Goal: Information Seeking & Learning: Learn about a topic

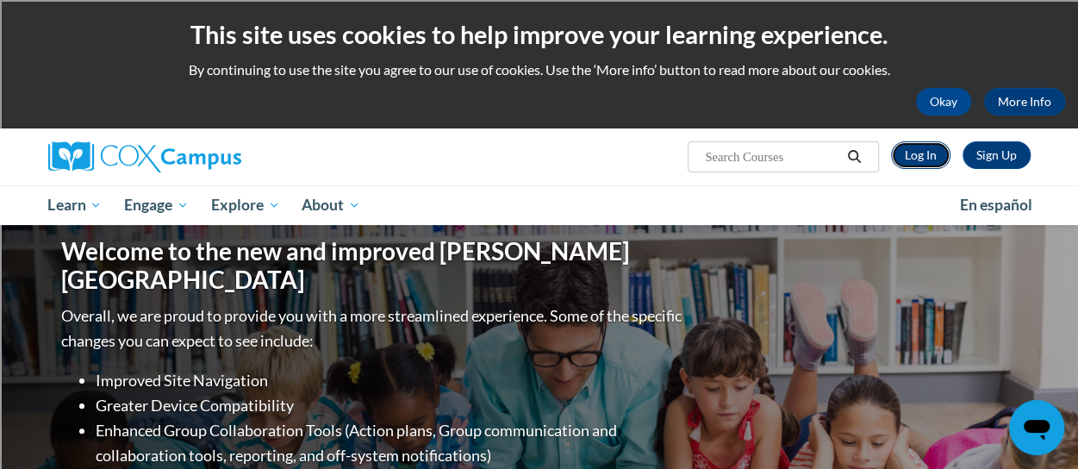
click at [920, 163] on link "Log In" at bounding box center [920, 155] width 59 height 28
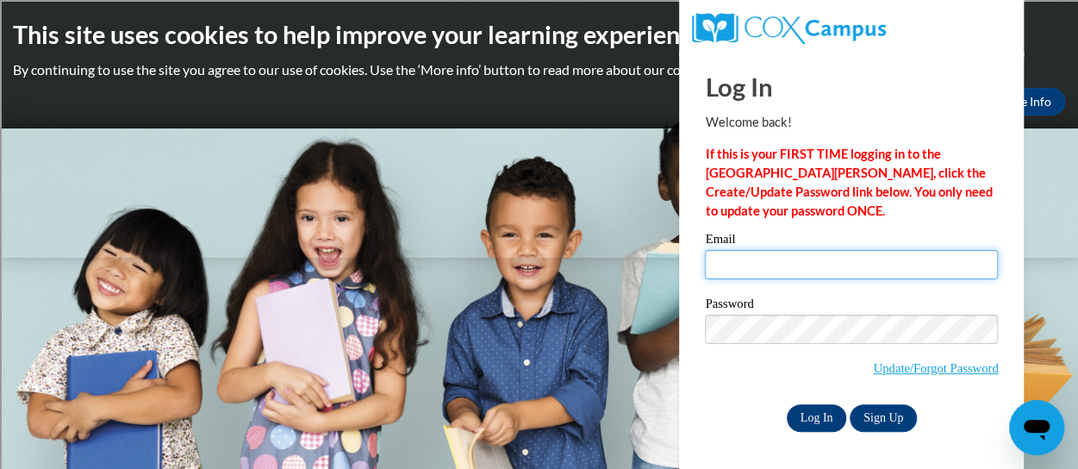
type input "reinrob@sdmfschools.org"
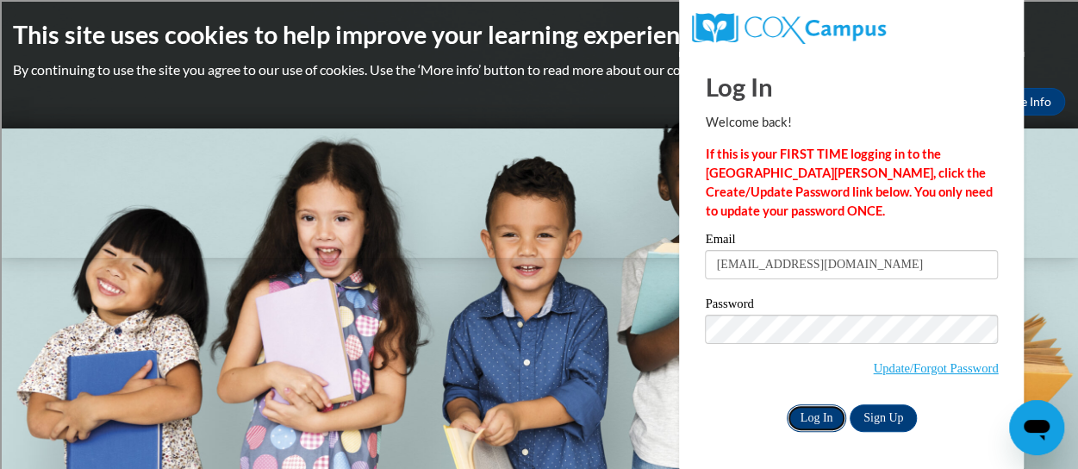
click at [798, 421] on input "Log In" at bounding box center [817, 418] width 60 height 28
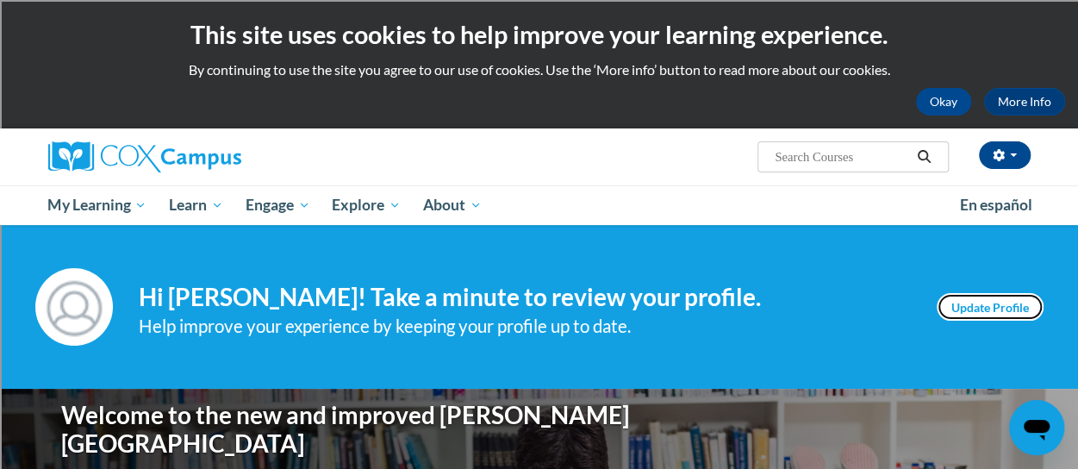
click at [960, 309] on link "Update Profile" at bounding box center [990, 307] width 107 height 28
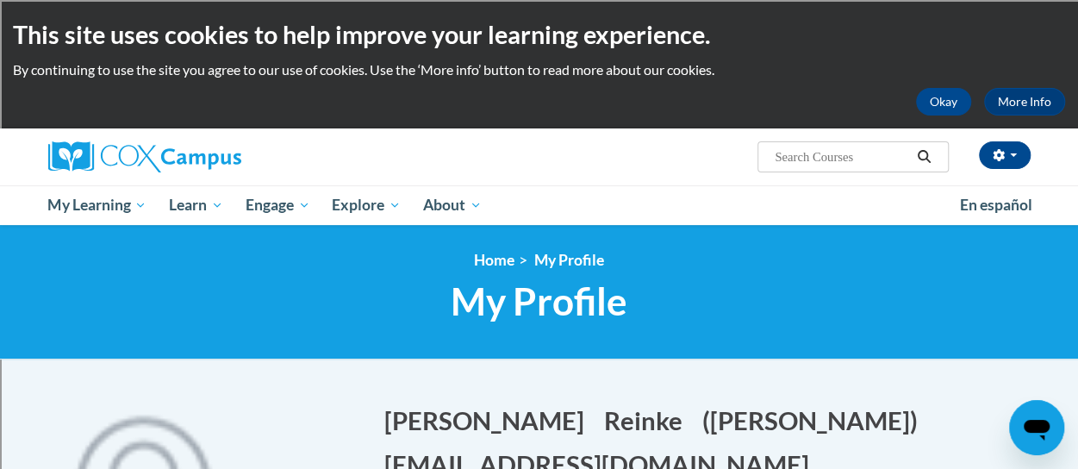
click at [797, 160] on input "Search..." at bounding box center [842, 157] width 138 height 21
type input "reading Fluency"
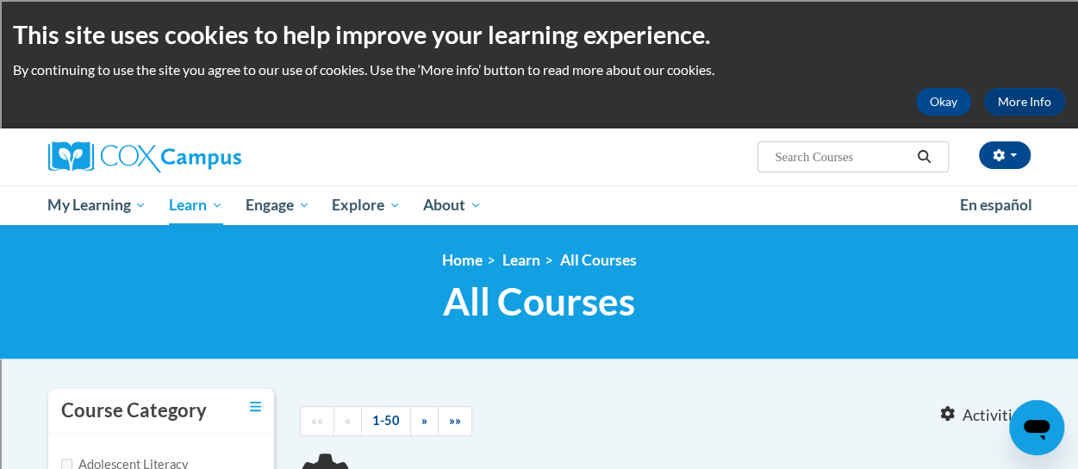
click at [794, 154] on input "Search..." at bounding box center [842, 157] width 138 height 21
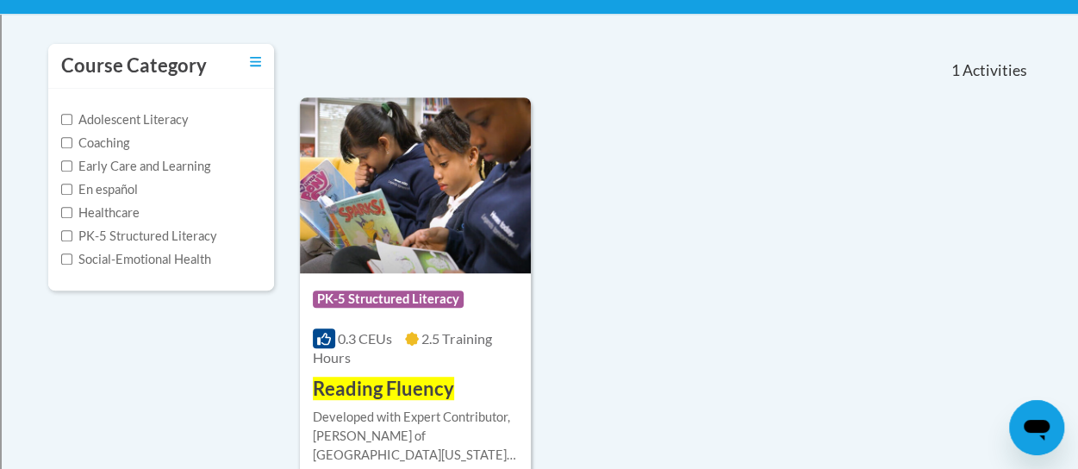
scroll to position [431, 0]
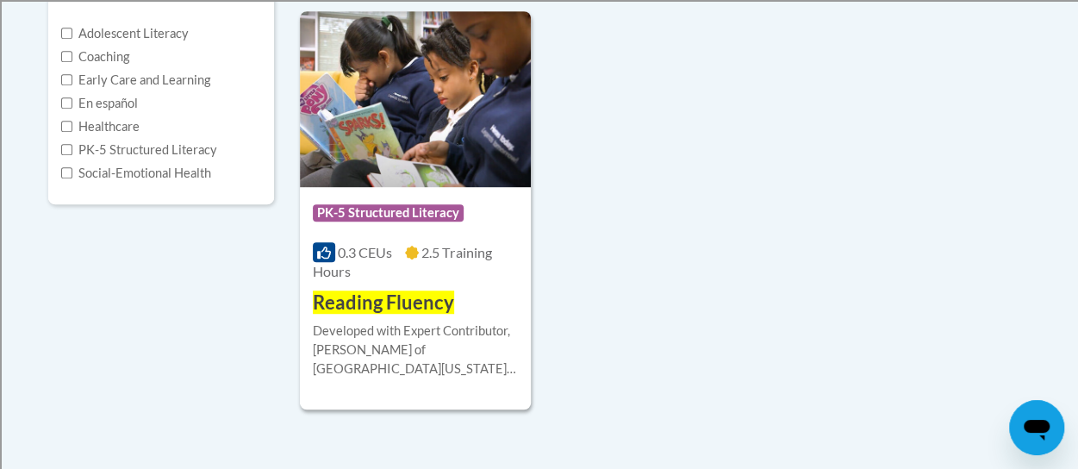
type input "reading Fluency"
click at [481, 225] on div "Course Category: PK-5 Structured Literacy" at bounding box center [415, 215] width 205 height 39
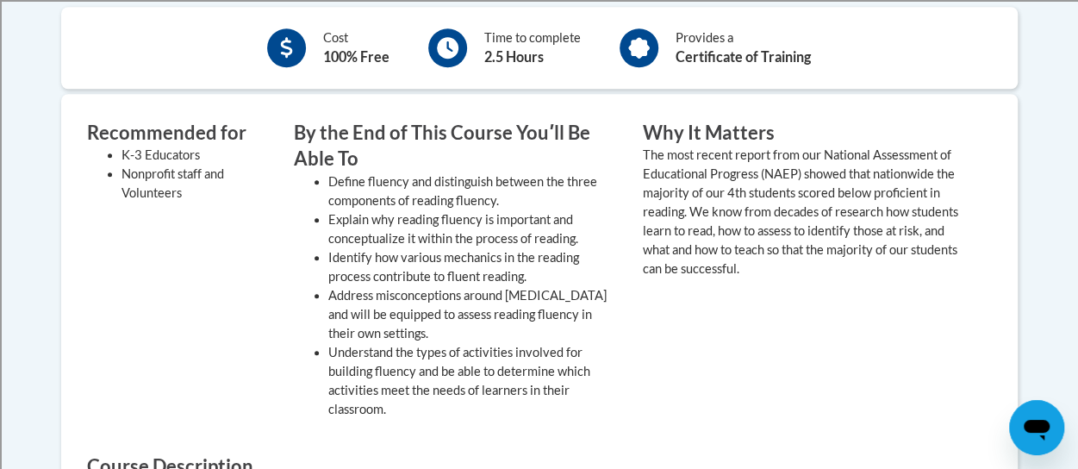
scroll to position [259, 0]
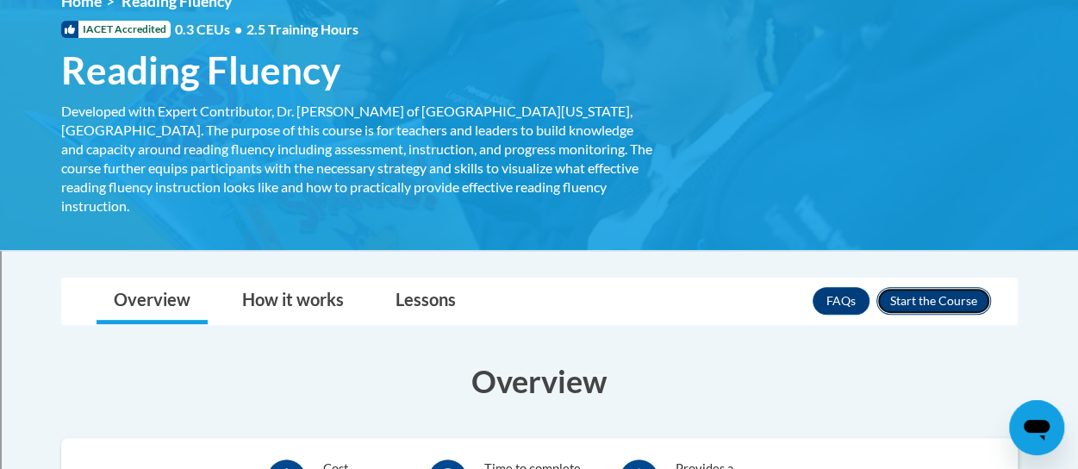
click at [894, 287] on button "Enroll" at bounding box center [934, 301] width 115 height 28
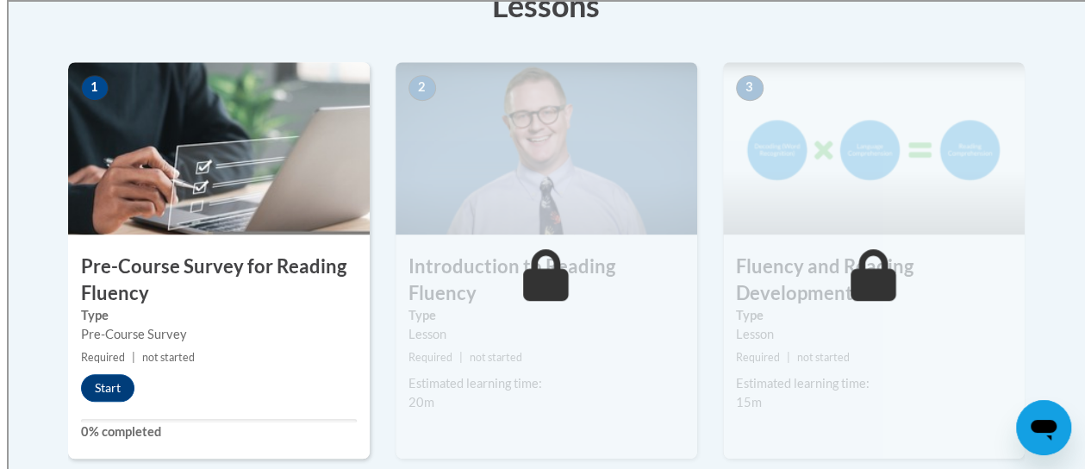
scroll to position [603, 0]
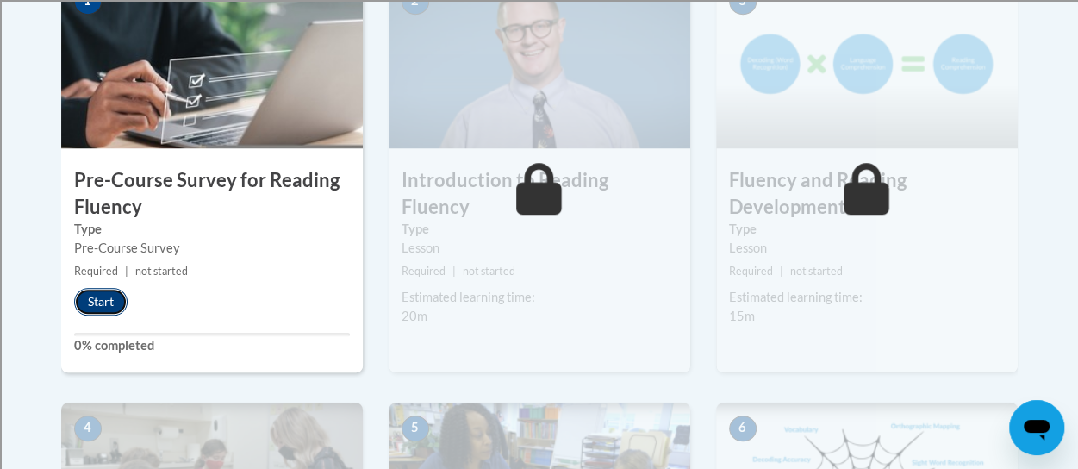
click at [112, 297] on button "Start" at bounding box center [100, 302] width 53 height 28
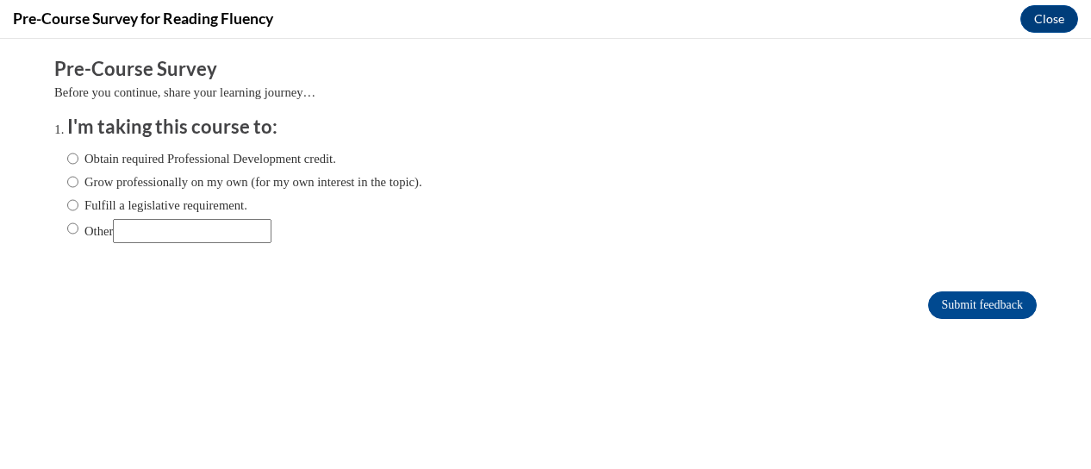
scroll to position [0, 0]
click at [67, 178] on input "Grow professionally on my own (for my own interest in the topic)." at bounding box center [72, 181] width 11 height 19
radio input "true"
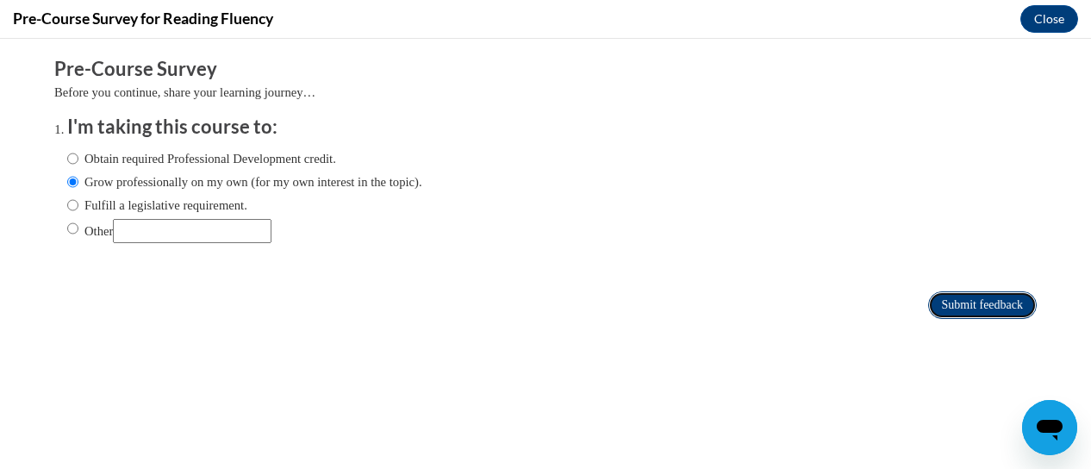
click at [991, 309] on input "Submit feedback" at bounding box center [982, 305] width 109 height 28
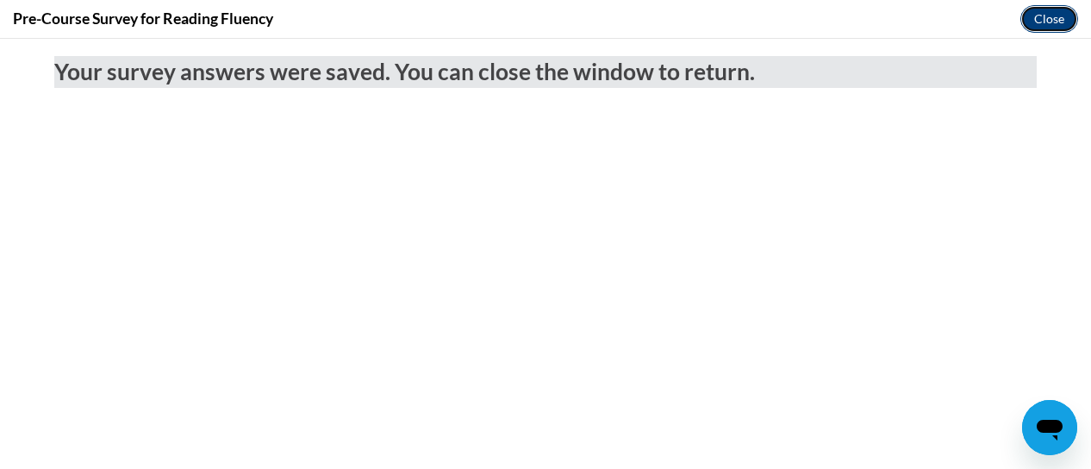
click at [1034, 20] on button "Close" at bounding box center [1050, 19] width 58 height 28
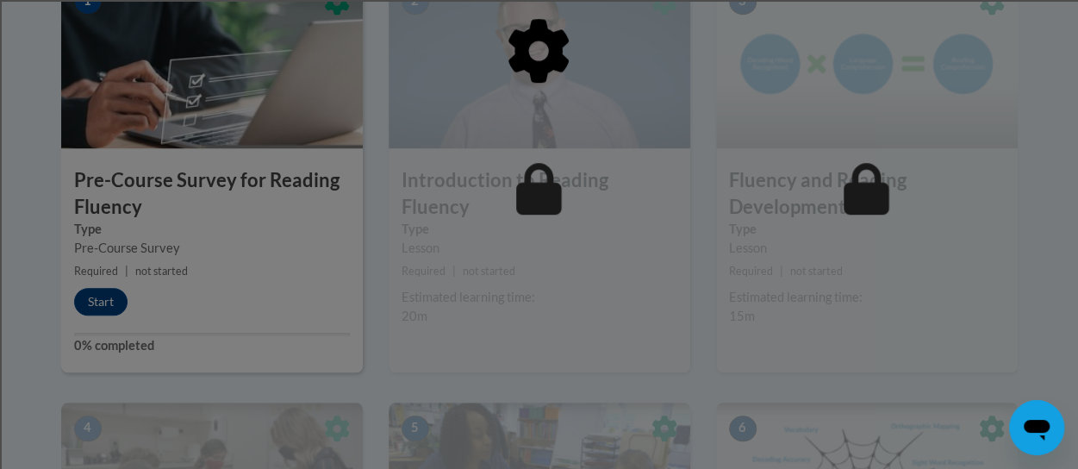
click at [96, 296] on div at bounding box center [539, 140] width 957 height 328
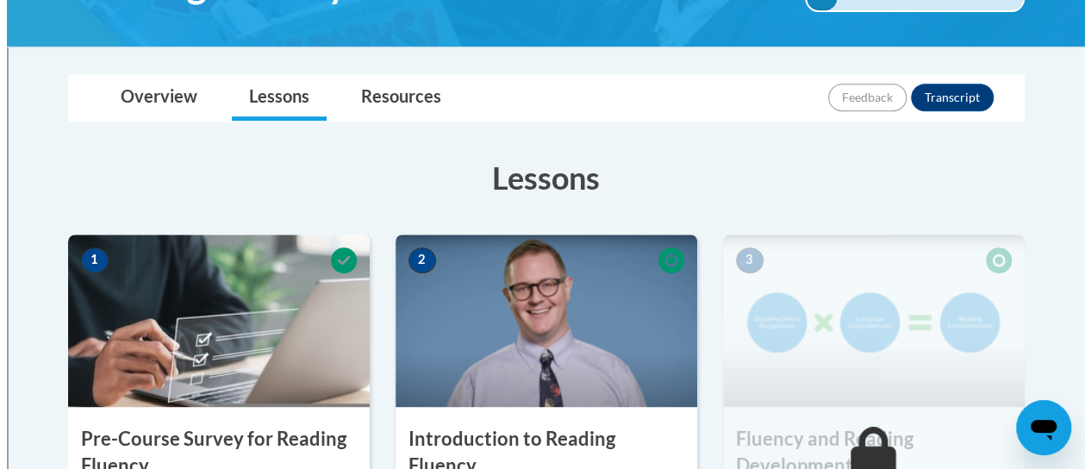
scroll to position [517, 0]
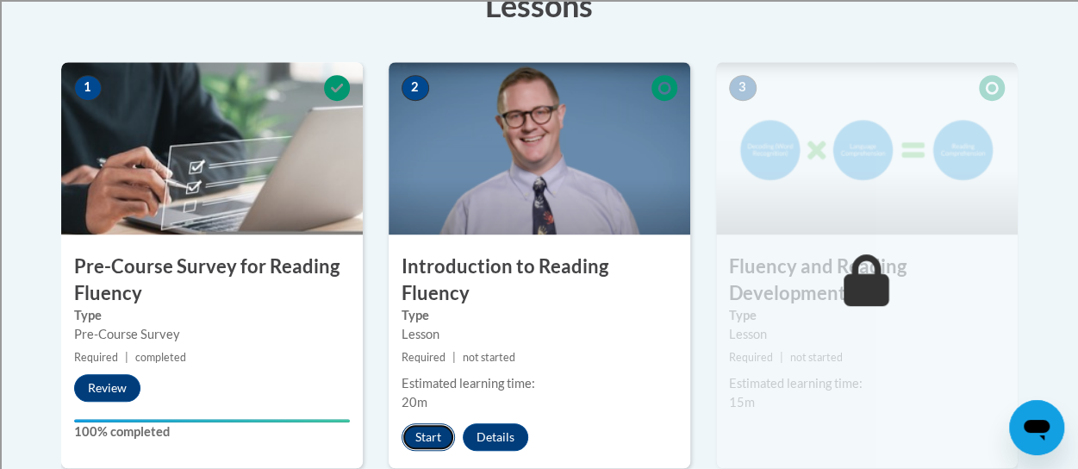
click at [429, 423] on button "Start" at bounding box center [428, 437] width 53 height 28
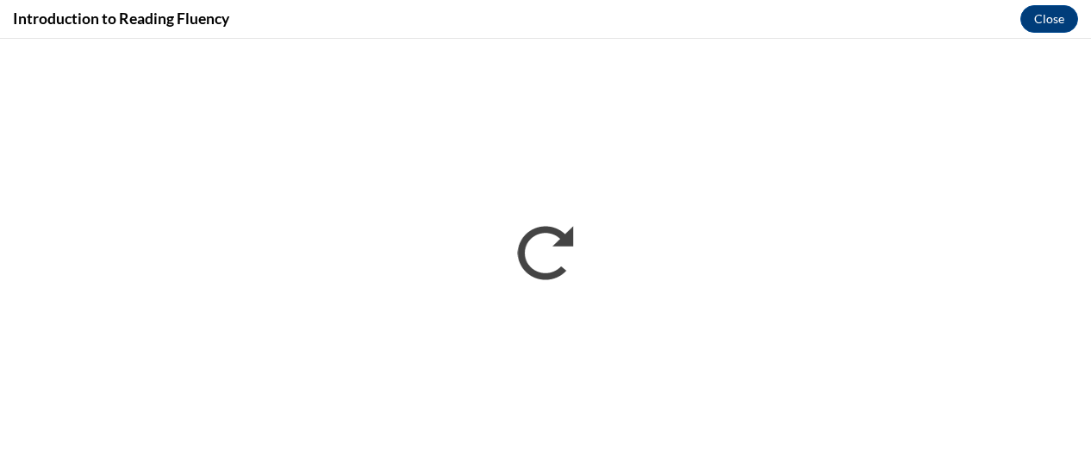
scroll to position [0, 0]
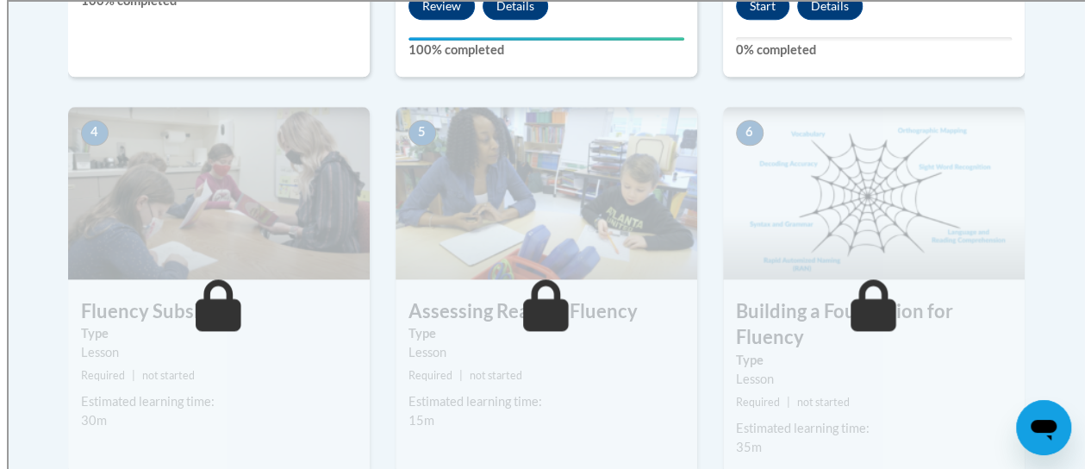
scroll to position [690, 0]
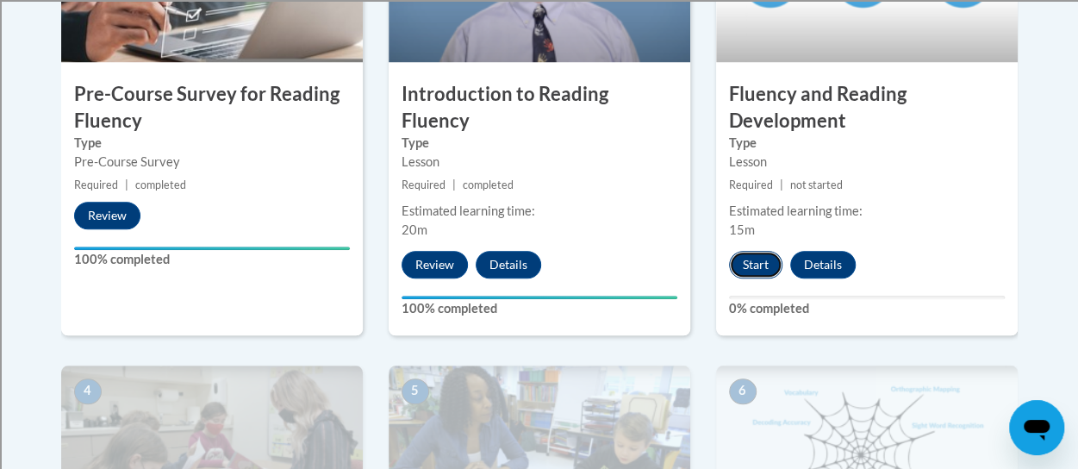
click at [759, 261] on button "Start" at bounding box center [755, 265] width 53 height 28
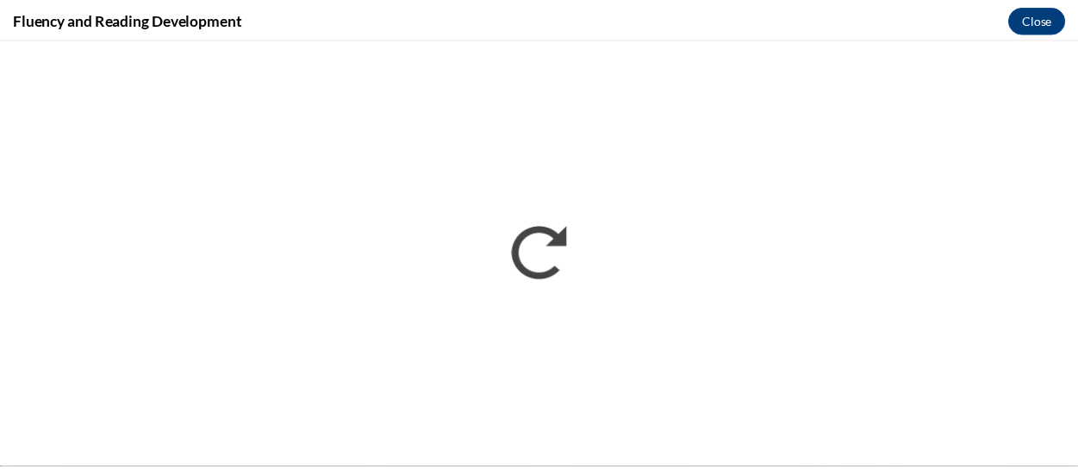
scroll to position [0, 0]
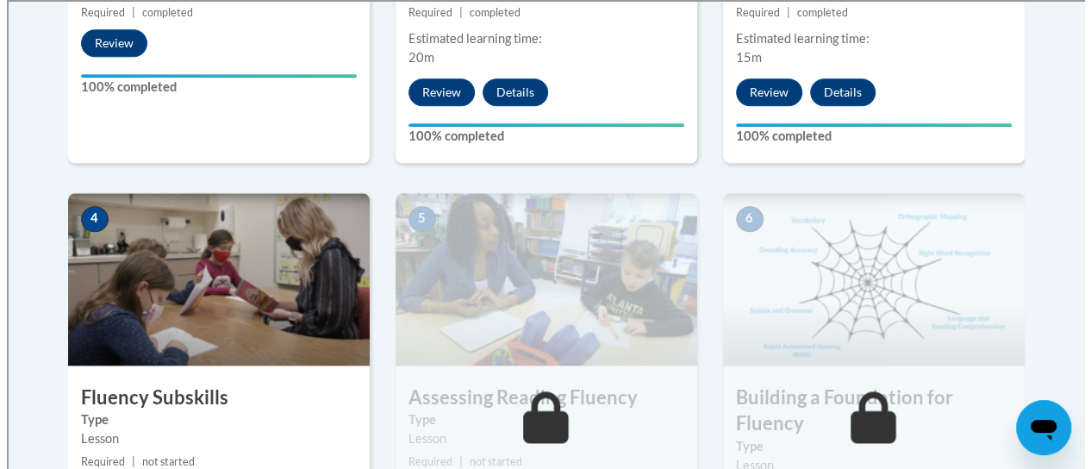
scroll to position [948, 0]
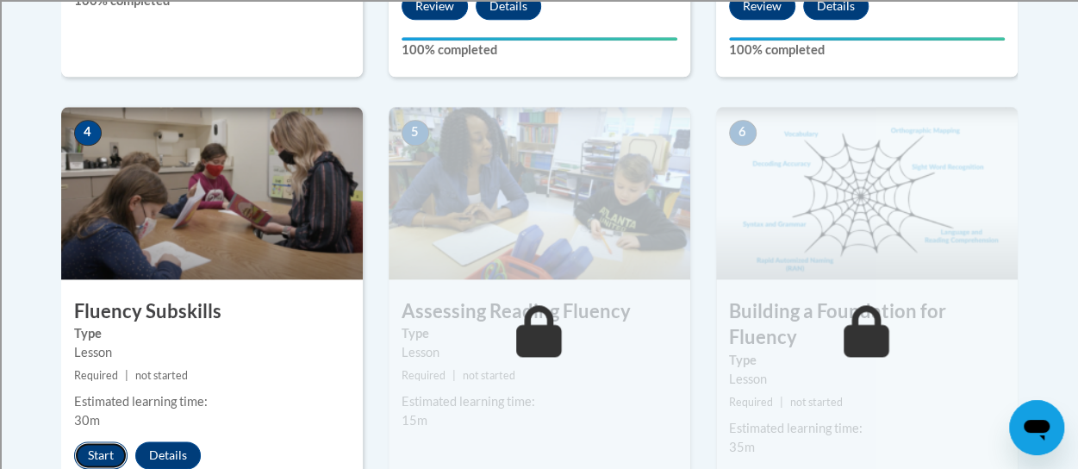
click at [108, 456] on button "Start" at bounding box center [100, 455] width 53 height 28
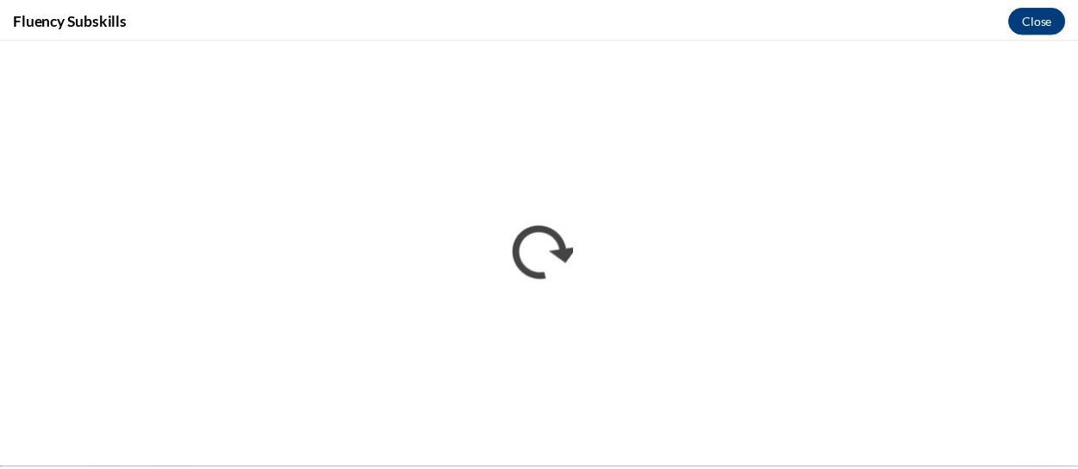
scroll to position [0, 0]
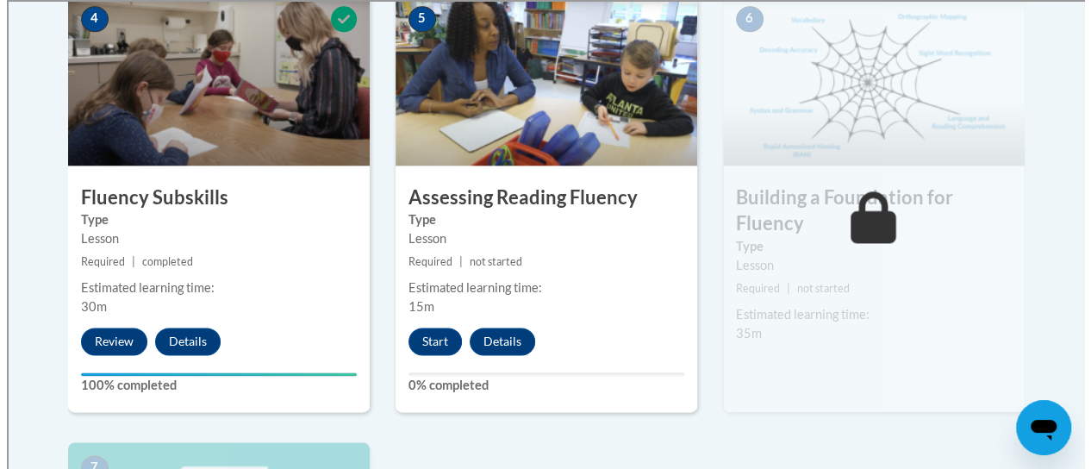
scroll to position [1148, 0]
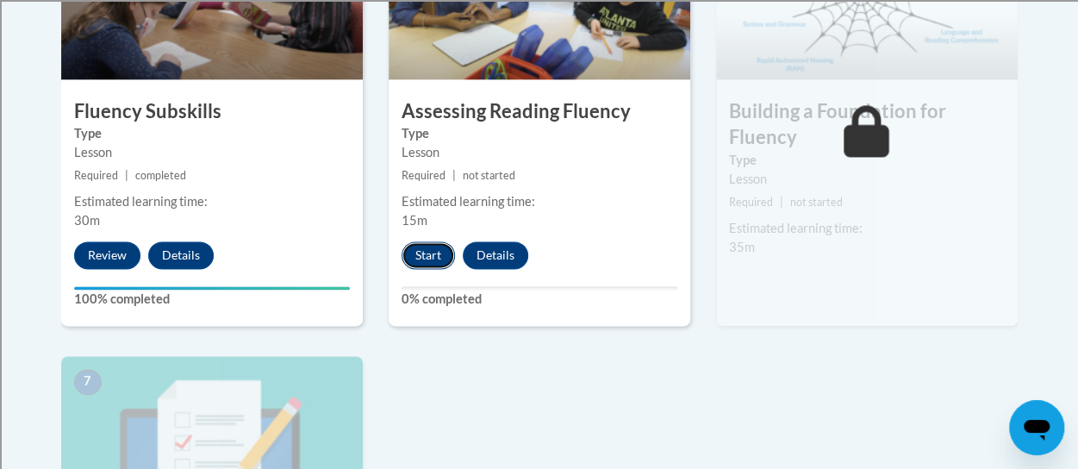
click at [442, 253] on button "Start" at bounding box center [428, 255] width 53 height 28
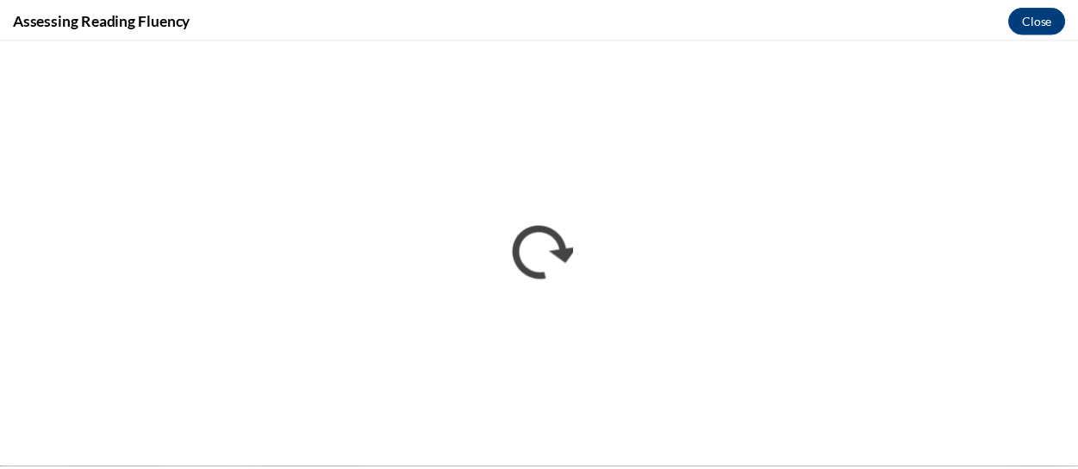
scroll to position [0, 0]
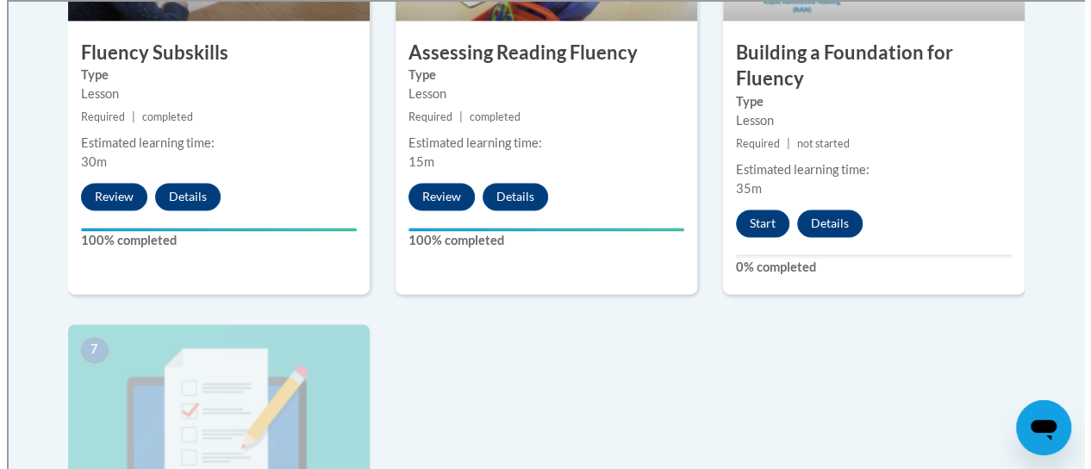
scroll to position [1121, 0]
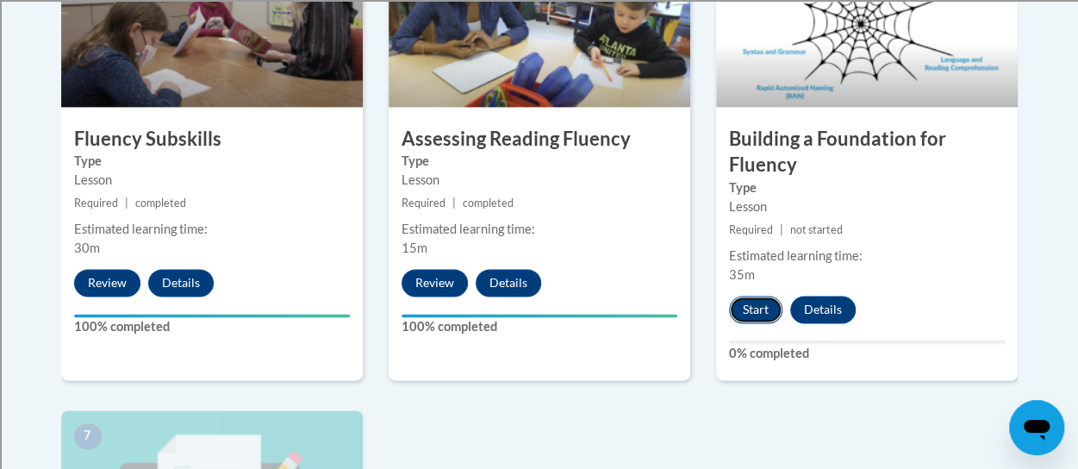
click at [751, 315] on button "Start" at bounding box center [755, 310] width 53 height 28
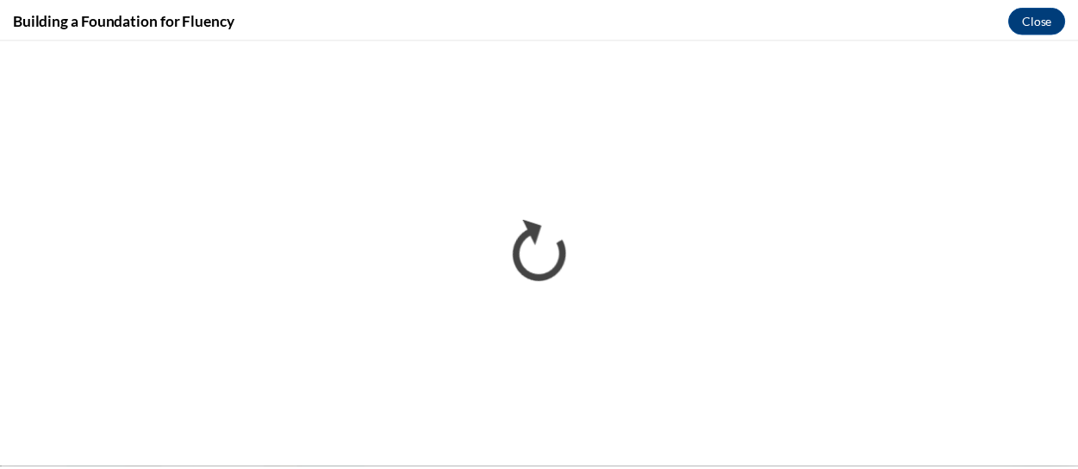
scroll to position [0, 0]
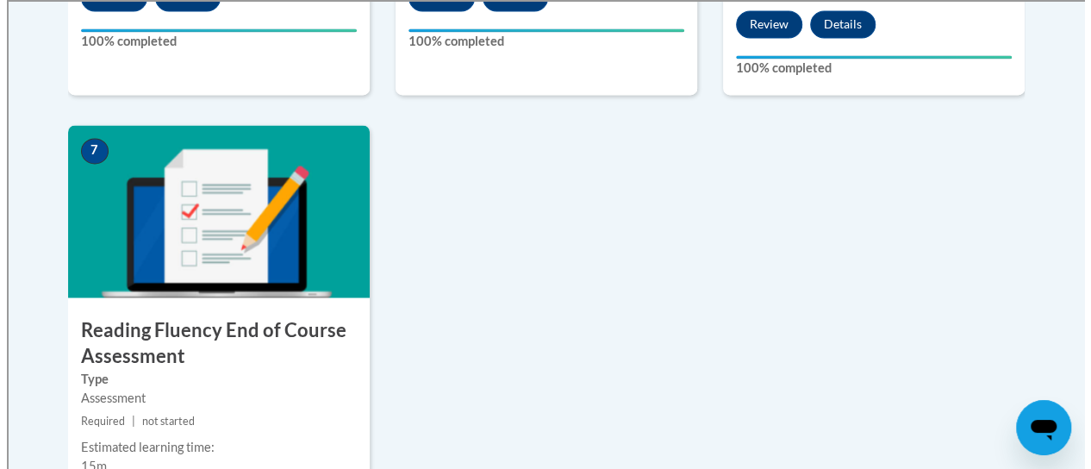
scroll to position [1578, 0]
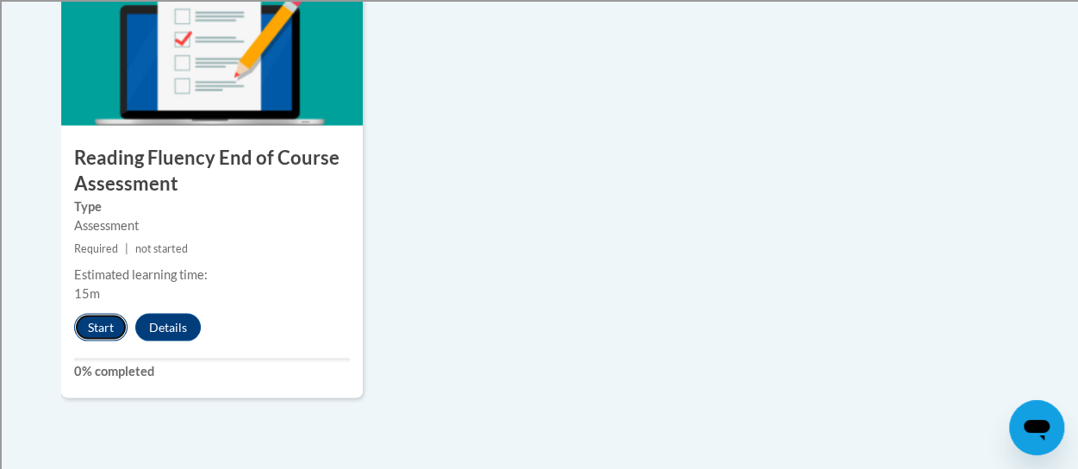
click at [99, 330] on button "Start" at bounding box center [100, 327] width 53 height 28
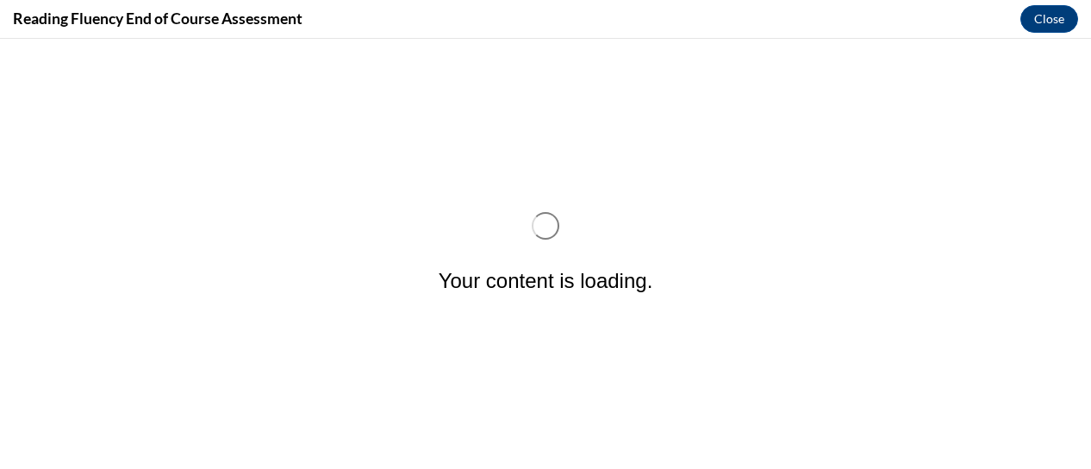
scroll to position [0, 0]
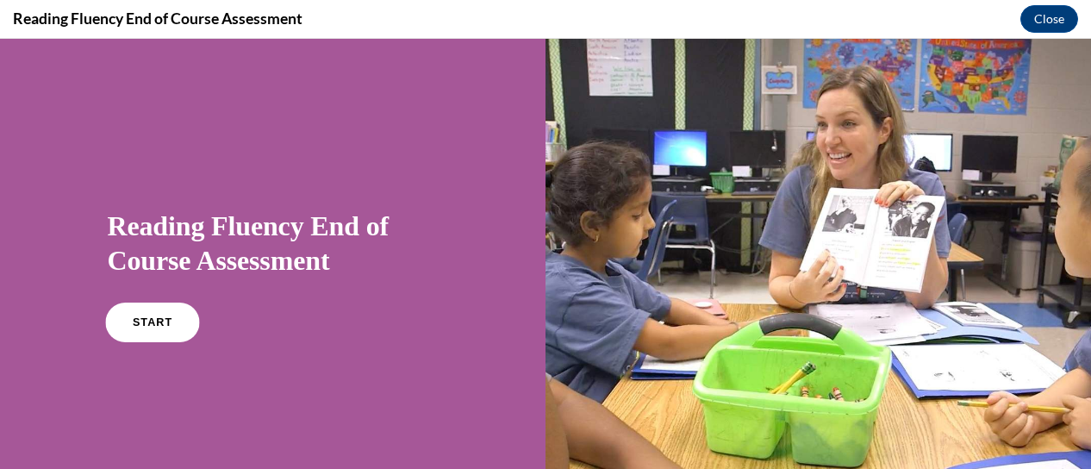
click at [157, 311] on link "START" at bounding box center [152, 323] width 94 height 40
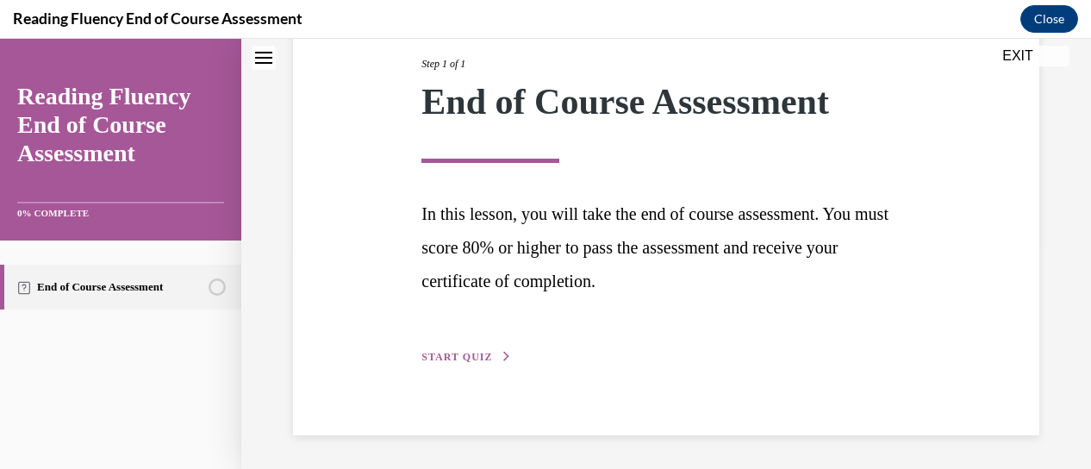
scroll to position [137, 0]
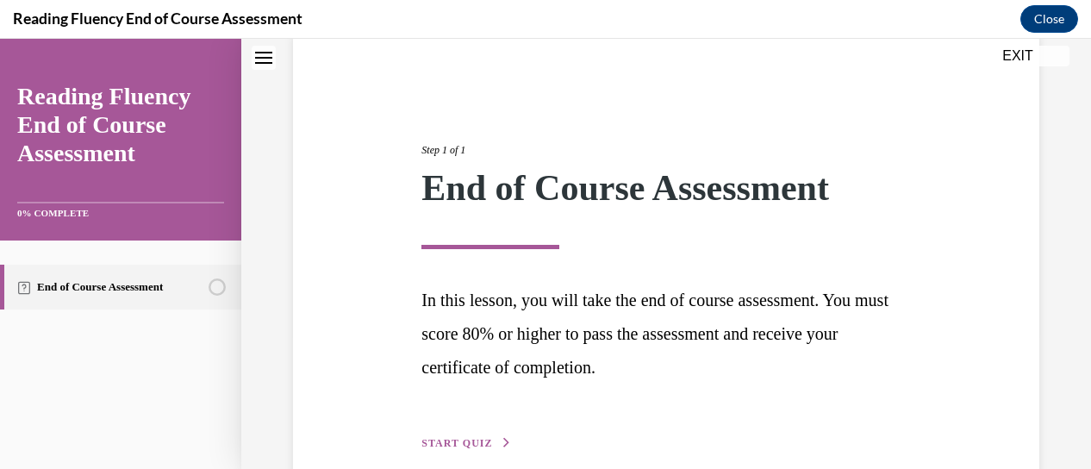
click at [502, 441] on icon "button" at bounding box center [507, 442] width 10 height 9
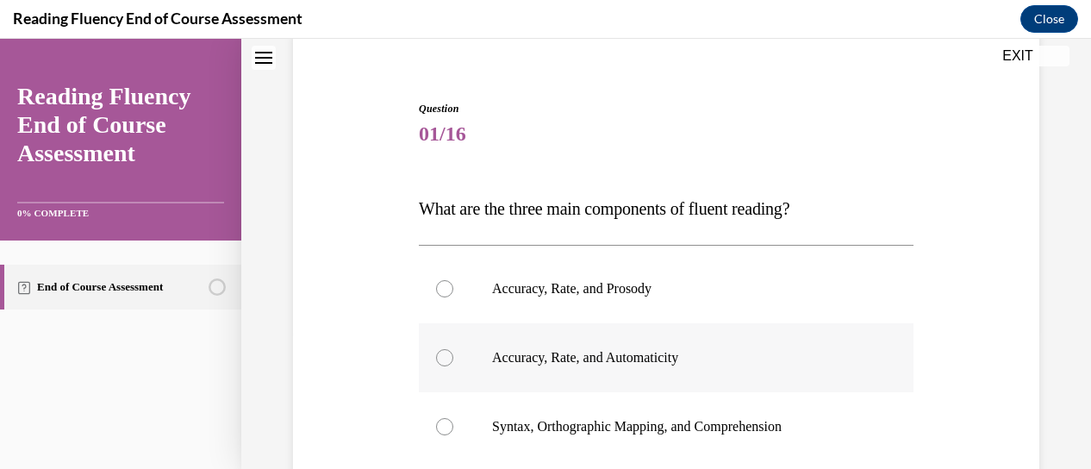
scroll to position [225, 0]
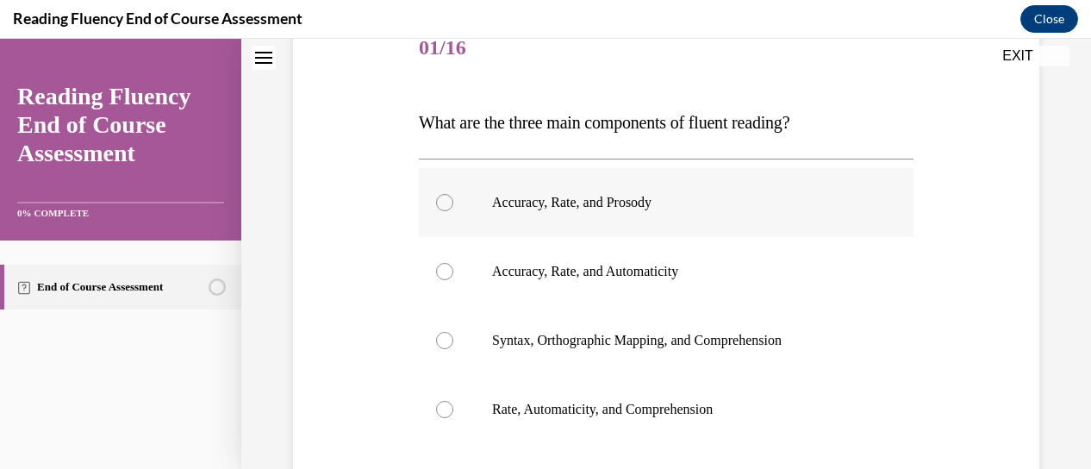
click at [442, 204] on div at bounding box center [444, 202] width 17 height 17
click at [442, 204] on input "Accuracy, Rate, and Prosody" at bounding box center [444, 202] width 17 height 17
radio input "true"
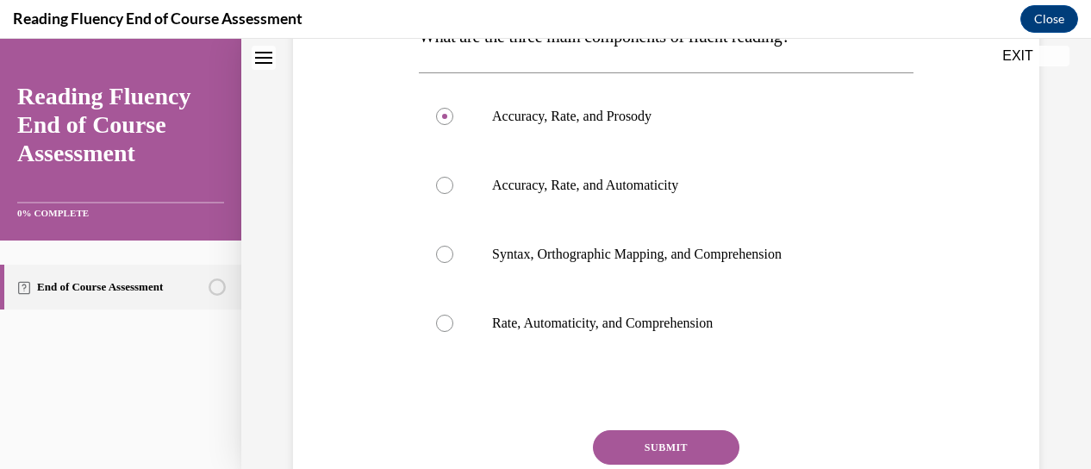
click at [697, 451] on button "SUBMIT" at bounding box center [666, 447] width 147 height 34
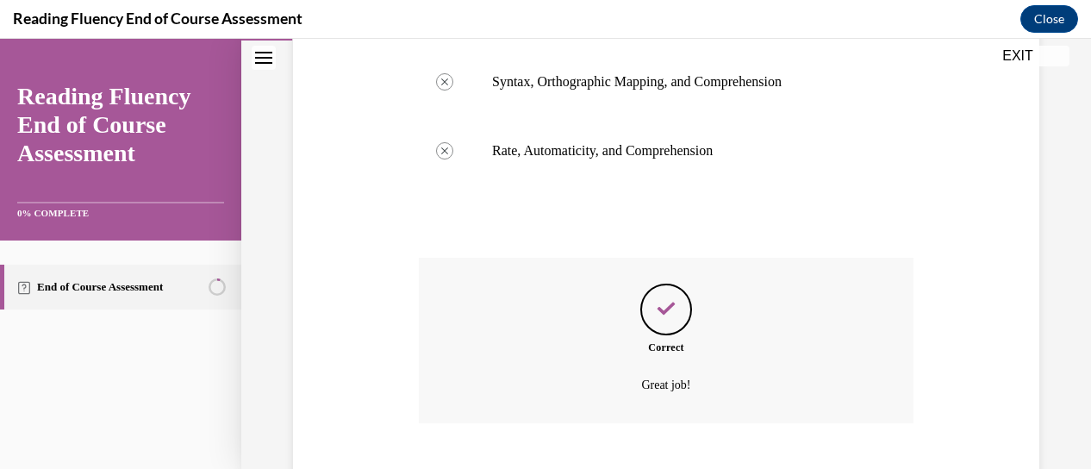
scroll to position [587, 0]
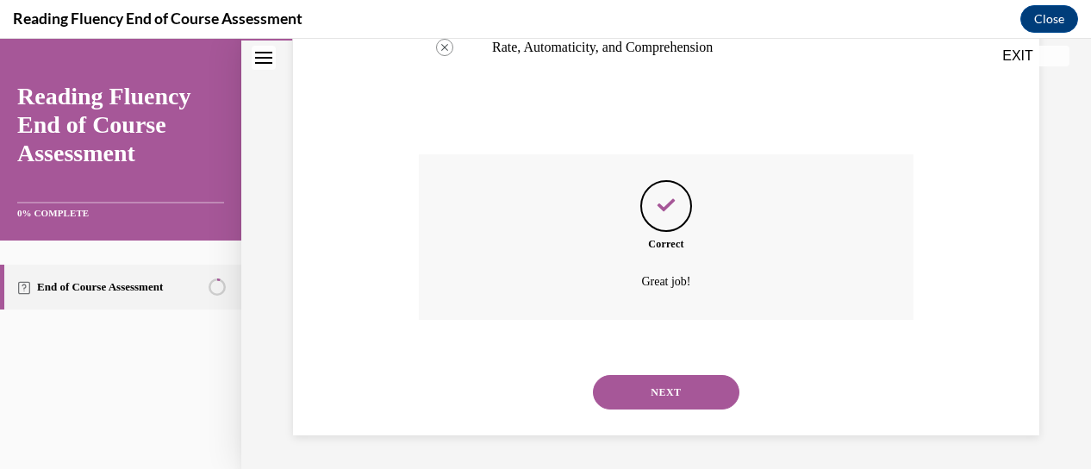
click at [714, 400] on button "NEXT" at bounding box center [666, 392] width 147 height 34
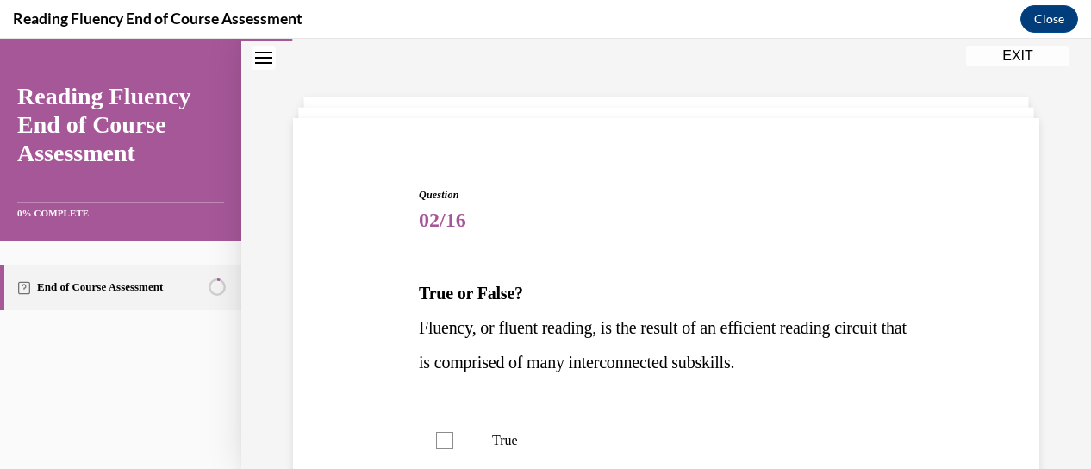
scroll to position [139, 0]
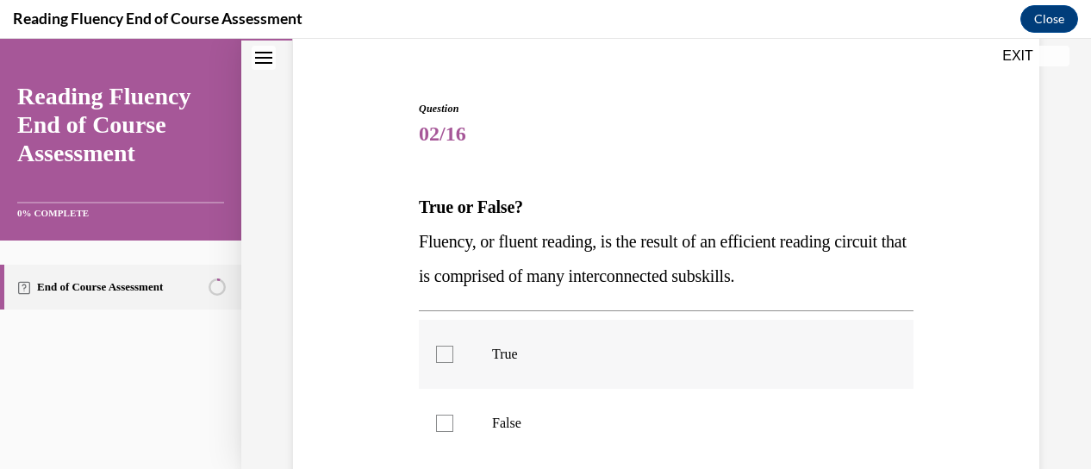
click at [447, 355] on div at bounding box center [444, 354] width 17 height 17
click at [447, 355] on input "True" at bounding box center [444, 354] width 17 height 17
checkbox input "true"
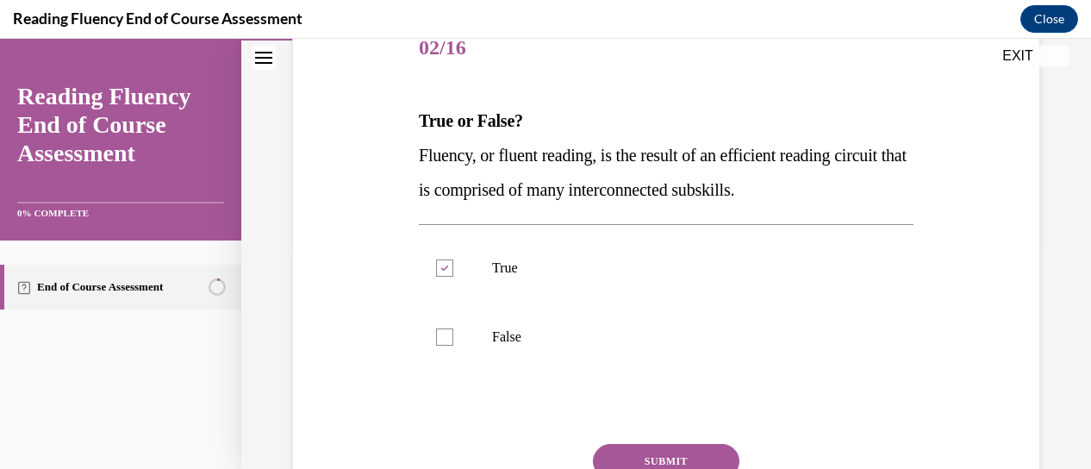
click at [685, 458] on button "SUBMIT" at bounding box center [666, 461] width 147 height 34
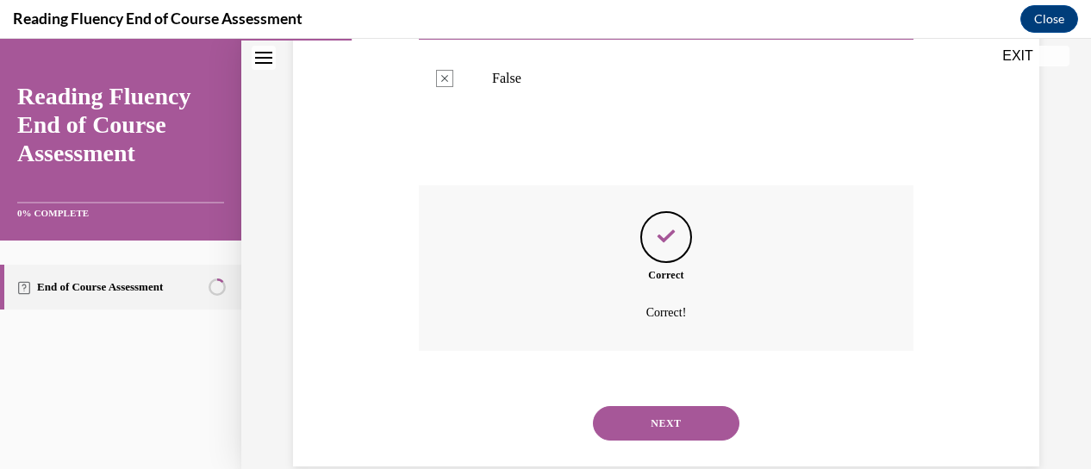
scroll to position [515, 0]
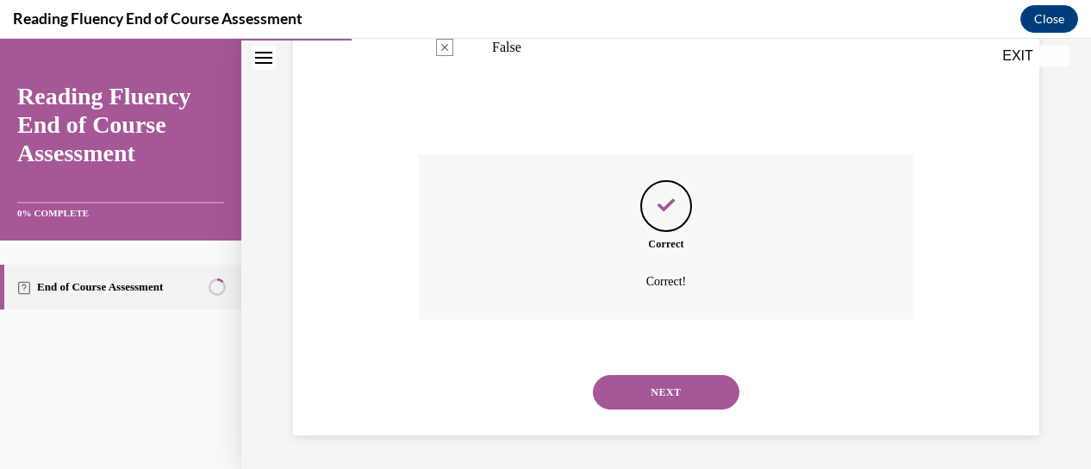
click at [651, 389] on button "NEXT" at bounding box center [666, 392] width 147 height 34
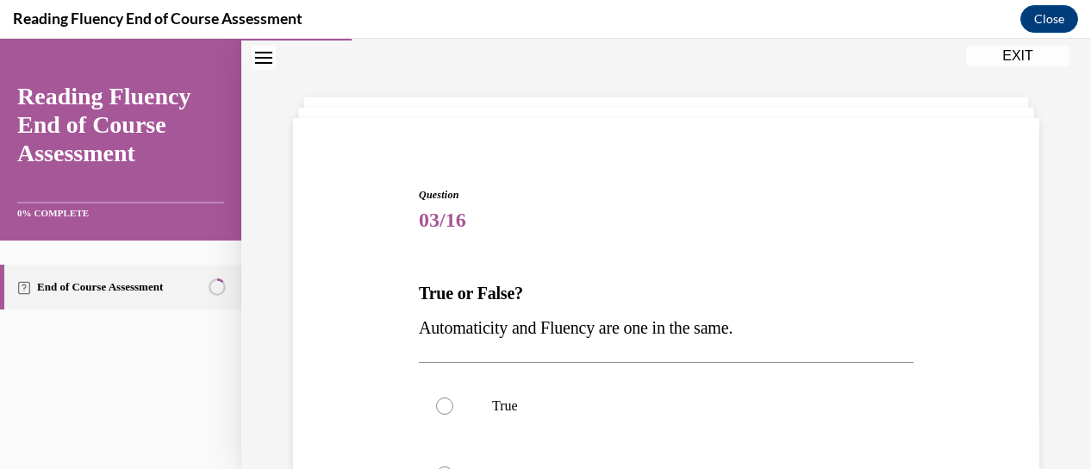
scroll to position [139, 0]
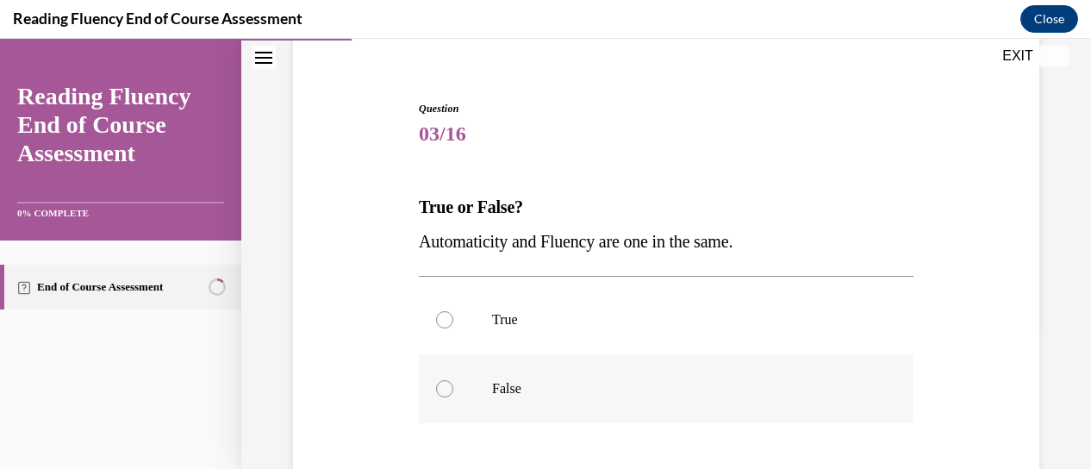
click at [451, 385] on label "False" at bounding box center [666, 388] width 495 height 69
click at [451, 385] on input "False" at bounding box center [444, 388] width 17 height 17
radio input "true"
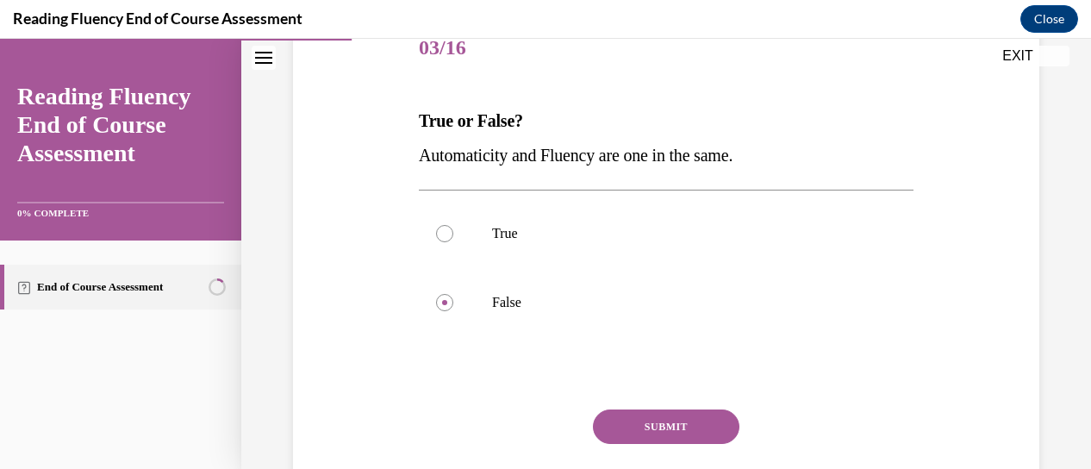
click at [634, 421] on button "SUBMIT" at bounding box center [666, 426] width 147 height 34
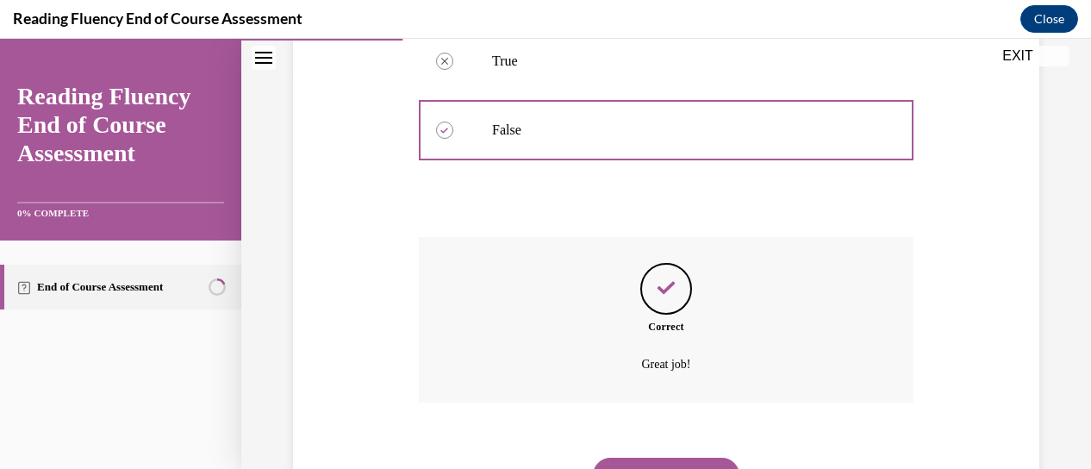
scroll to position [480, 0]
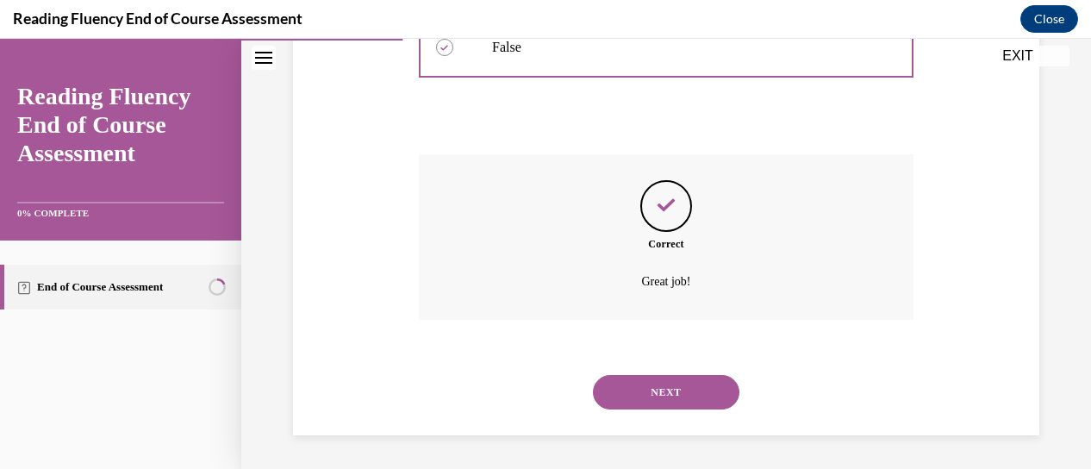
click at [659, 386] on button "NEXT" at bounding box center [666, 392] width 147 height 34
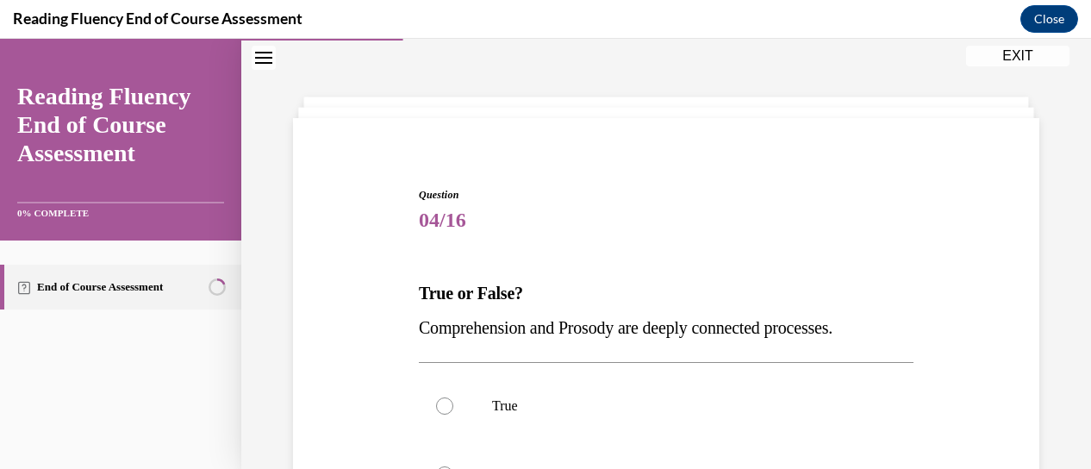
scroll to position [139, 0]
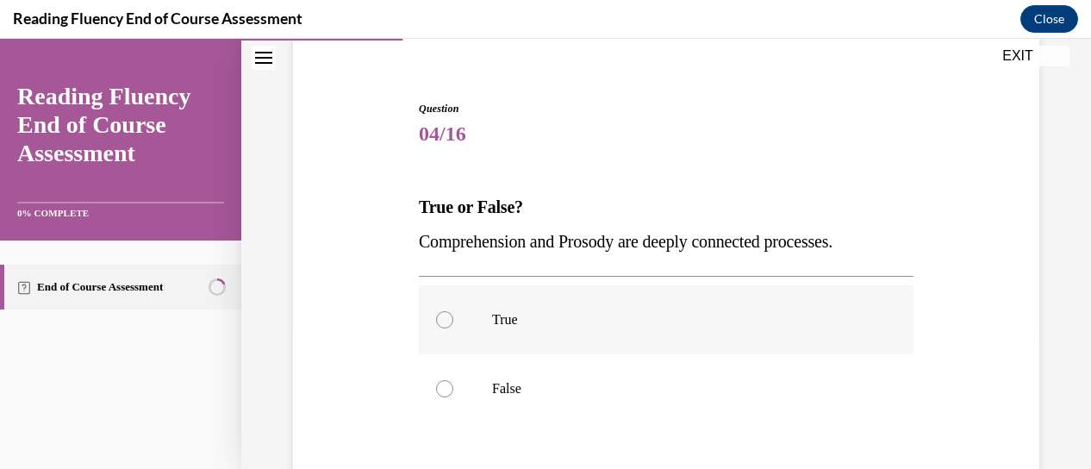
click at [554, 315] on p "True" at bounding box center [681, 319] width 378 height 17
click at [453, 315] on input "True" at bounding box center [444, 319] width 17 height 17
radio input "true"
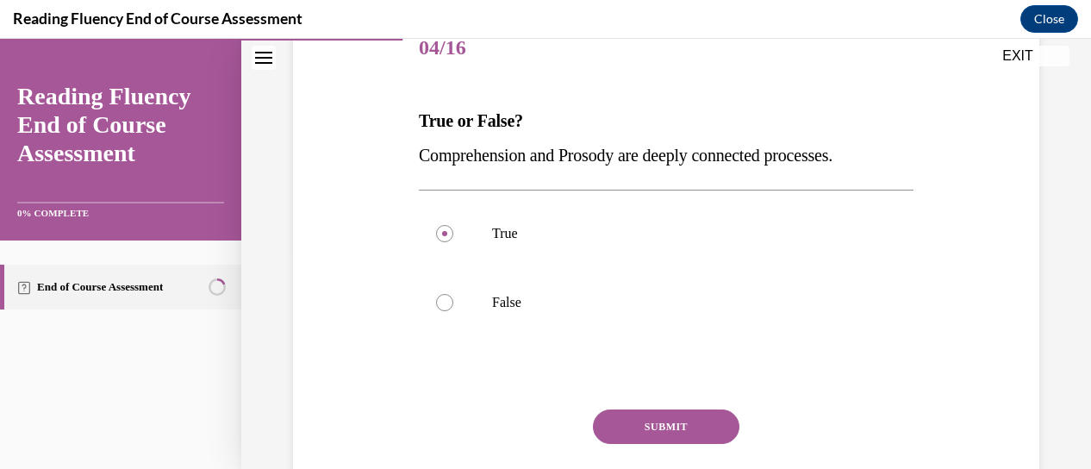
click at [652, 419] on button "SUBMIT" at bounding box center [666, 426] width 147 height 34
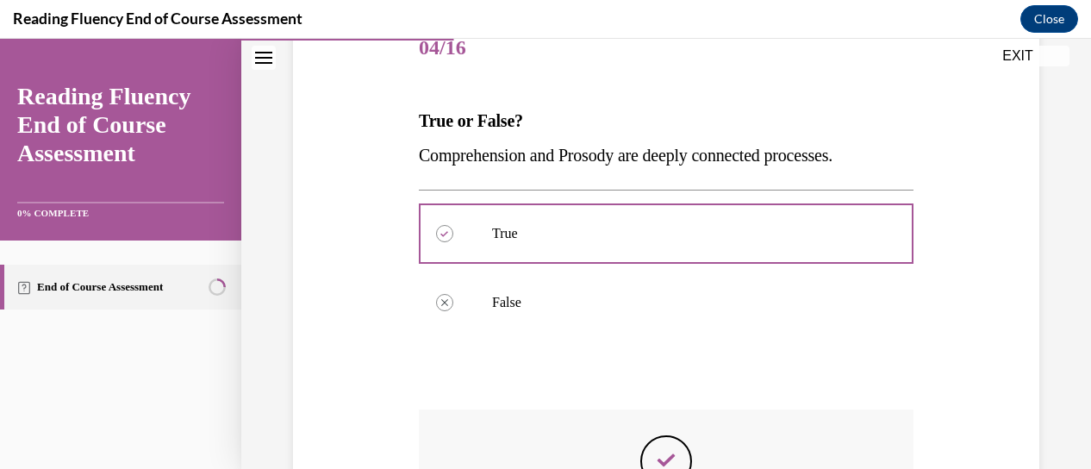
scroll to position [311, 0]
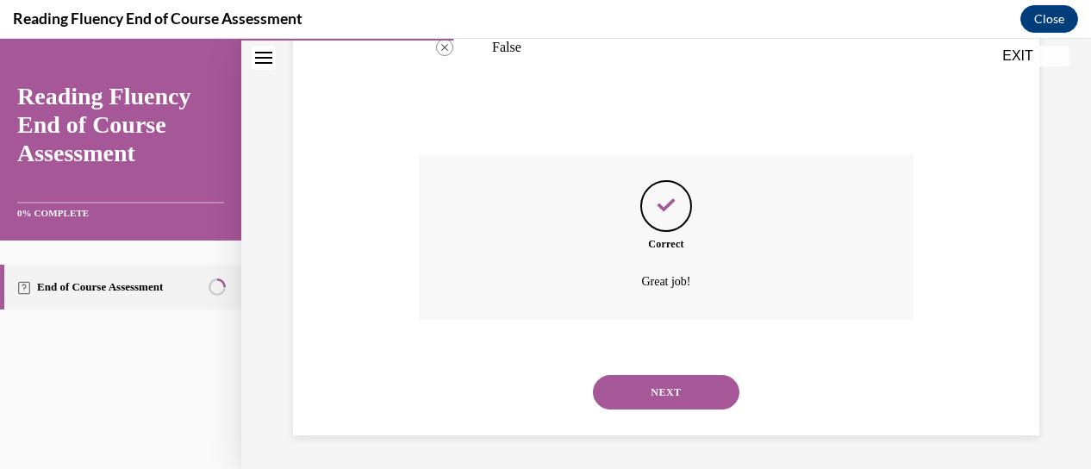
click at [705, 397] on button "NEXT" at bounding box center [666, 392] width 147 height 34
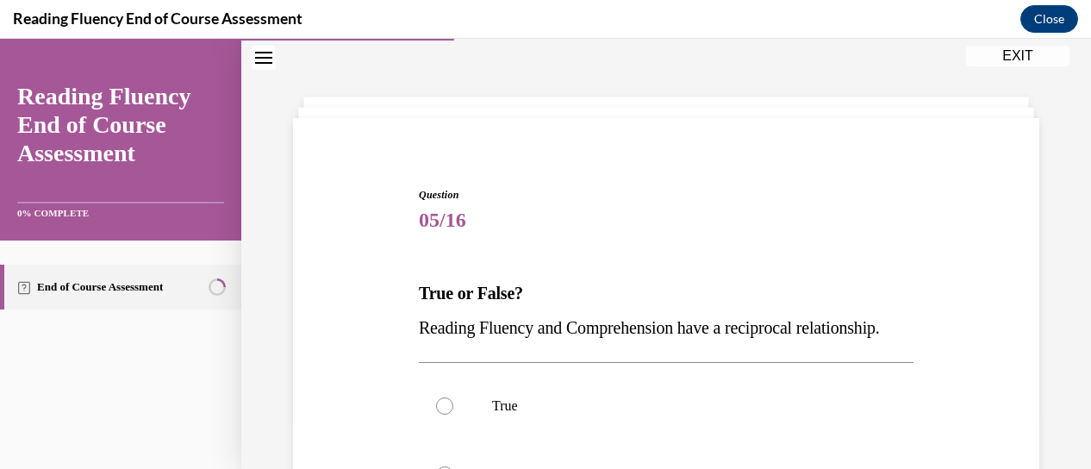
scroll to position [139, 0]
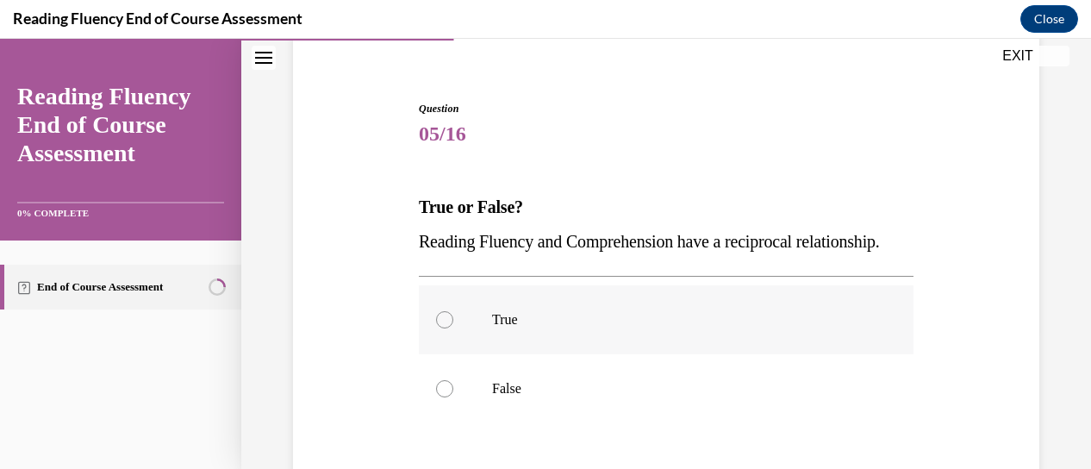
click at [495, 328] on p "True" at bounding box center [681, 319] width 378 height 17
click at [453, 328] on input "True" at bounding box center [444, 319] width 17 height 17
radio input "true"
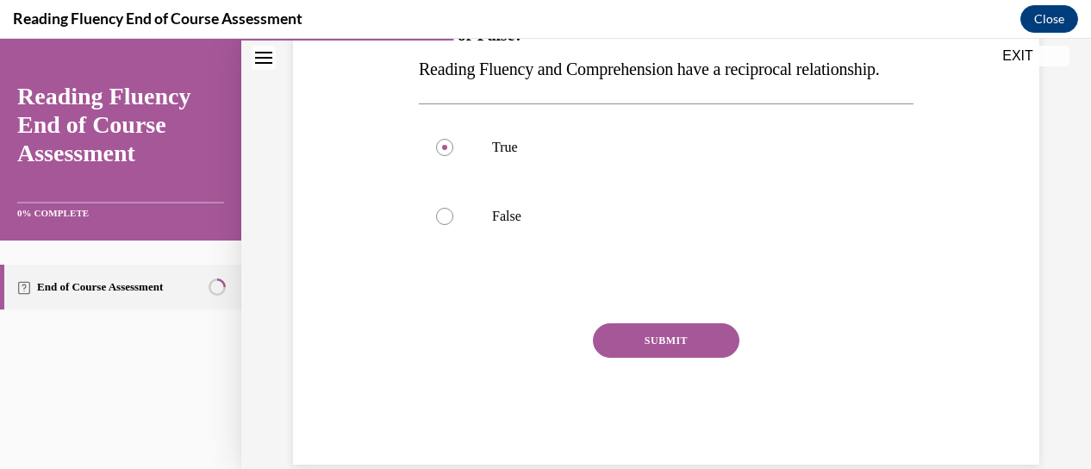
click at [628, 358] on button "SUBMIT" at bounding box center [666, 340] width 147 height 34
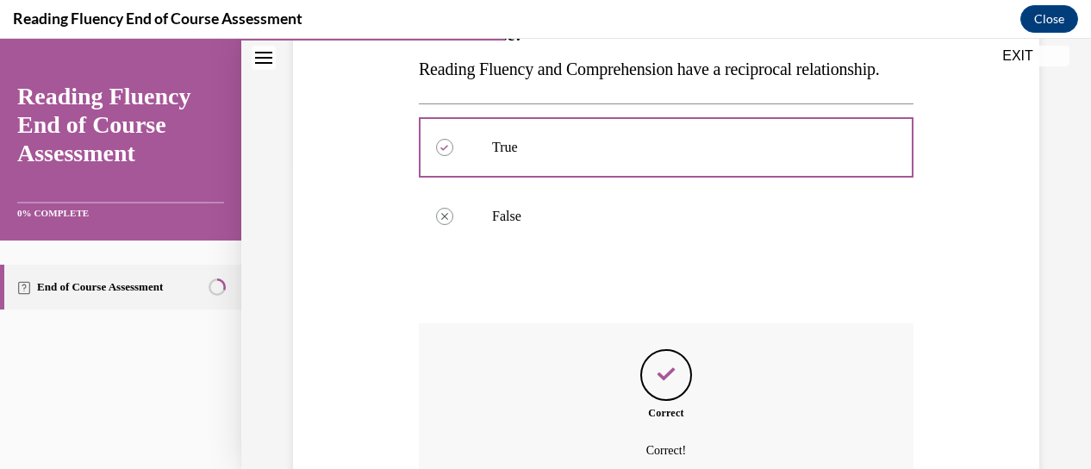
scroll to position [225, 0]
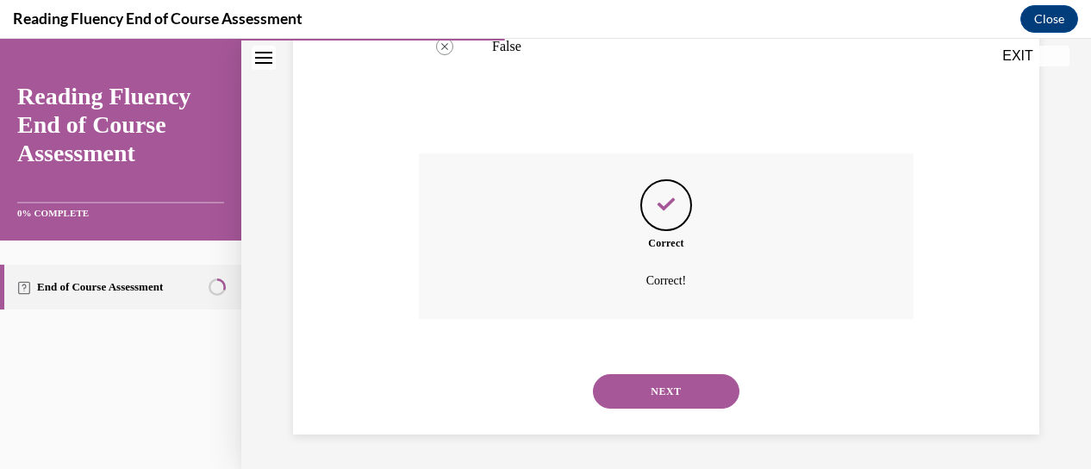
click at [679, 409] on button "NEXT" at bounding box center [666, 391] width 147 height 34
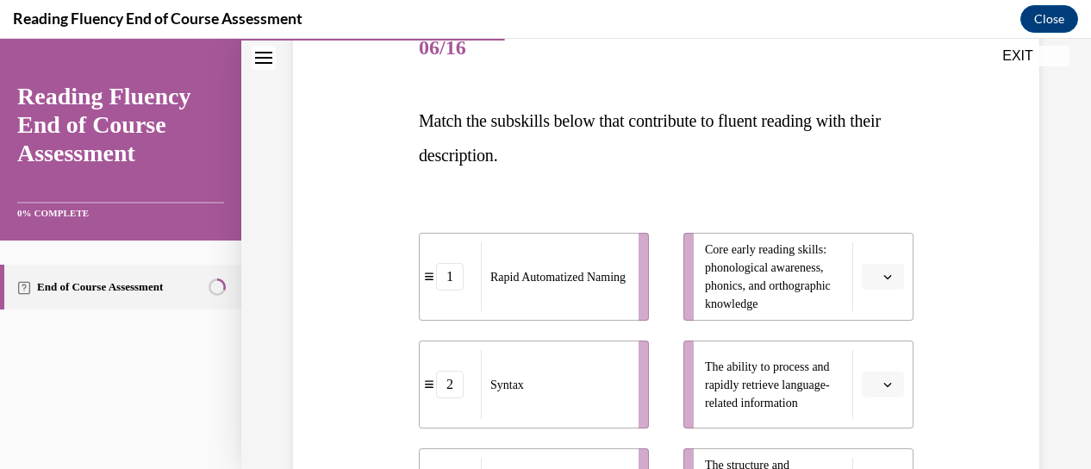
click at [884, 278] on icon "button" at bounding box center [888, 276] width 9 height 9
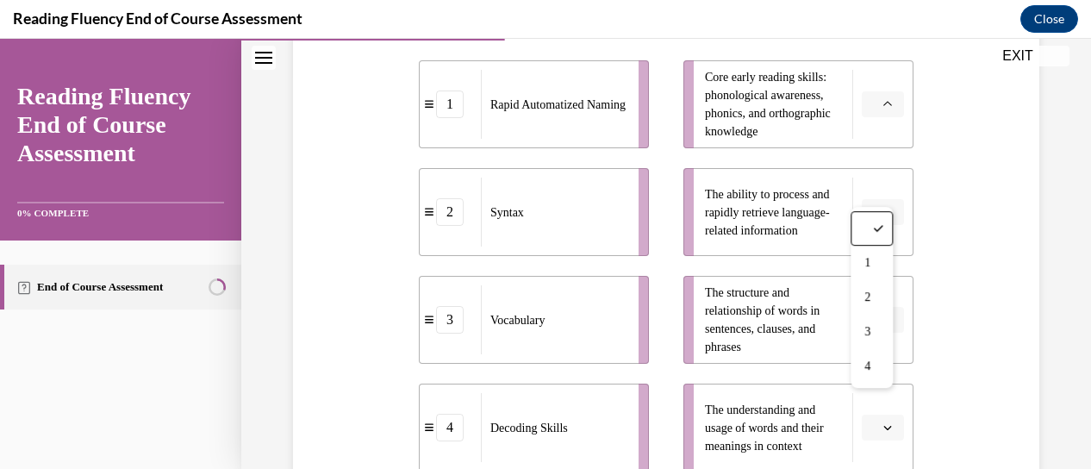
scroll to position [311, 0]
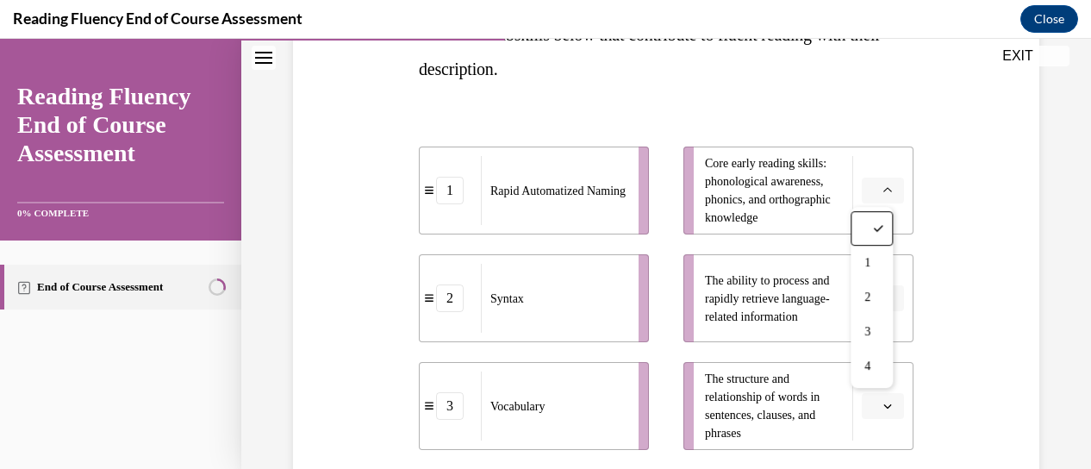
click at [788, 191] on span "Core early reading skills: phonological awareness, phonics, and orthographic kn…" at bounding box center [774, 190] width 139 height 72
click at [884, 190] on icon "button" at bounding box center [888, 191] width 8 height 4
click at [869, 259] on span "1" at bounding box center [866, 263] width 6 height 14
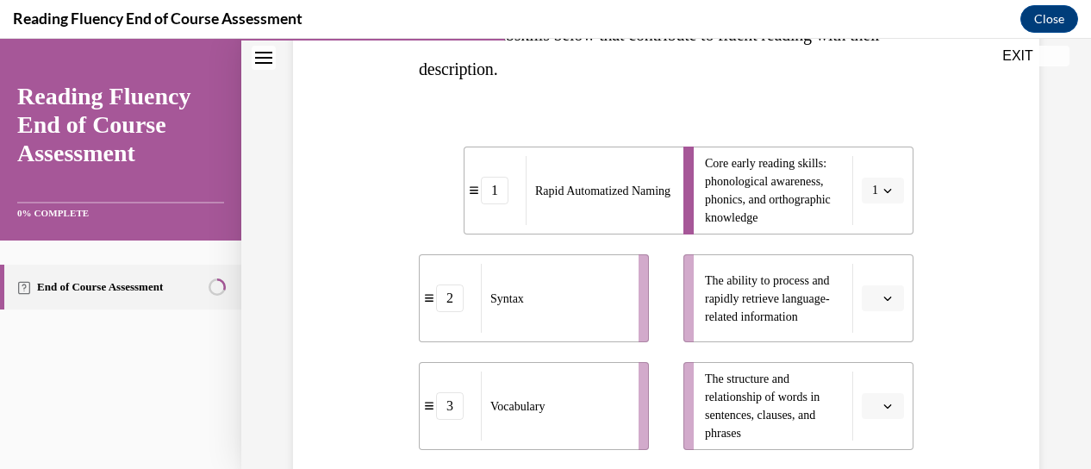
click at [872, 296] on span "Please select an option" at bounding box center [875, 298] width 6 height 17
click at [881, 184] on div "2" at bounding box center [870, 190] width 42 height 34
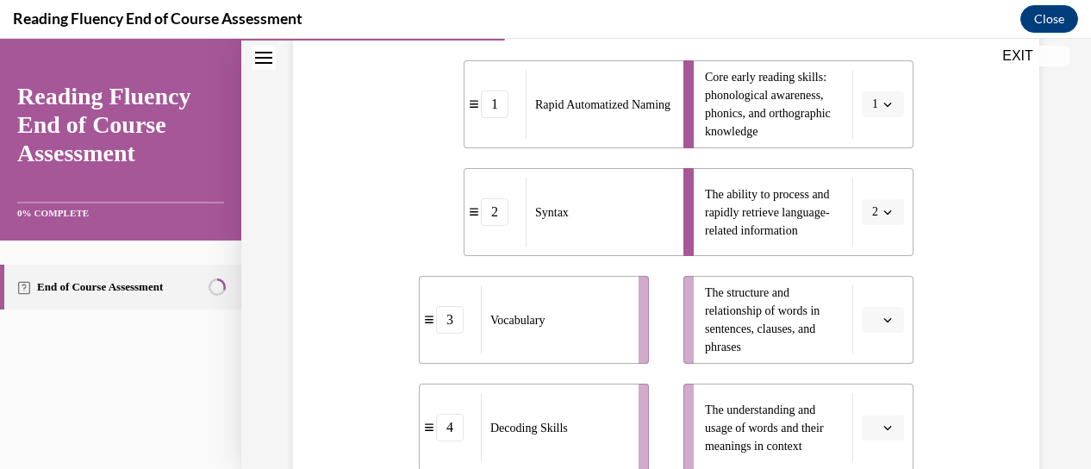
click at [862, 322] on button "button" at bounding box center [883, 320] width 42 height 26
click at [867, 237] on div "3" at bounding box center [870, 246] width 42 height 34
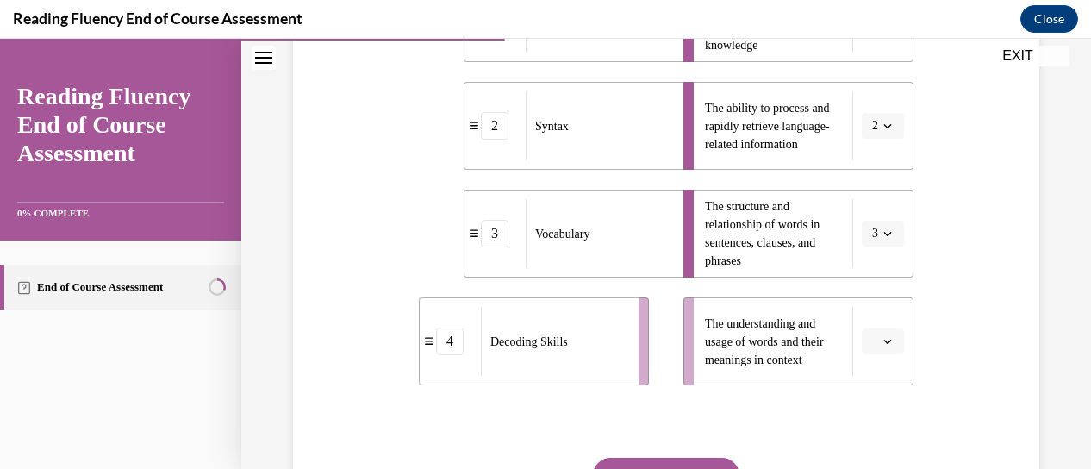
click at [884, 340] on icon "button" at bounding box center [888, 341] width 9 height 9
click at [890, 304] on div "4" at bounding box center [870, 302] width 42 height 34
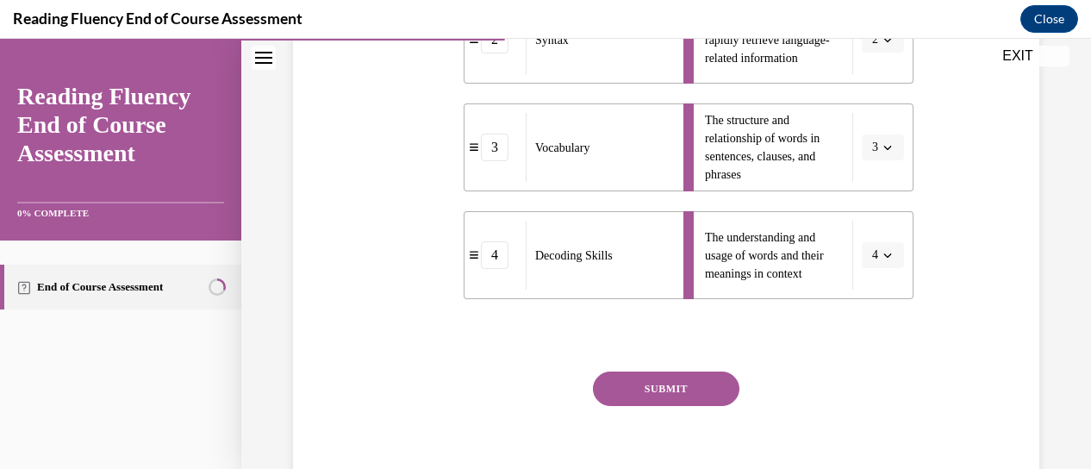
click at [701, 380] on button "SUBMIT" at bounding box center [666, 389] width 147 height 34
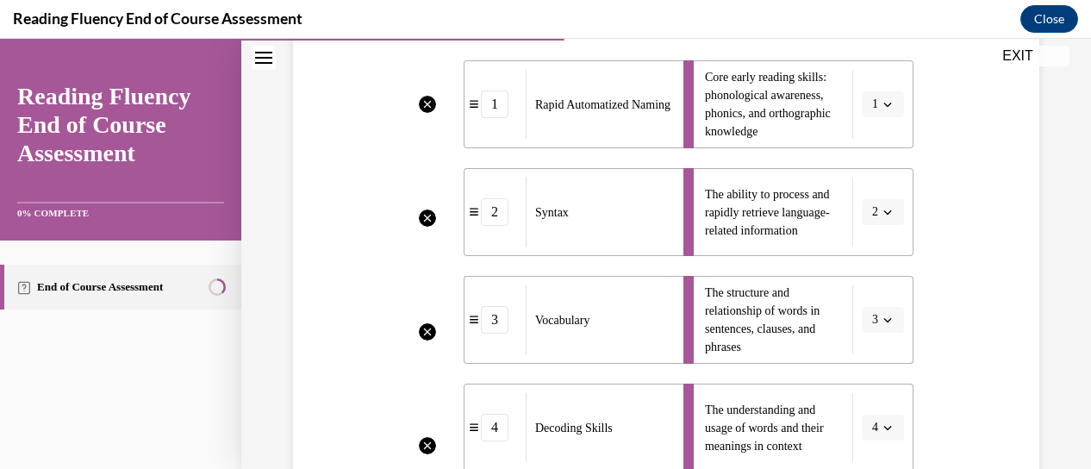
scroll to position [484, 0]
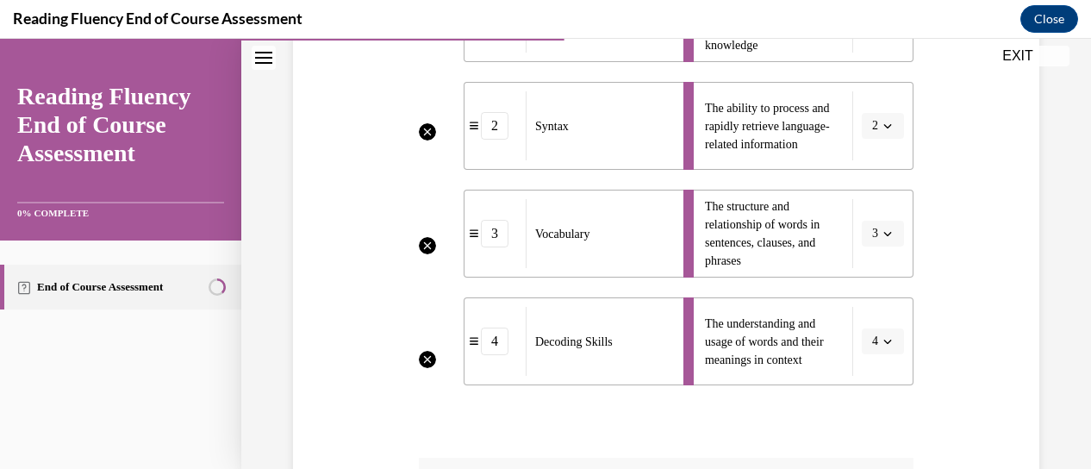
click at [878, 345] on li "The understanding and usage of words and their meanings in context 4" at bounding box center [799, 341] width 230 height 88
click at [878, 346] on li "The understanding and usage of words and their meanings in context 4" at bounding box center [799, 341] width 230 height 88
click at [504, 340] on div "4" at bounding box center [495, 342] width 28 height 28
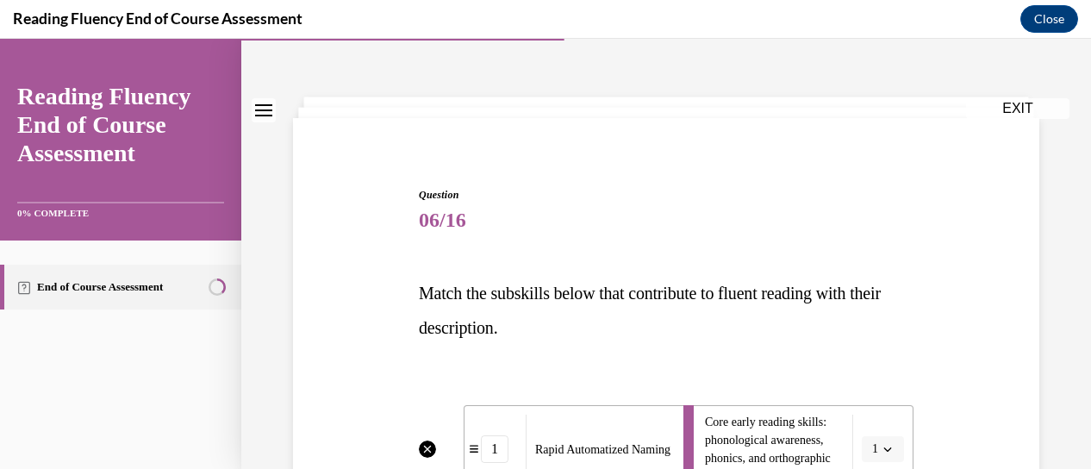
scroll to position [0, 0]
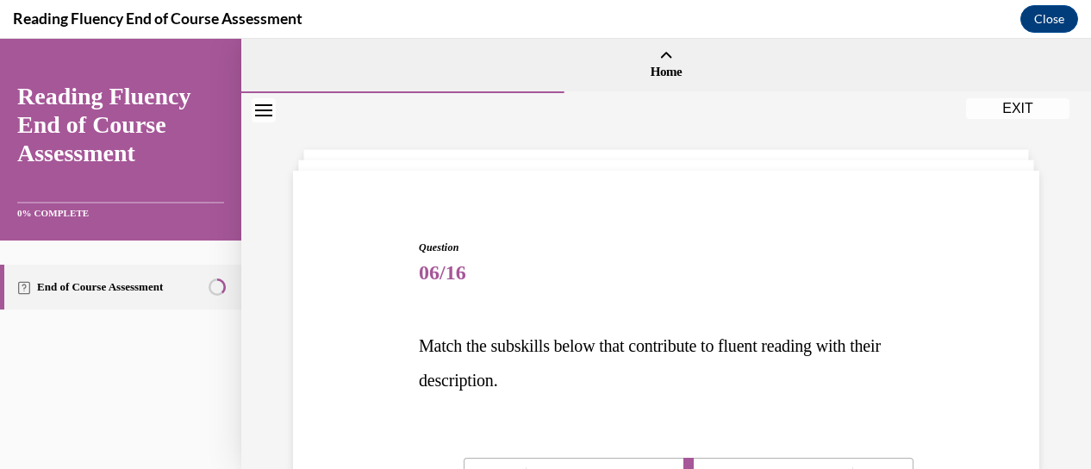
click at [1018, 107] on button "EXIT" at bounding box center [1017, 108] width 103 height 21
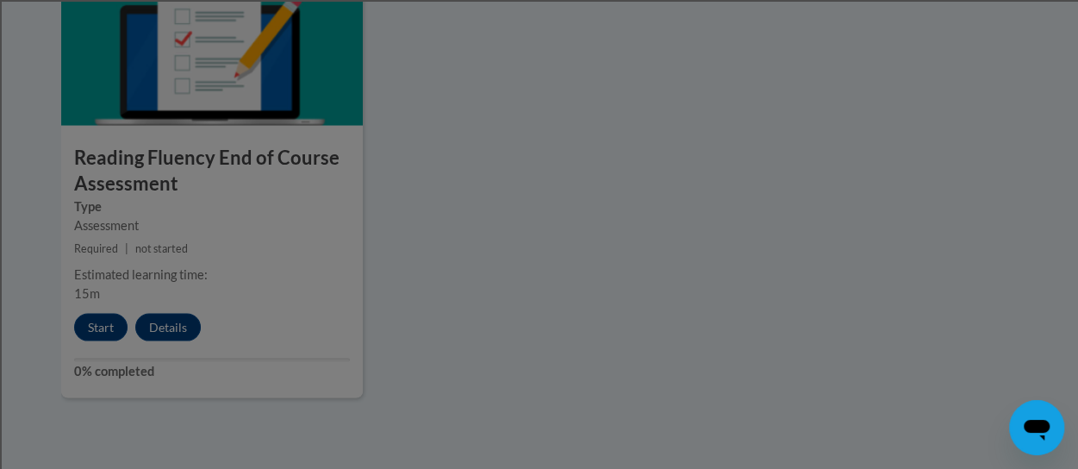
click at [110, 330] on div at bounding box center [539, 234] width 1078 height 469
click at [94, 325] on div at bounding box center [539, 234] width 1078 height 469
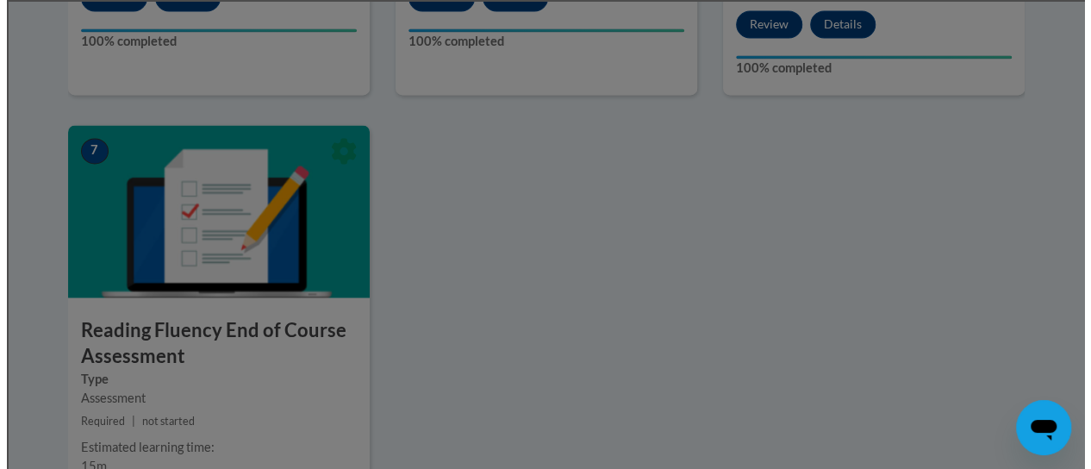
scroll to position [1578, 0]
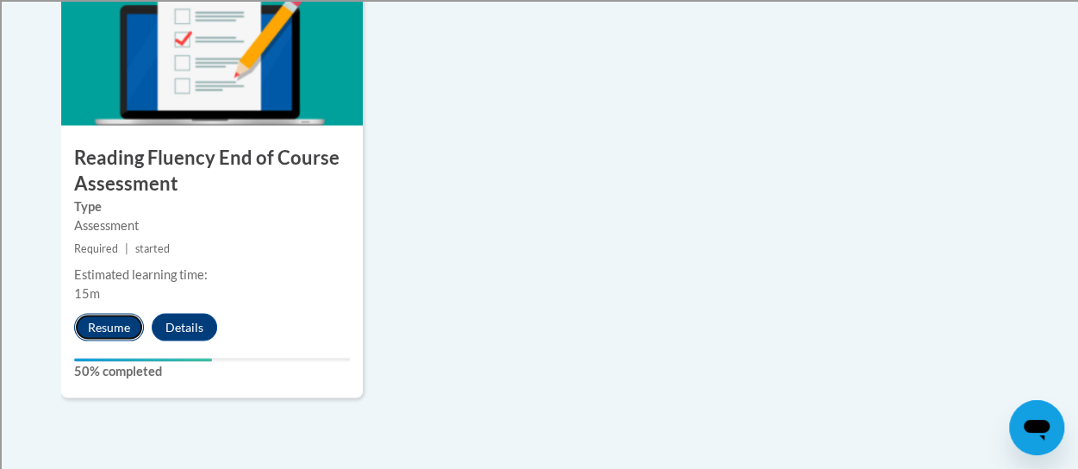
click at [107, 323] on button "Resume" at bounding box center [109, 327] width 70 height 28
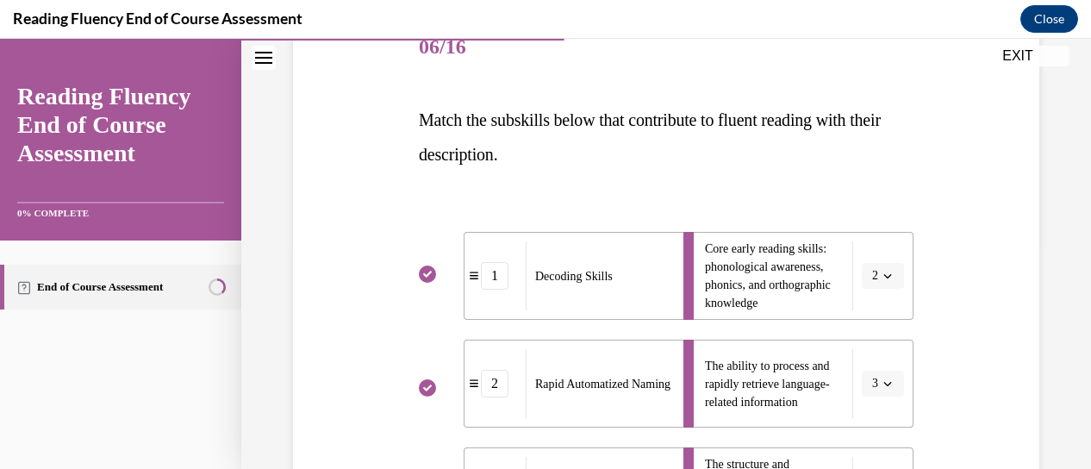
scroll to position [312, 0]
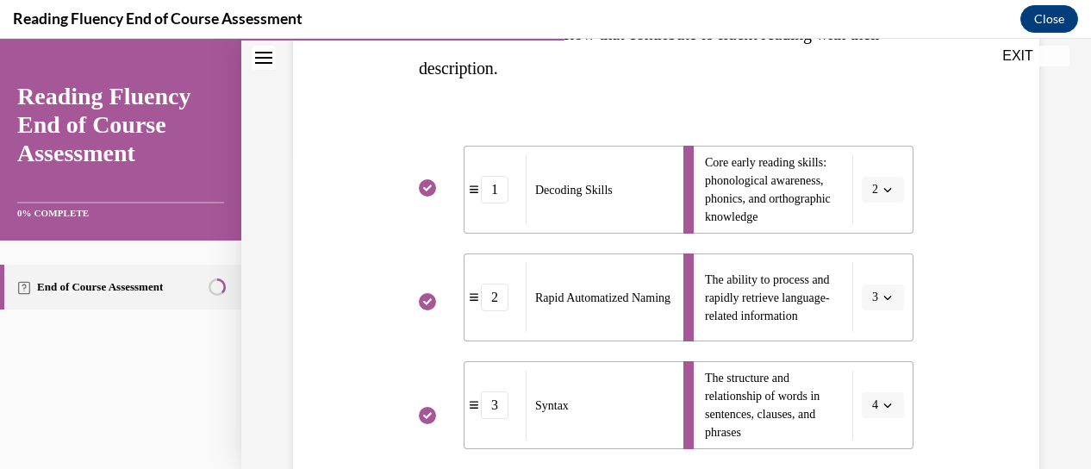
click at [875, 191] on li "Core early reading skills: phonological awareness, phonics, and orthographic kn…" at bounding box center [799, 190] width 230 height 88
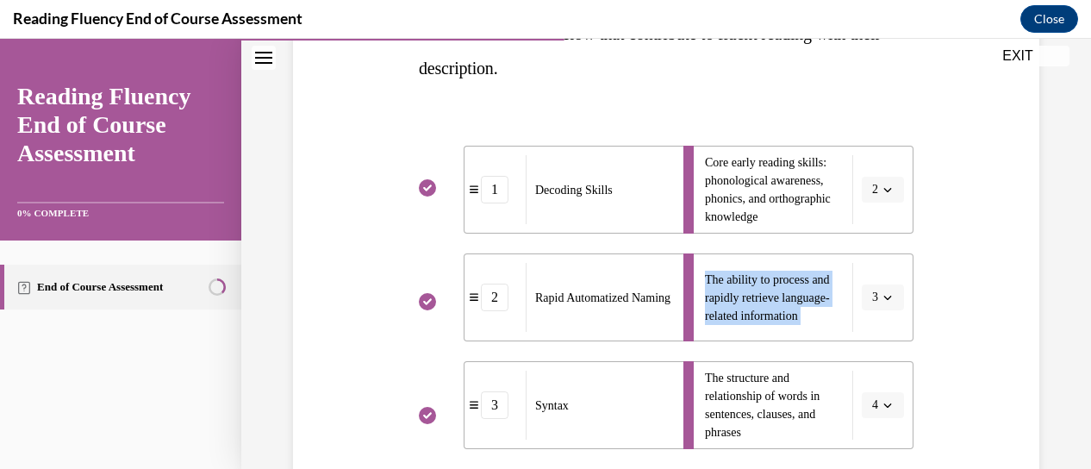
click at [875, 191] on li "Core early reading skills: phonological awareness, phonics, and orthographic kn…" at bounding box center [799, 190] width 230 height 88
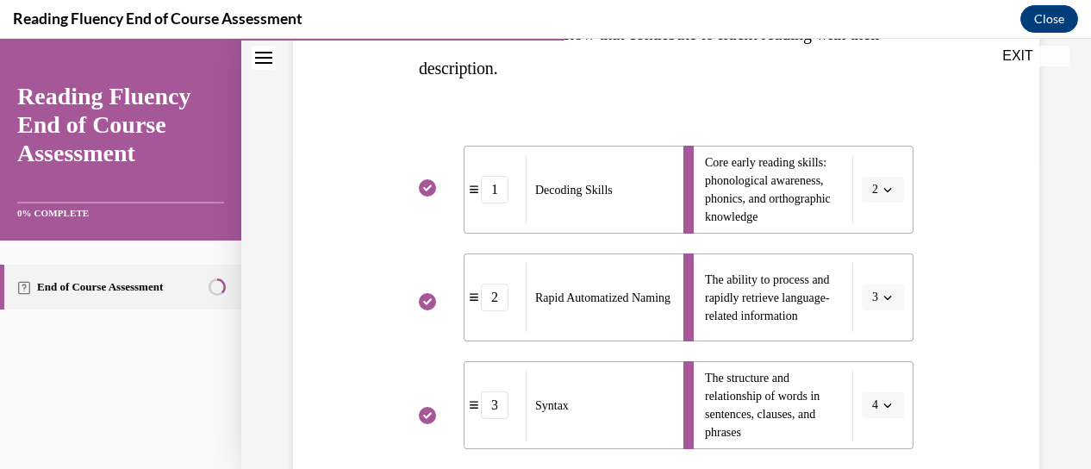
click at [875, 191] on li "Core early reading skills: phonological awareness, phonics, and orthographic kn…" at bounding box center [799, 190] width 230 height 88
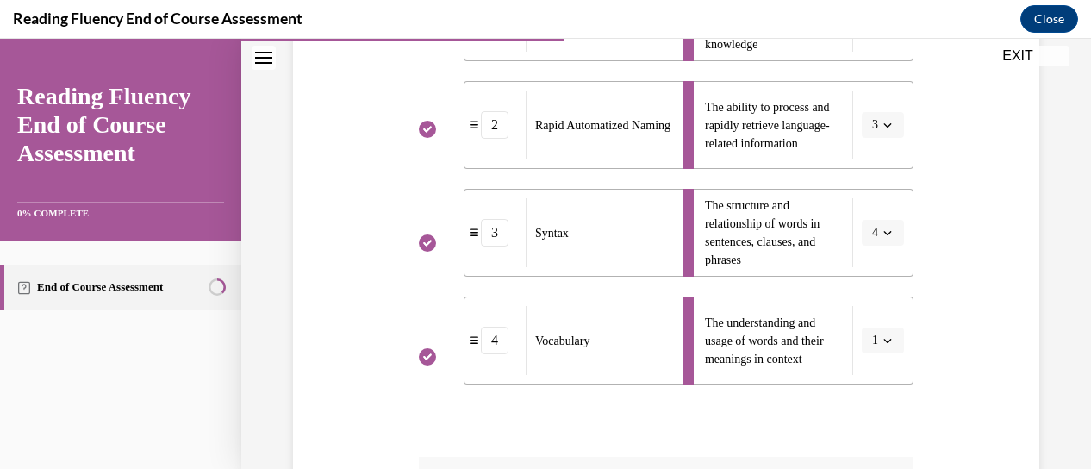
click at [481, 347] on div "4" at bounding box center [495, 341] width 28 height 28
click at [568, 347] on span "Vocabulary" at bounding box center [562, 341] width 55 height 18
click at [717, 338] on span "The understanding and usage of words and their meanings in context" at bounding box center [764, 340] width 119 height 49
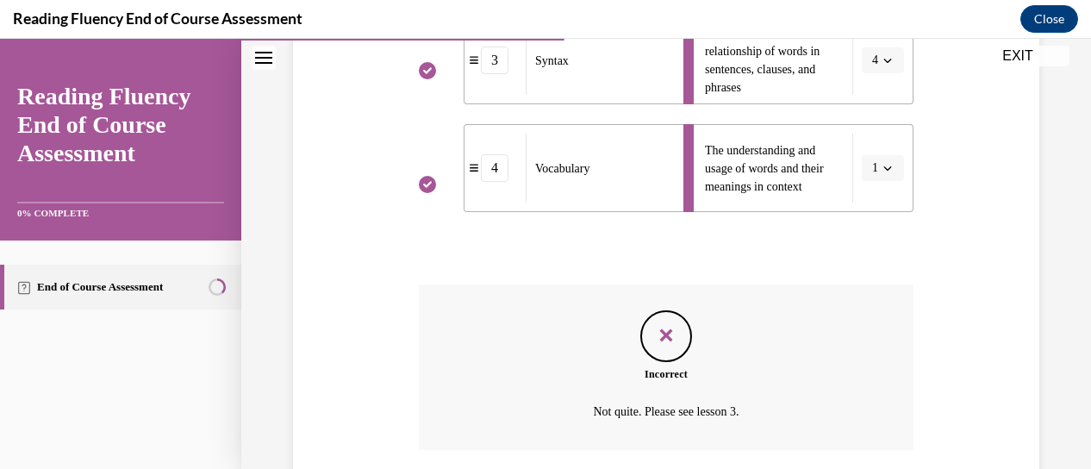
scroll to position [743, 0]
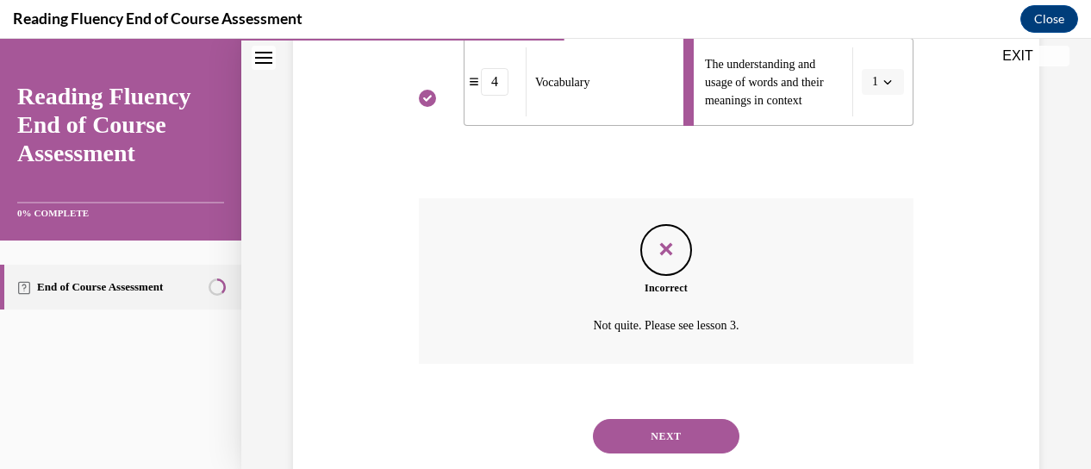
click at [659, 251] on icon "Feedback" at bounding box center [666, 249] width 26 height 26
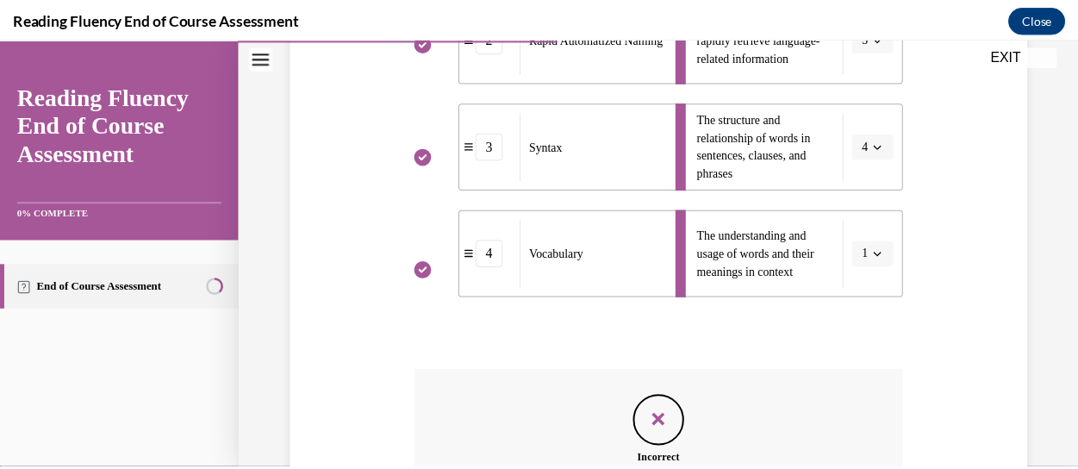
scroll to position [398, 0]
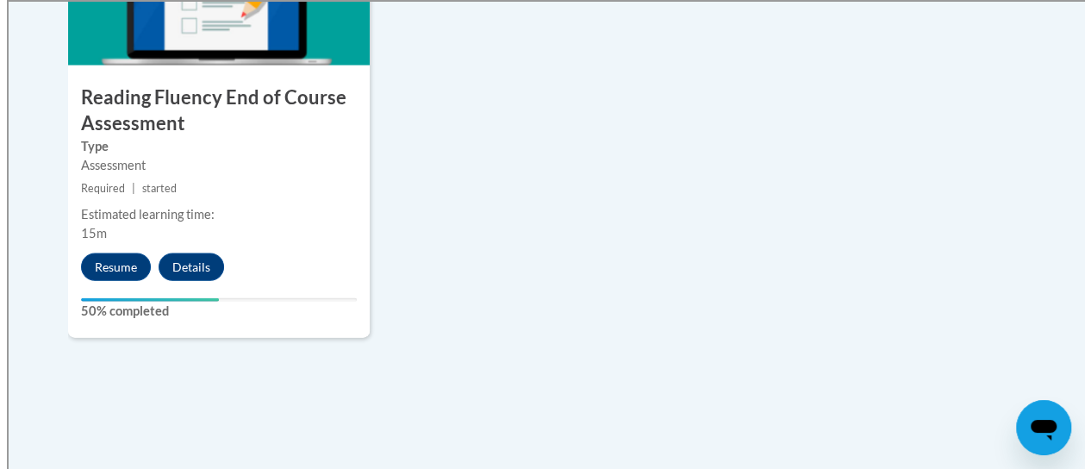
scroll to position [1638, 0]
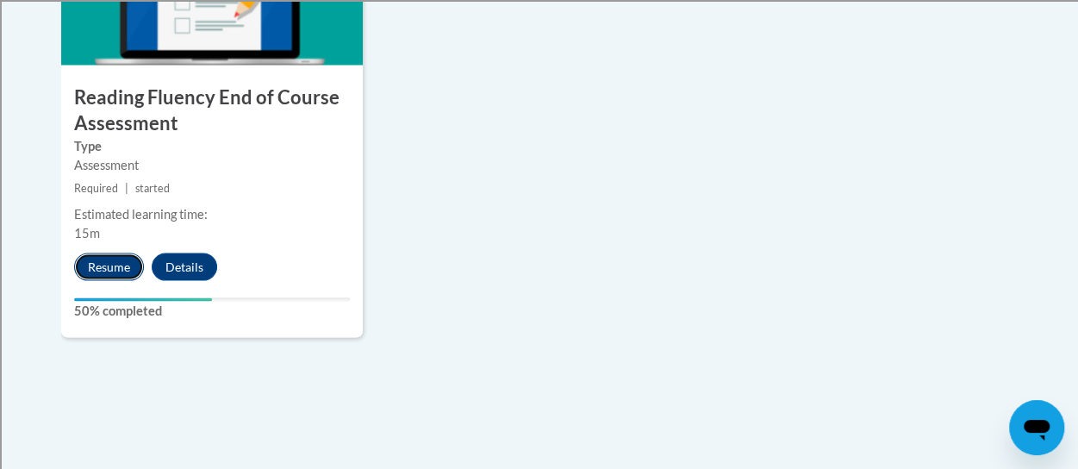
click at [101, 261] on button "Resume" at bounding box center [109, 267] width 70 height 28
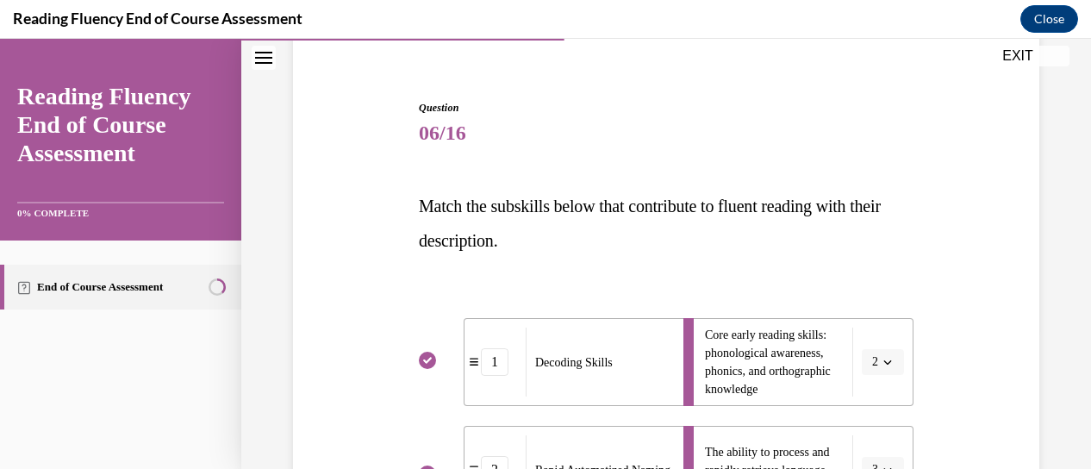
scroll to position [312, 0]
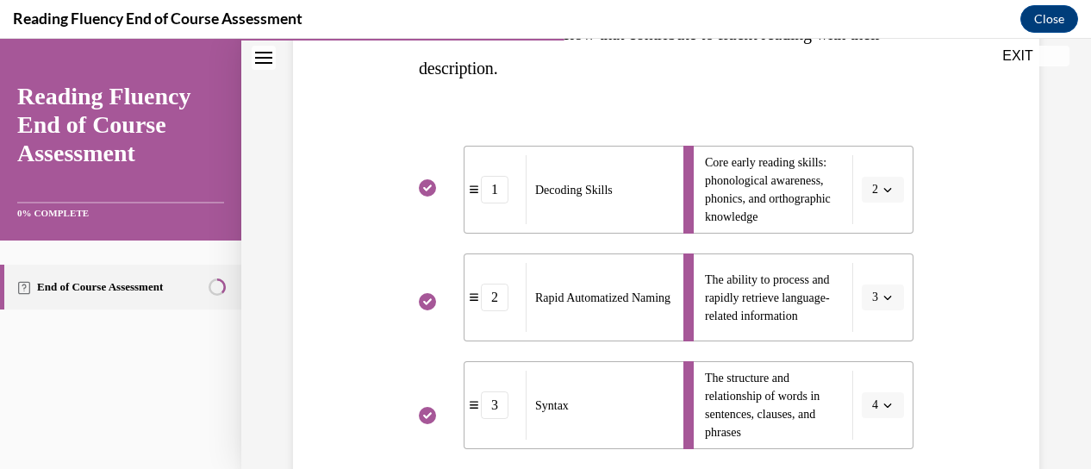
click at [481, 196] on div "1" at bounding box center [495, 190] width 28 height 28
click at [465, 191] on div "1" at bounding box center [495, 190] width 61 height 28
drag, startPoint x: 428, startPoint y: 191, endPoint x: 453, endPoint y: 194, distance: 26.1
click at [428, 194] on icon "Correct" at bounding box center [427, 187] width 17 height 17
click at [734, 197] on span "Core early reading skills: phonological awareness, phonics, and orthographic kn…" at bounding box center [768, 189] width 126 height 67
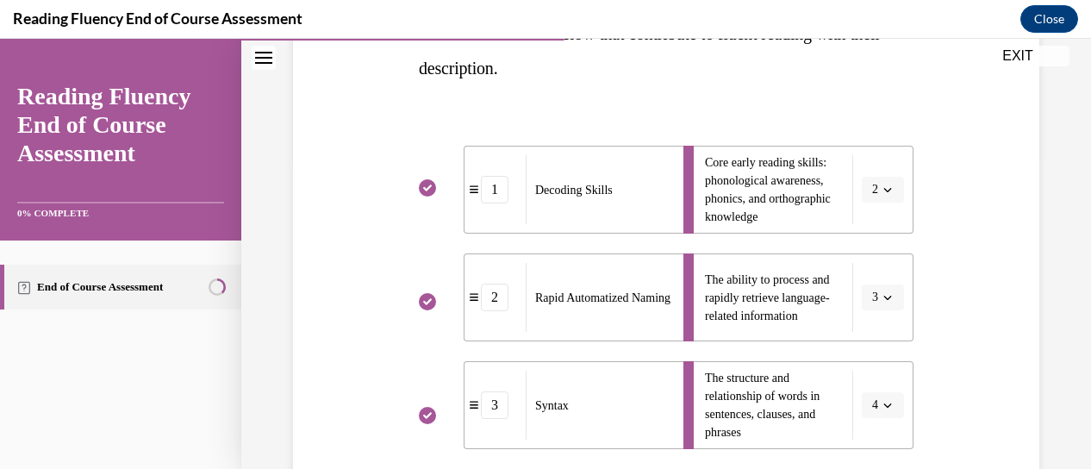
click at [878, 187] on li "Core early reading skills: phonological awareness, phonics, and orthographic kn…" at bounding box center [799, 190] width 230 height 88
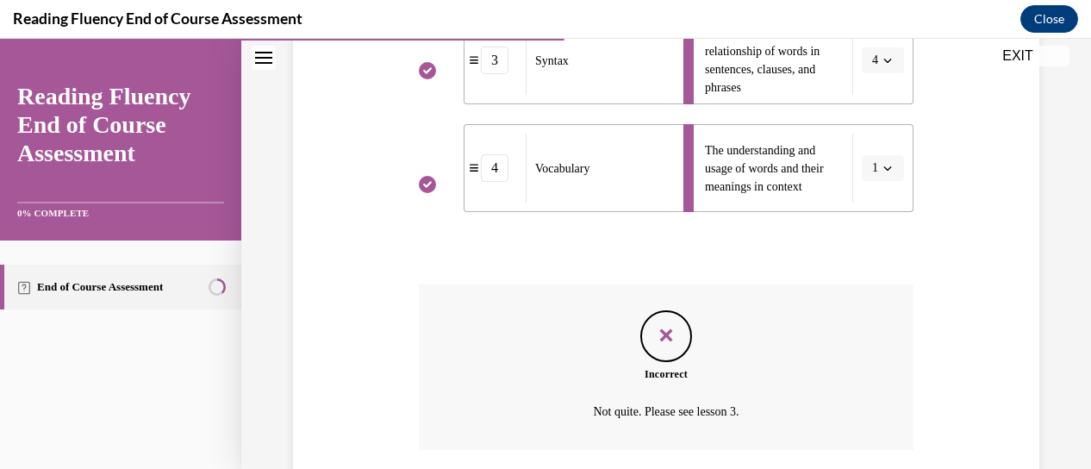
scroll to position [787, 0]
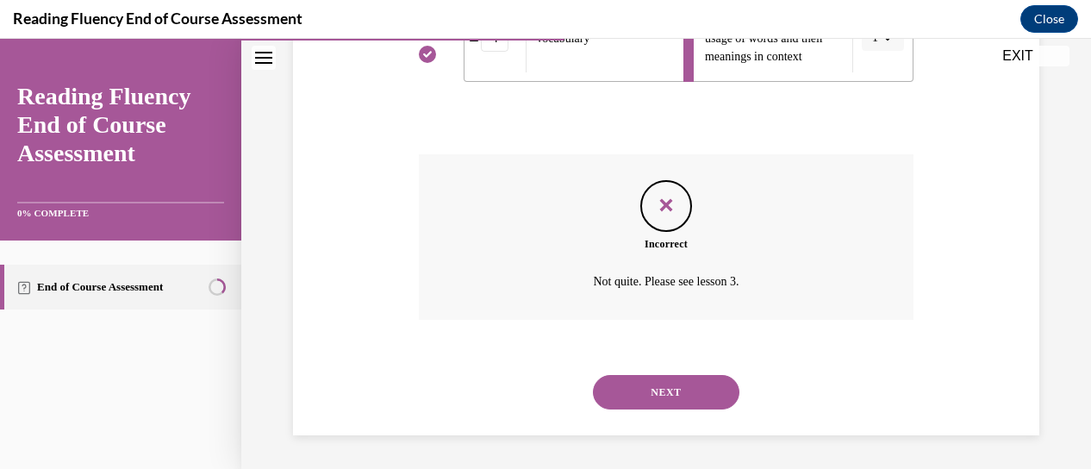
click at [653, 392] on button "NEXT" at bounding box center [666, 392] width 147 height 34
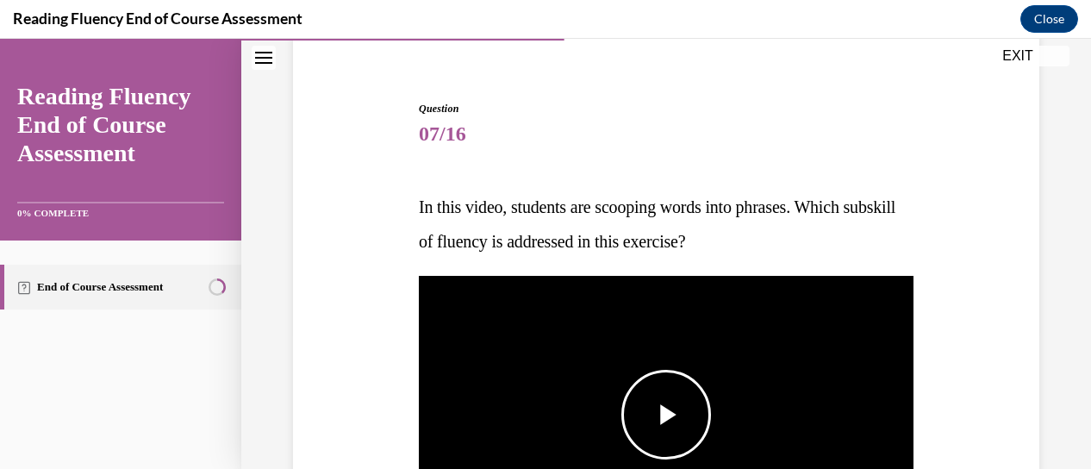
scroll to position [225, 0]
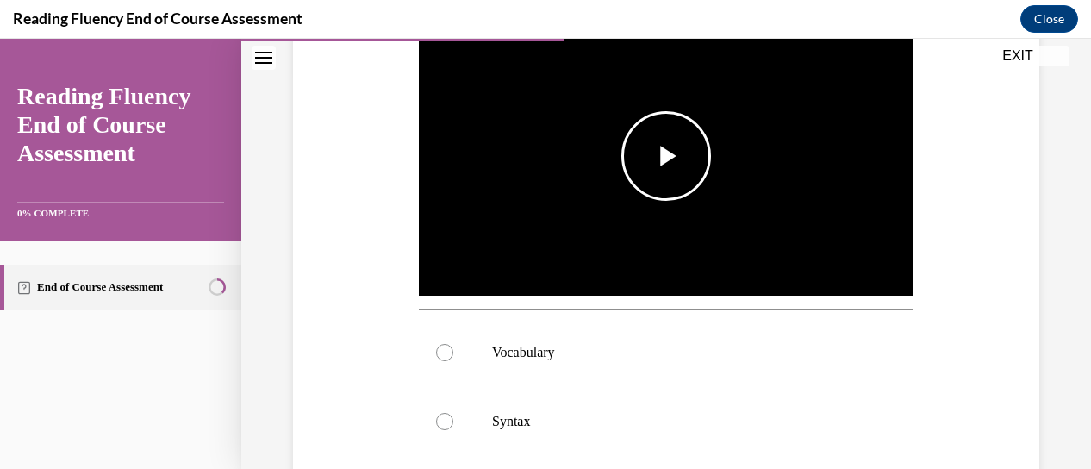
click at [666, 156] on span "Video player" at bounding box center [666, 156] width 0 height 0
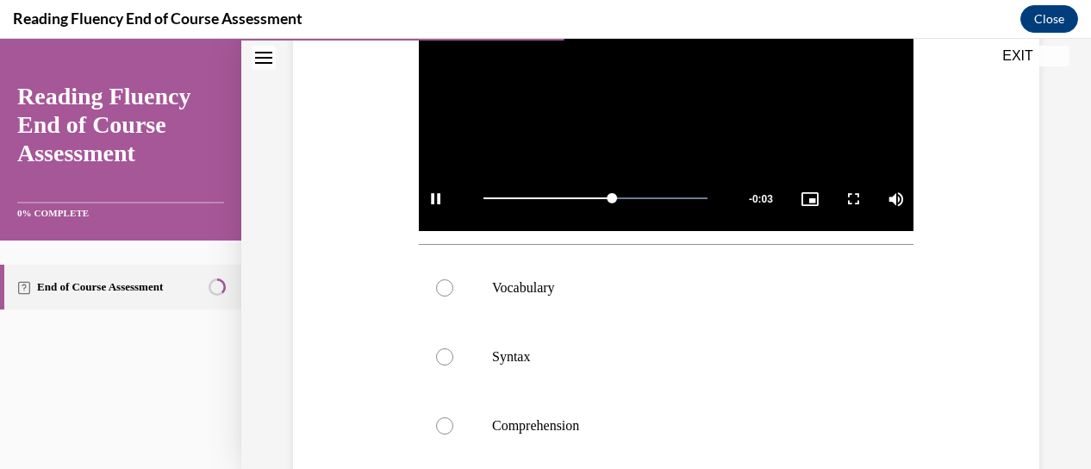
scroll to position [548, 0]
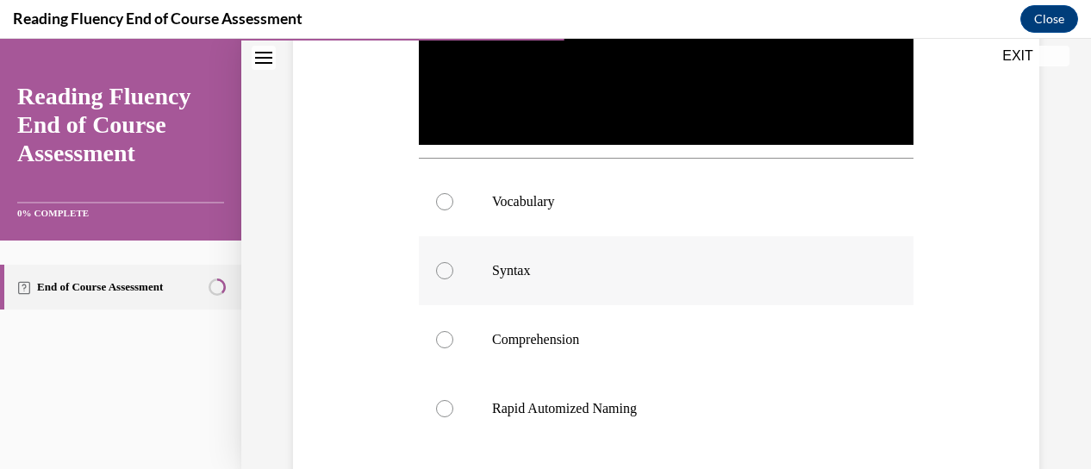
click at [516, 263] on p "Syntax" at bounding box center [681, 270] width 378 height 17
click at [453, 263] on input "Syntax" at bounding box center [444, 270] width 17 height 17
radio input "true"
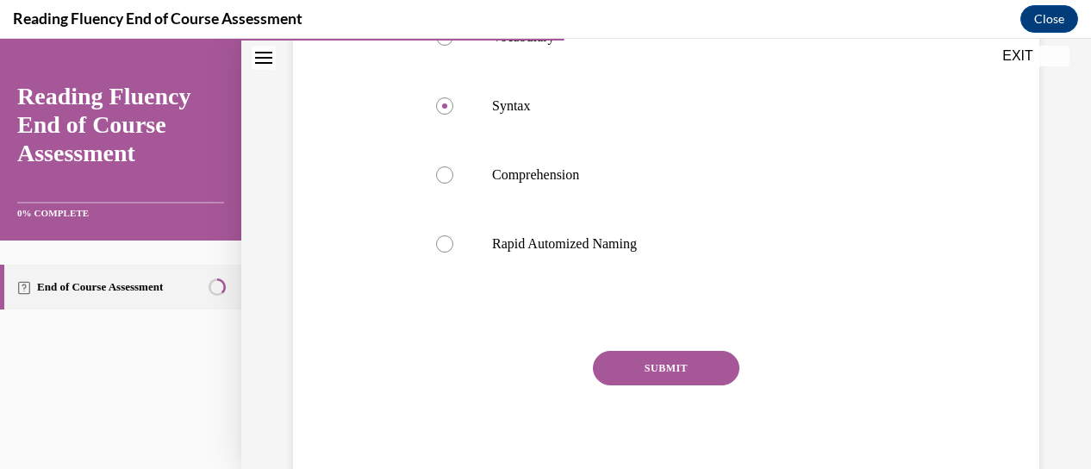
click at [659, 361] on button "SUBMIT" at bounding box center [666, 368] width 147 height 34
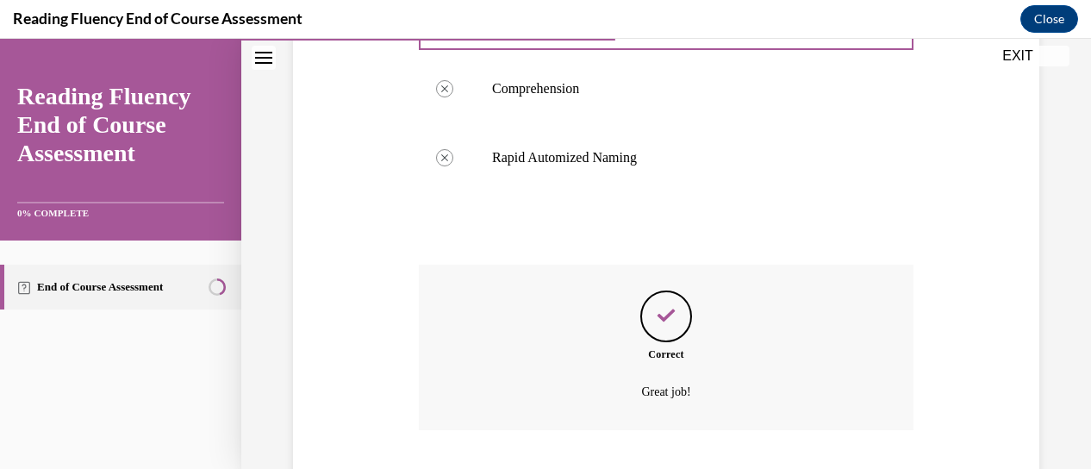
scroll to position [904, 0]
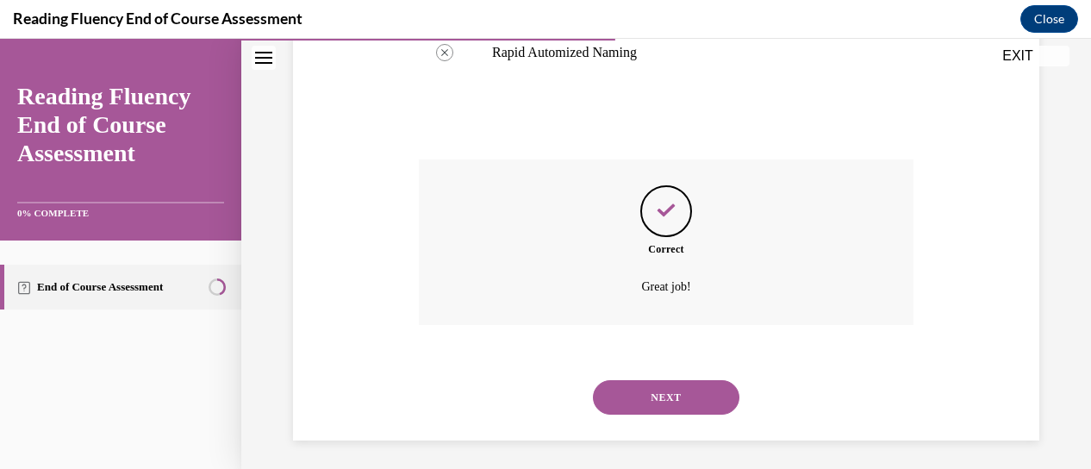
click at [667, 397] on button "NEXT" at bounding box center [666, 397] width 147 height 34
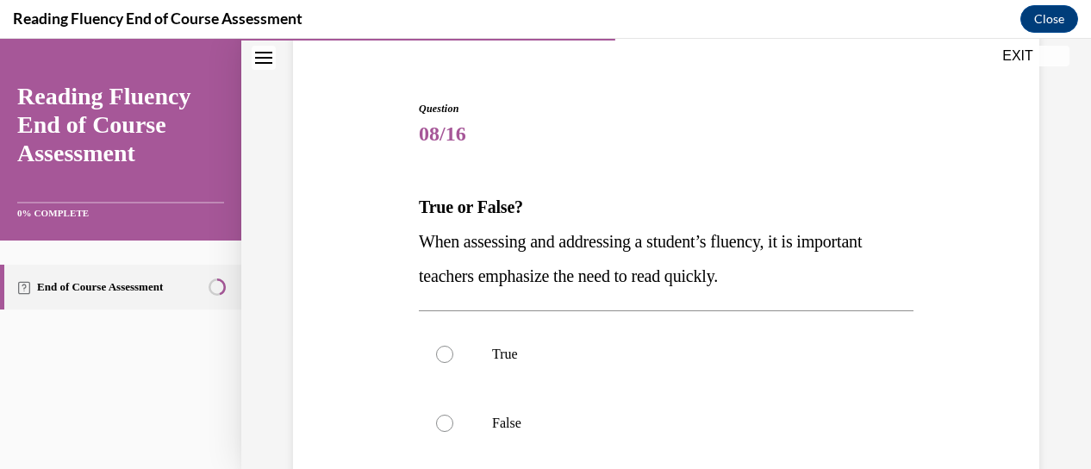
scroll to position [225, 0]
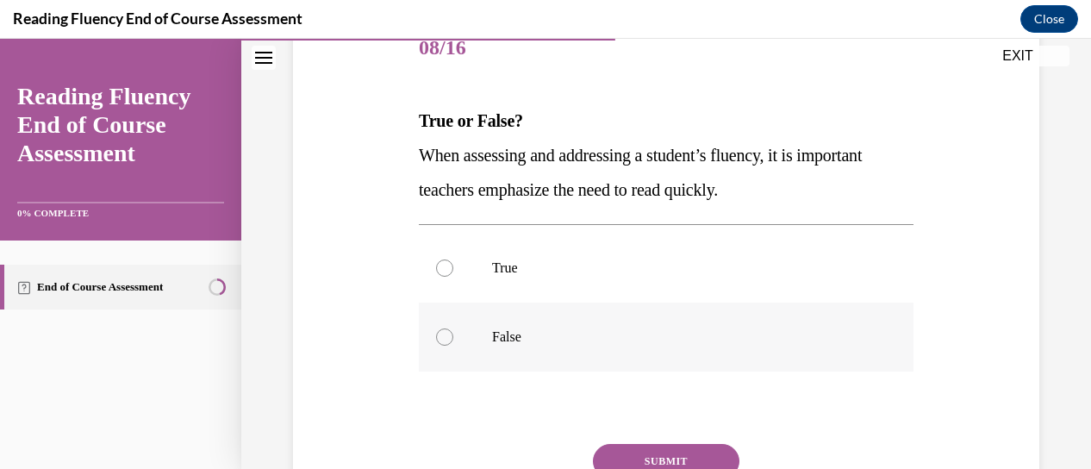
click at [547, 325] on label "False" at bounding box center [666, 337] width 495 height 69
click at [453, 328] on input "False" at bounding box center [444, 336] width 17 height 17
radio input "true"
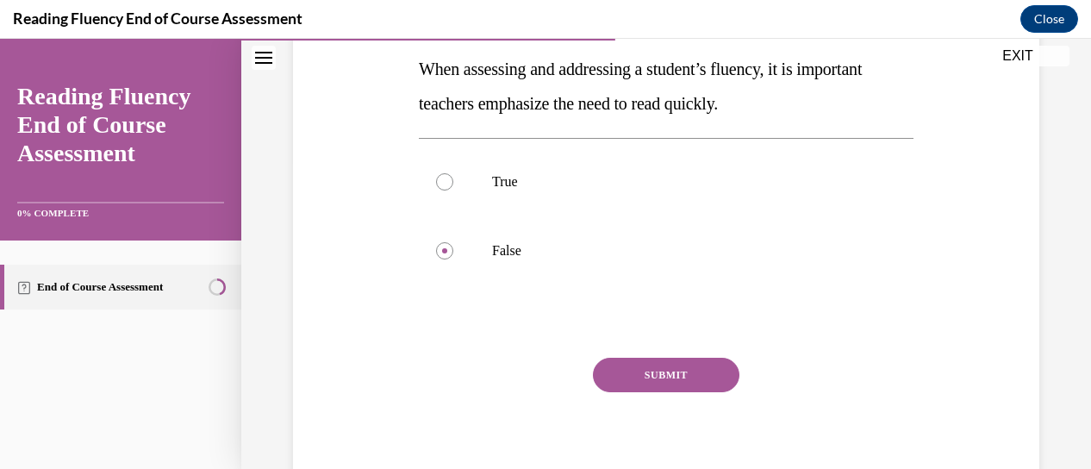
click at [673, 365] on button "SUBMIT" at bounding box center [666, 375] width 147 height 34
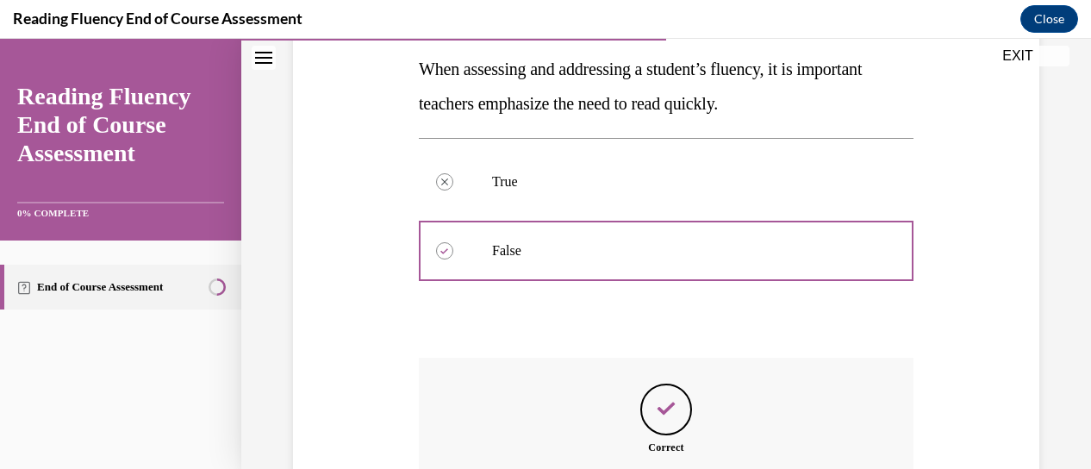
scroll to position [484, 0]
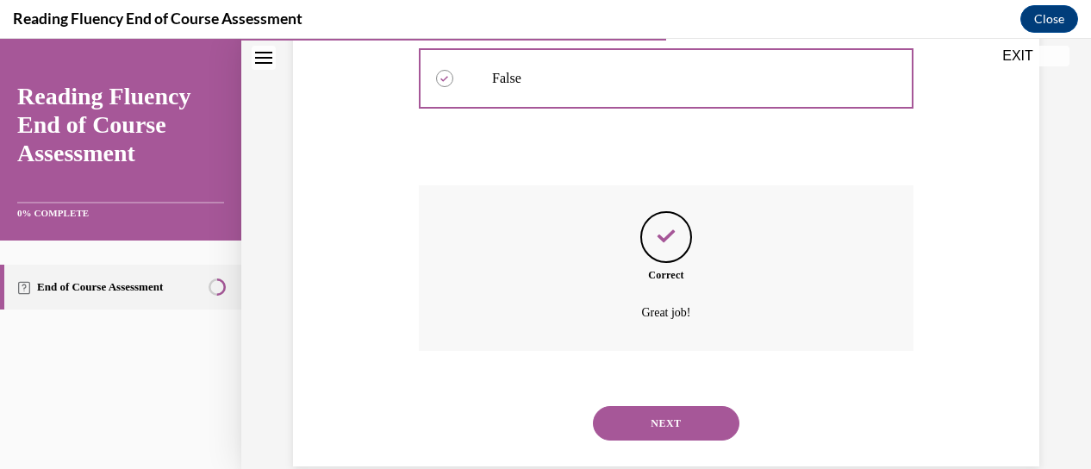
click at [705, 417] on button "NEXT" at bounding box center [666, 423] width 147 height 34
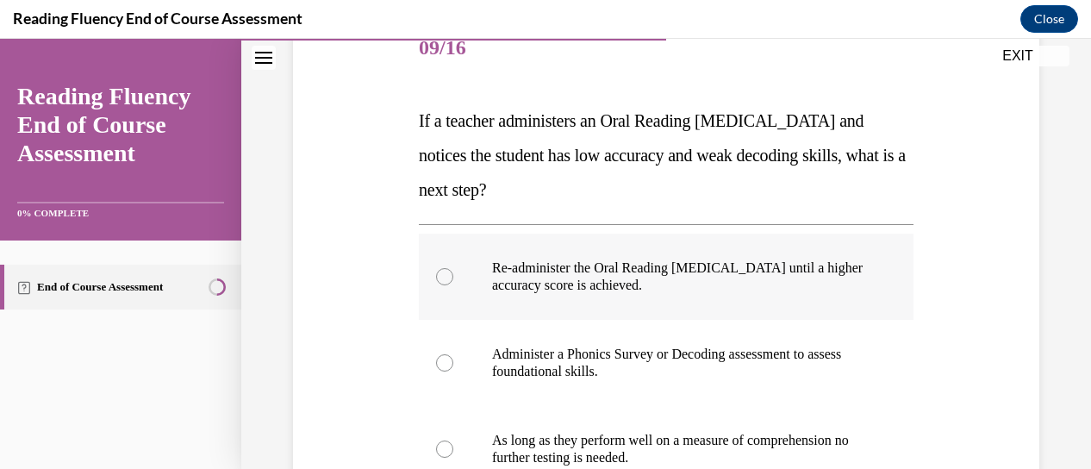
scroll to position [311, 0]
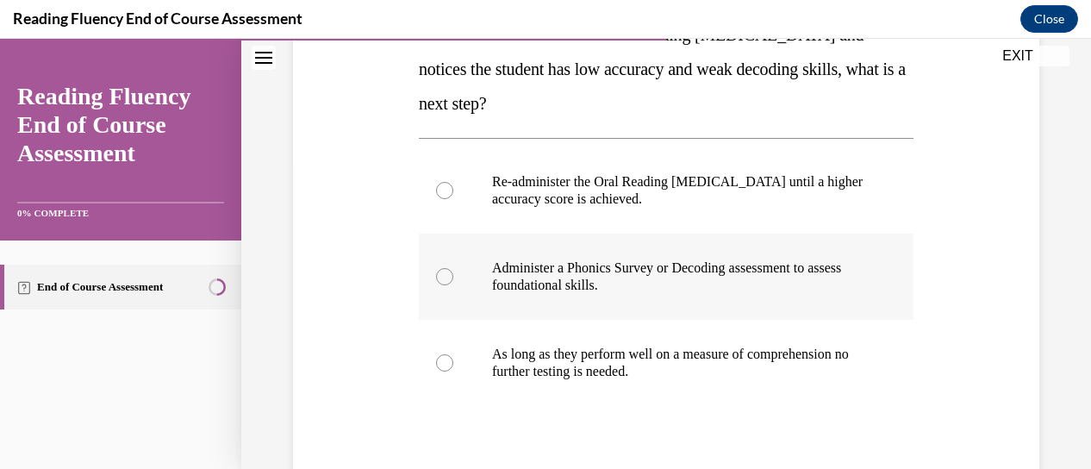
click at [629, 277] on p "Administer a Phonics Survey or Decoding assessment to assess foundational skill…" at bounding box center [681, 276] width 378 height 34
click at [453, 277] on input "Administer a Phonics Survey or Decoding assessment to assess foundational skill…" at bounding box center [444, 276] width 17 height 17
radio input "true"
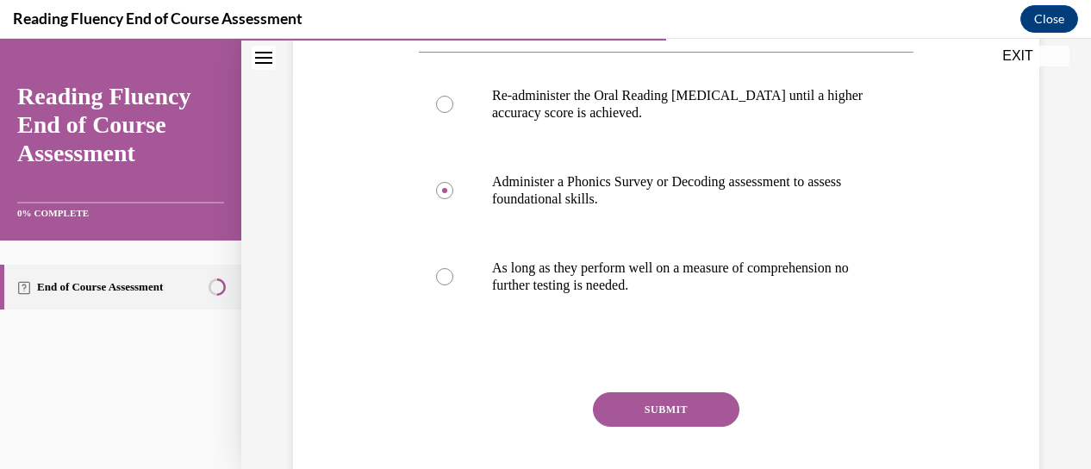
click at [657, 408] on button "SUBMIT" at bounding box center [666, 409] width 147 height 34
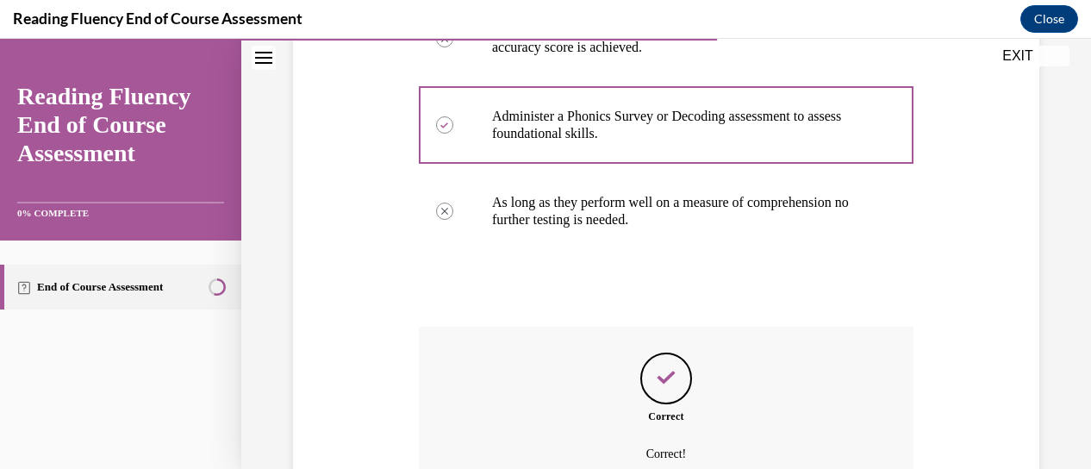
scroll to position [635, 0]
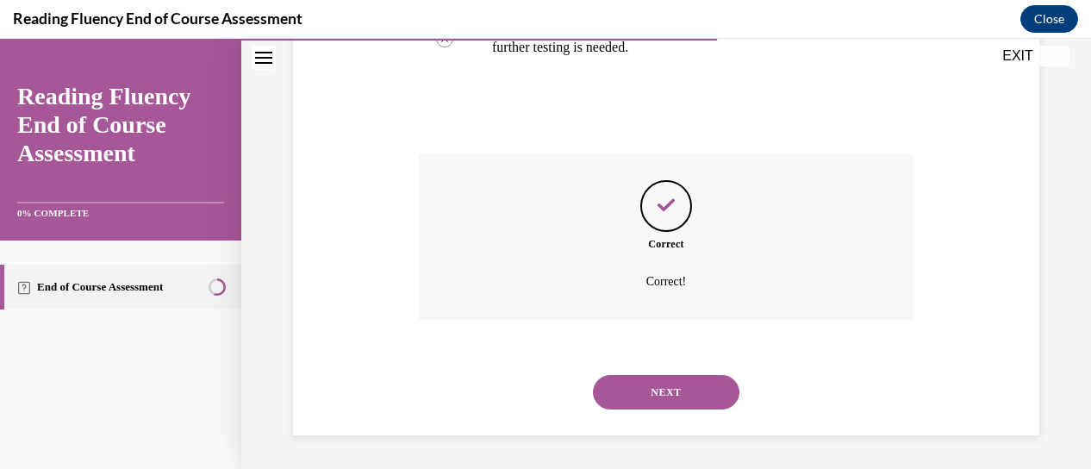
click at [708, 386] on button "NEXT" at bounding box center [666, 392] width 147 height 34
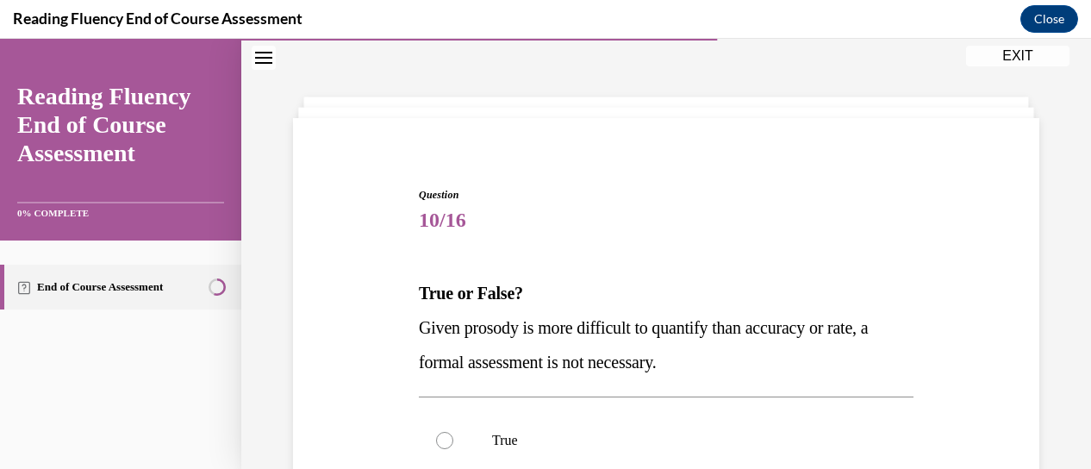
scroll to position [139, 0]
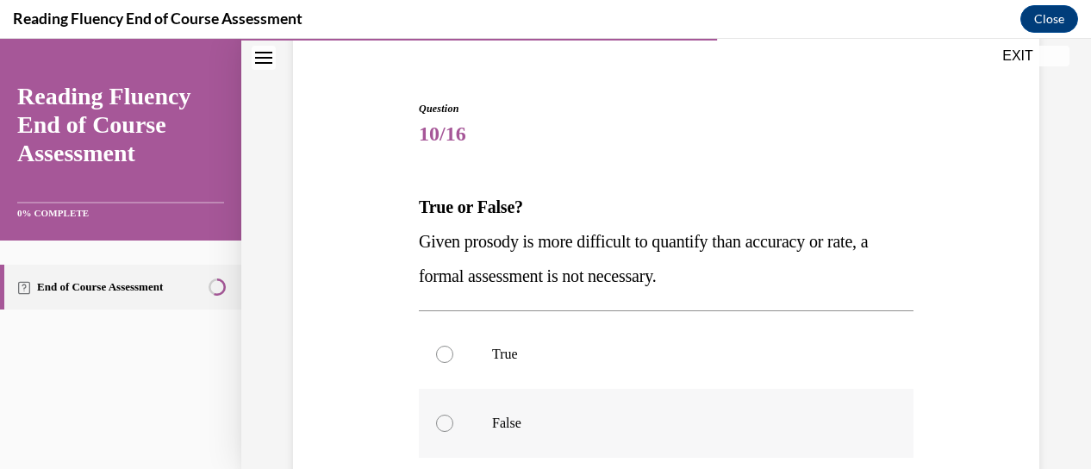
click at [496, 423] on p "False" at bounding box center [681, 423] width 378 height 17
click at [453, 423] on input "False" at bounding box center [444, 423] width 17 height 17
radio input "true"
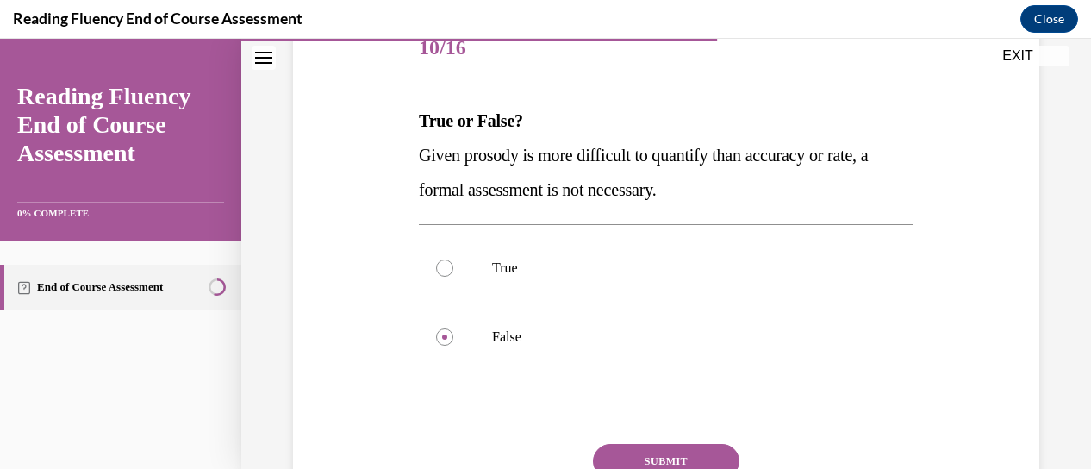
click at [664, 458] on button "SUBMIT" at bounding box center [666, 461] width 147 height 34
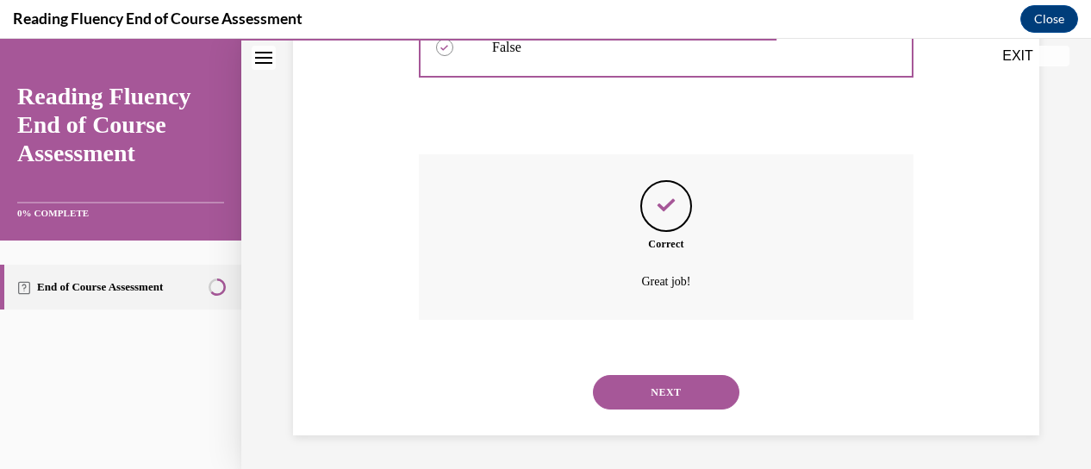
click at [665, 392] on button "NEXT" at bounding box center [666, 392] width 147 height 34
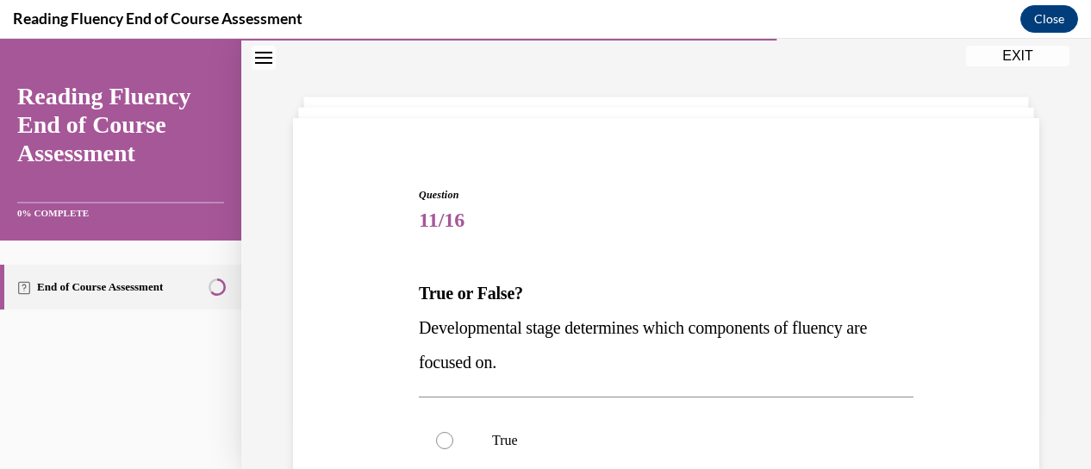
scroll to position [139, 0]
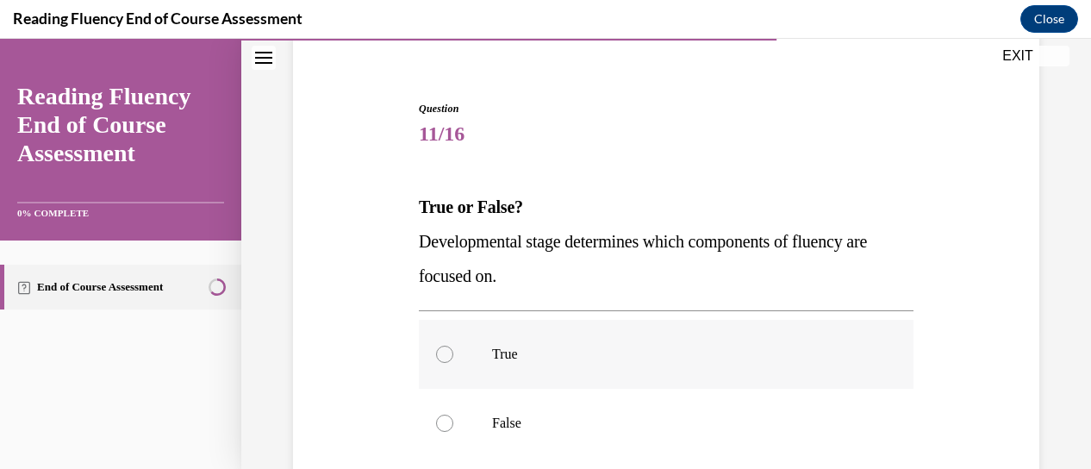
click at [564, 358] on p "True" at bounding box center [681, 354] width 378 height 17
click at [453, 358] on input "True" at bounding box center [444, 354] width 17 height 17
radio input "true"
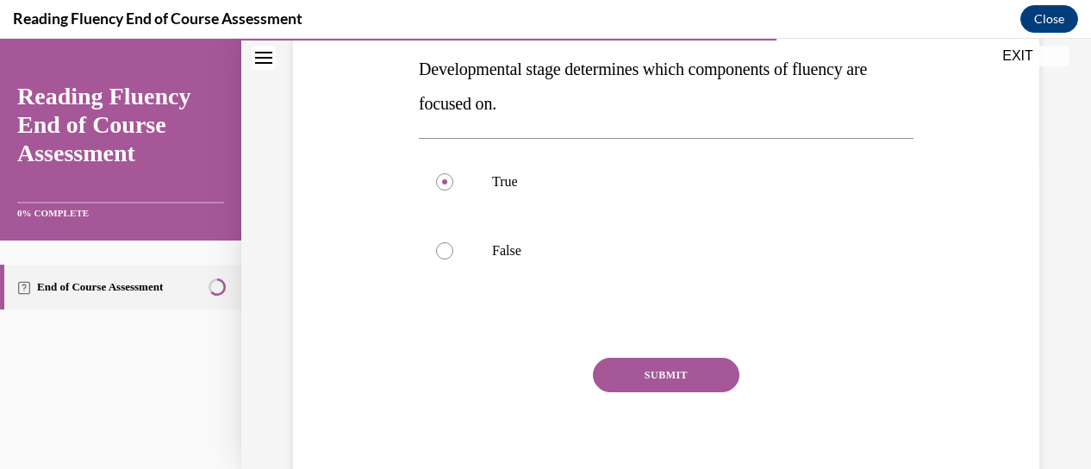
click at [643, 372] on button "SUBMIT" at bounding box center [666, 375] width 147 height 34
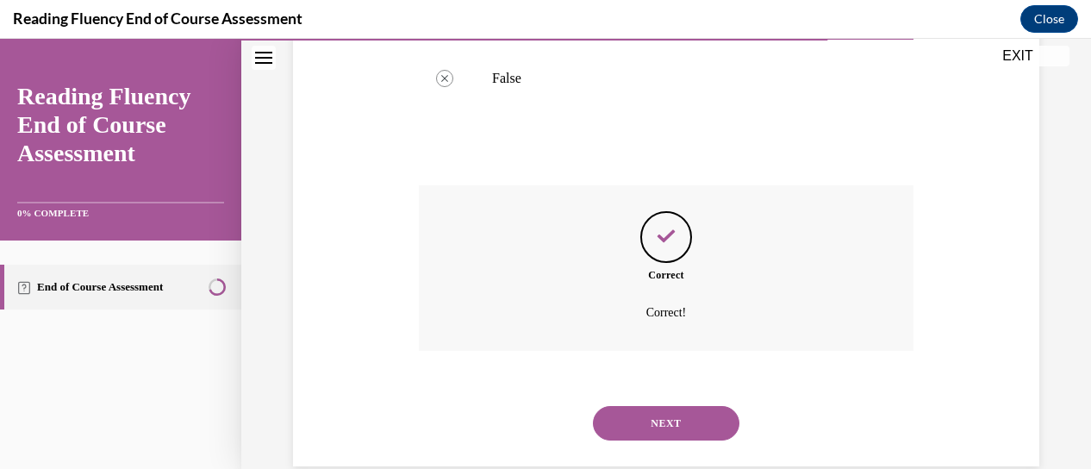
scroll to position [515, 0]
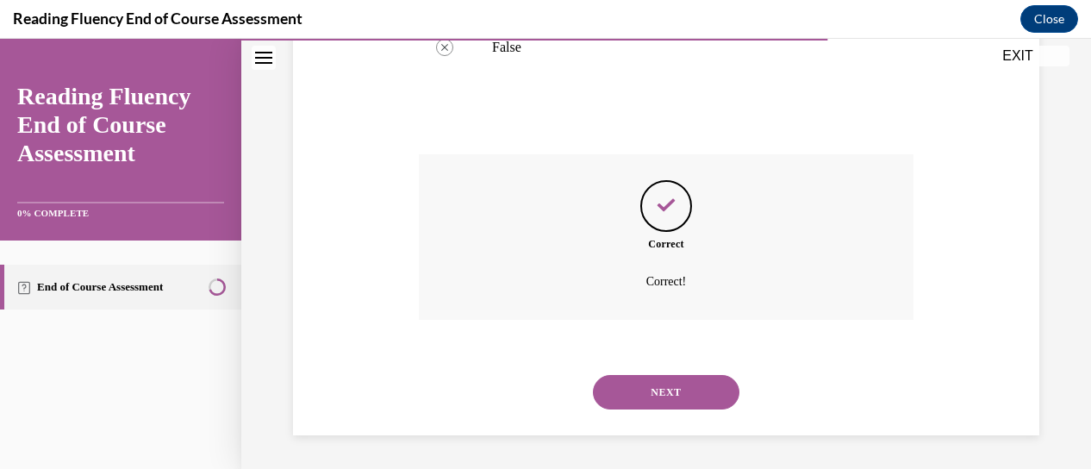
click at [667, 389] on button "NEXT" at bounding box center [666, 392] width 147 height 34
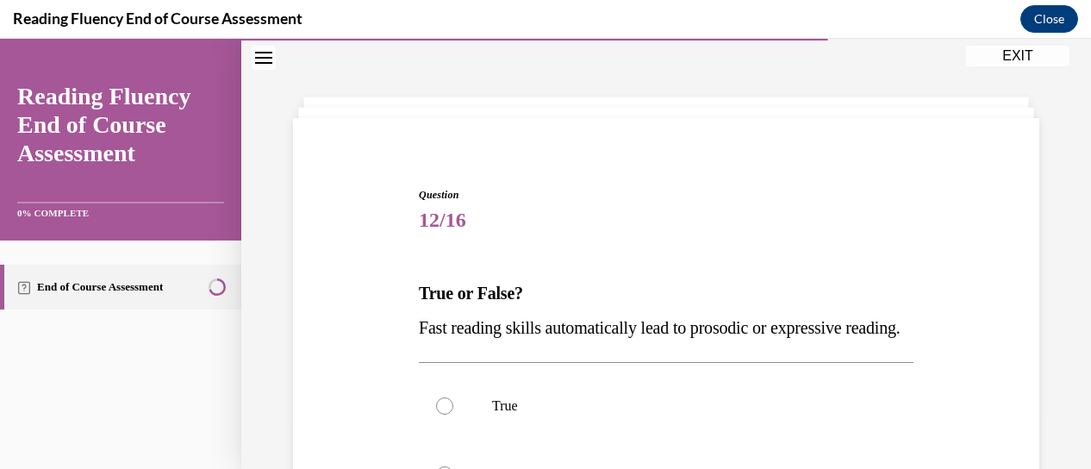
scroll to position [139, 0]
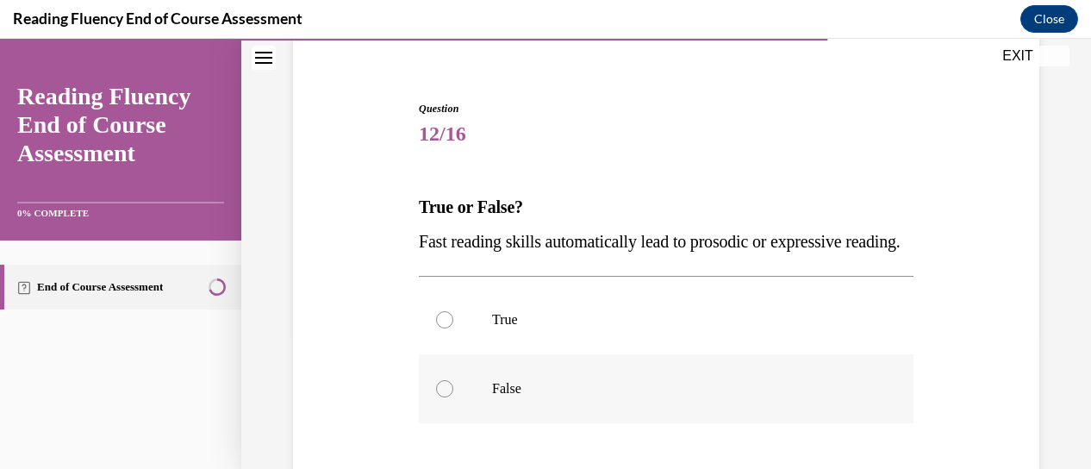
click at [494, 397] on p "False" at bounding box center [681, 388] width 378 height 17
click at [453, 397] on input "False" at bounding box center [444, 388] width 17 height 17
radio input "true"
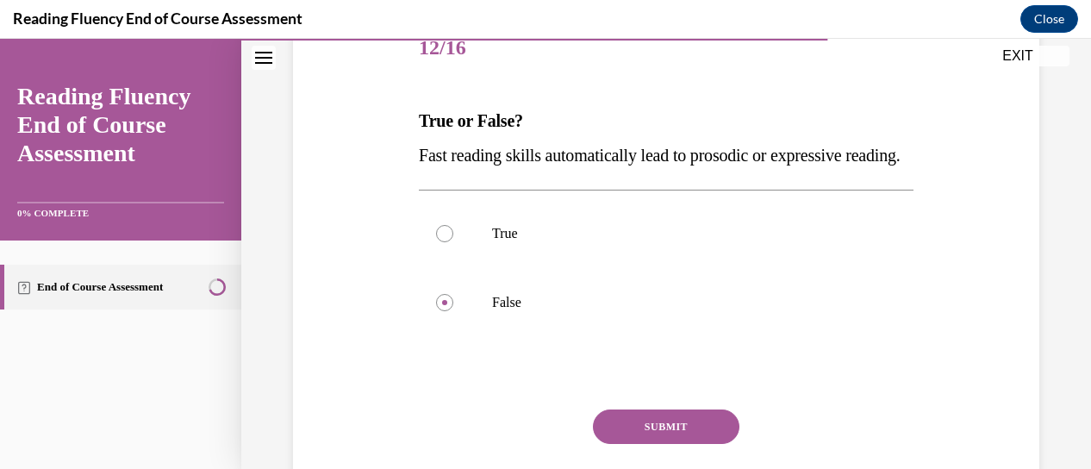
click at [672, 444] on button "SUBMIT" at bounding box center [666, 426] width 147 height 34
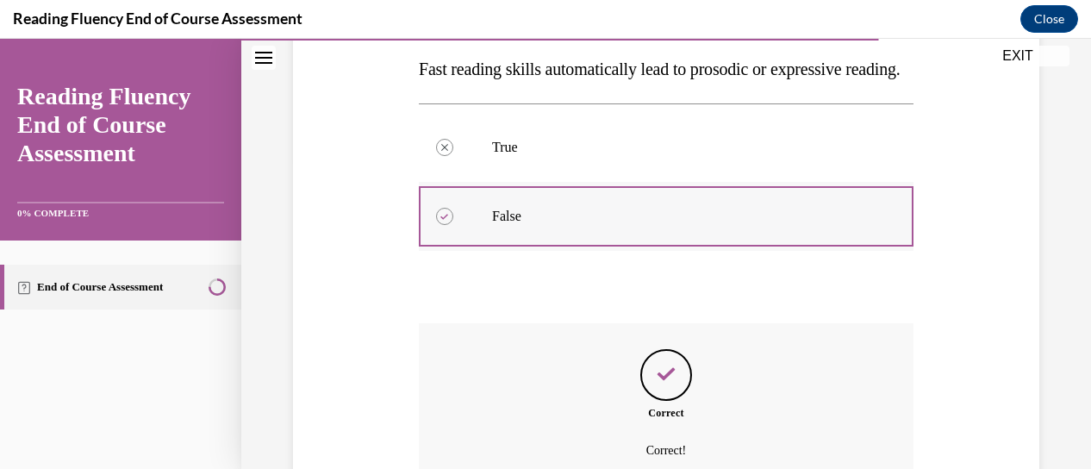
scroll to position [139, 0]
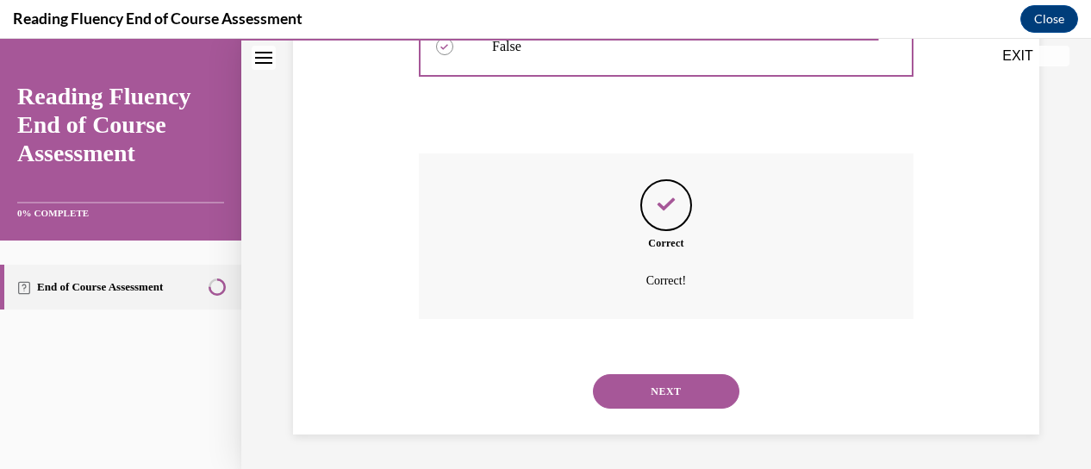
click at [665, 409] on button "NEXT" at bounding box center [666, 391] width 147 height 34
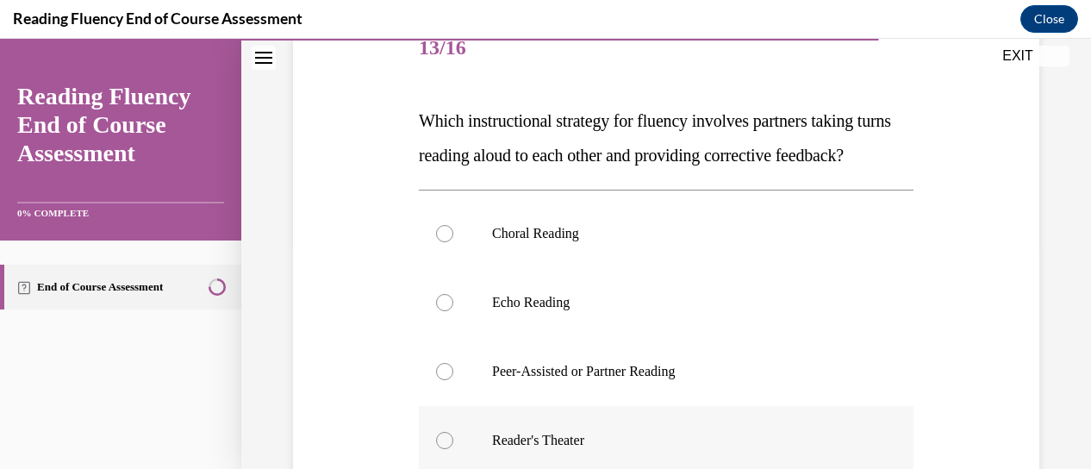
scroll to position [311, 0]
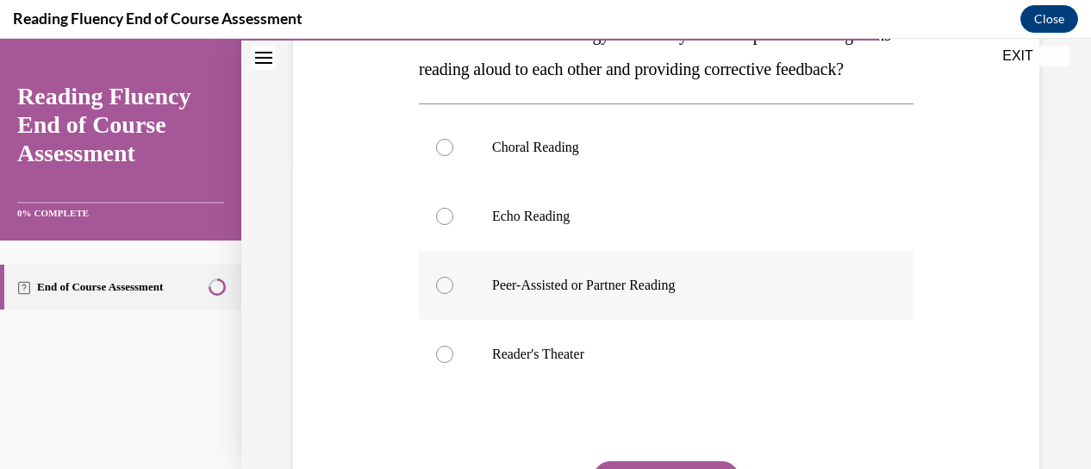
click at [652, 303] on label "Peer-Assisted or Partner Reading" at bounding box center [666, 285] width 495 height 69
click at [453, 294] on input "Peer-Assisted or Partner Reading" at bounding box center [444, 285] width 17 height 17
radio input "true"
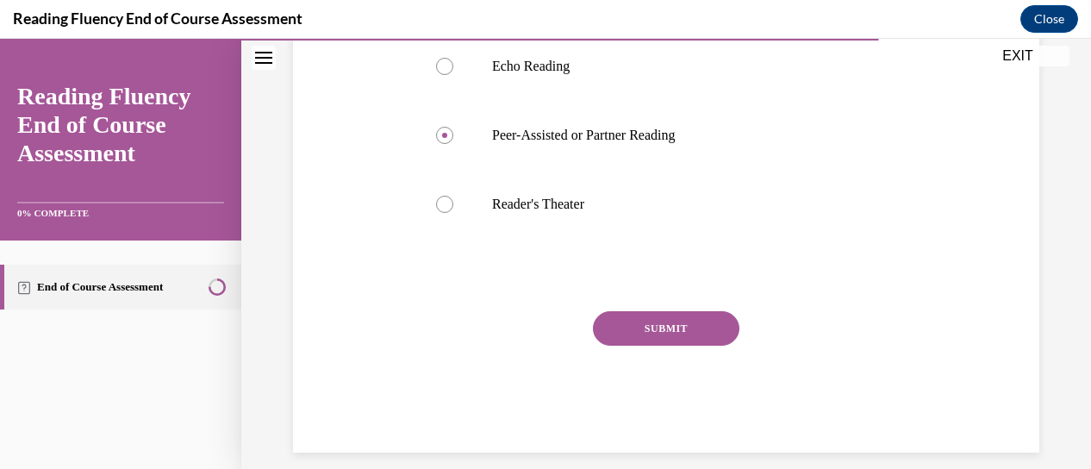
click at [659, 346] on button "SUBMIT" at bounding box center [666, 328] width 147 height 34
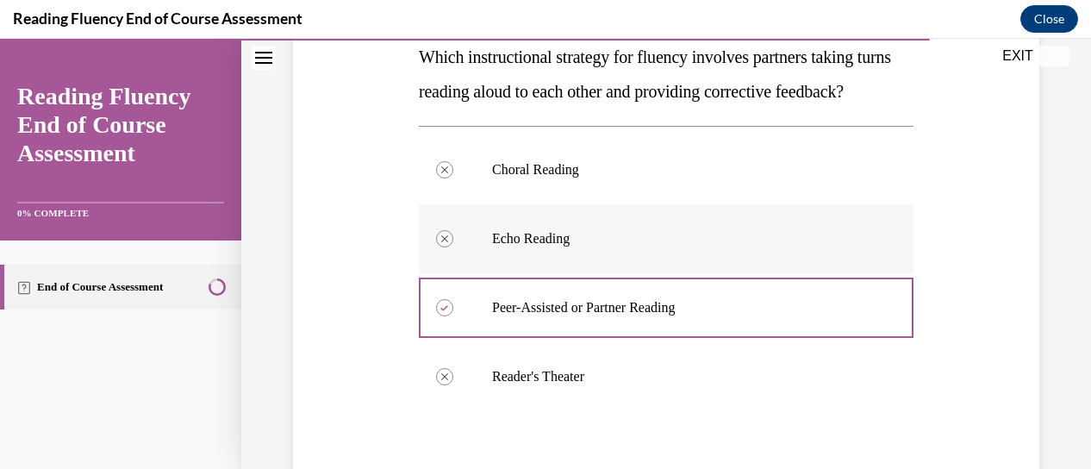
scroll to position [203, 0]
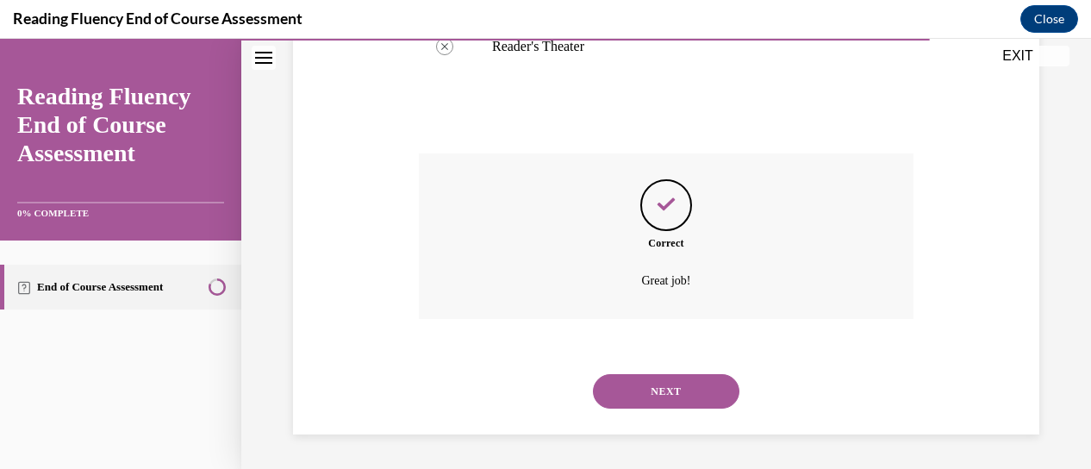
click at [653, 397] on button "NEXT" at bounding box center [666, 391] width 147 height 34
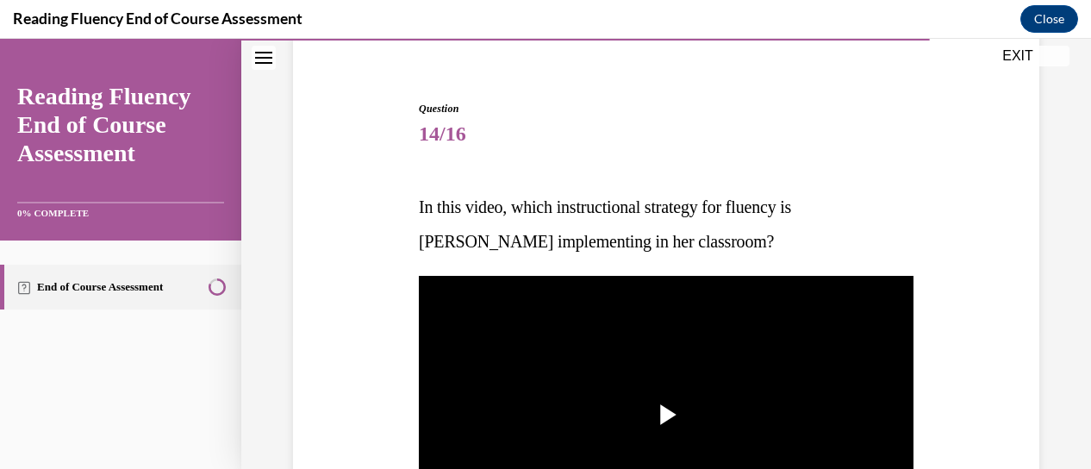
scroll to position [225, 0]
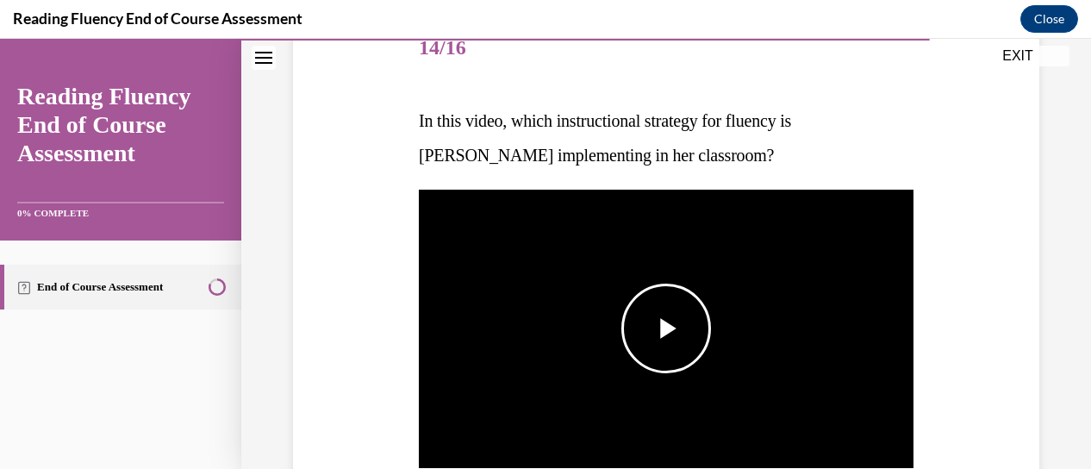
click at [666, 328] on span "Video player" at bounding box center [666, 328] width 0 height 0
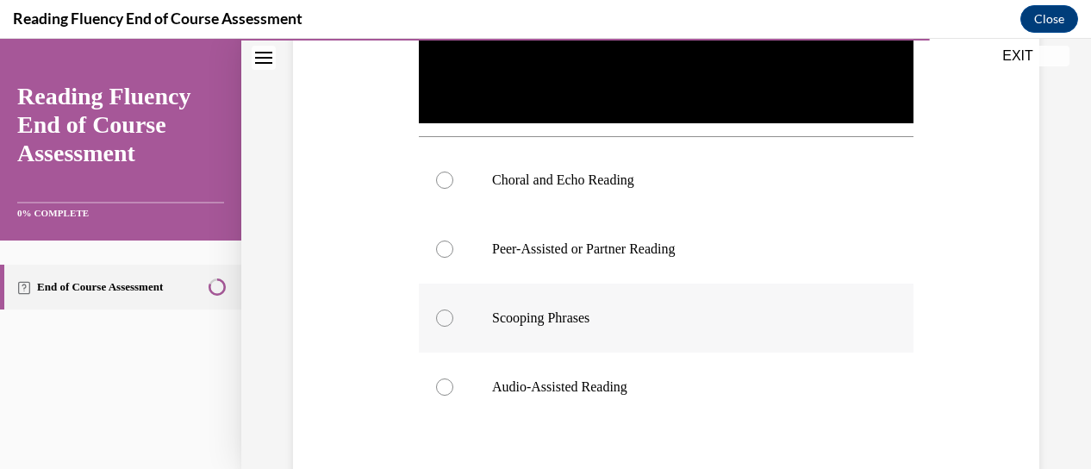
scroll to position [484, 0]
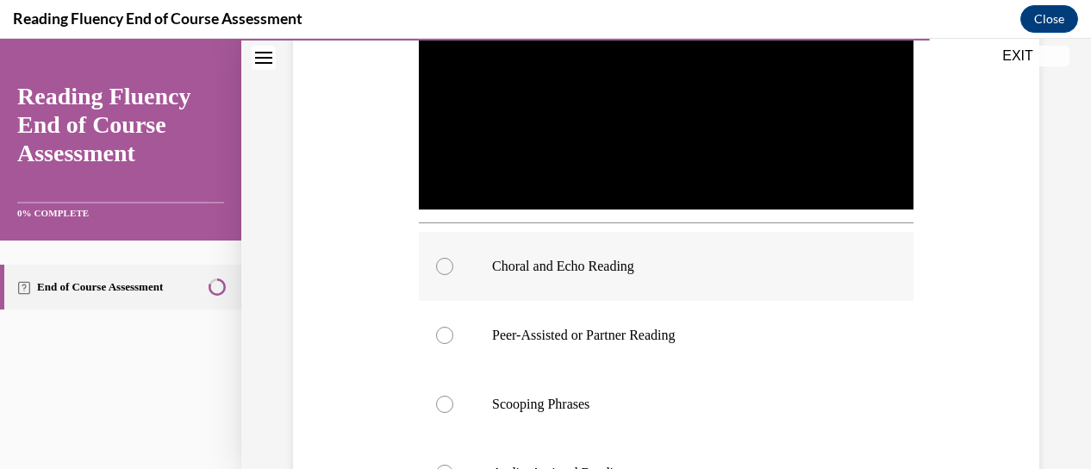
click at [550, 258] on p "Choral and Echo Reading" at bounding box center [681, 266] width 378 height 17
click at [453, 258] on input "Choral and Echo Reading" at bounding box center [444, 266] width 17 height 17
radio input "true"
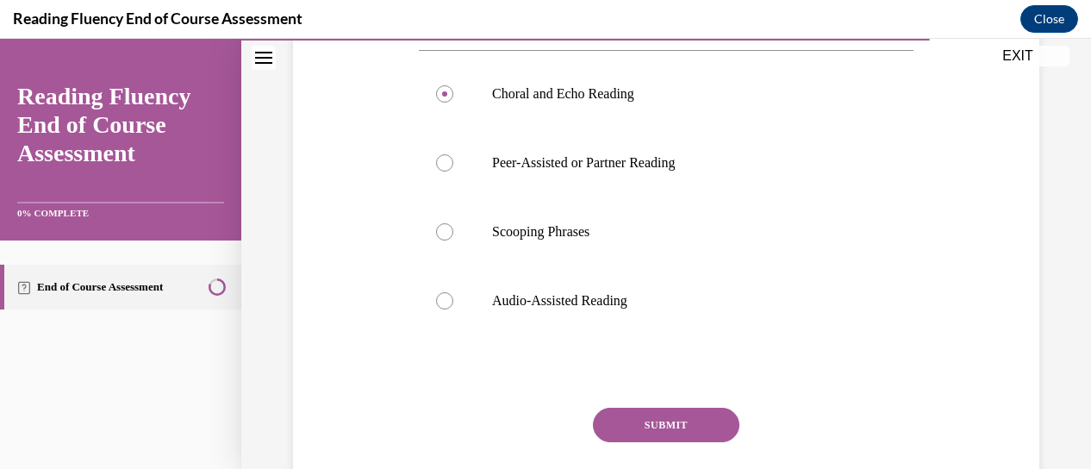
click at [684, 413] on button "SUBMIT" at bounding box center [666, 425] width 147 height 34
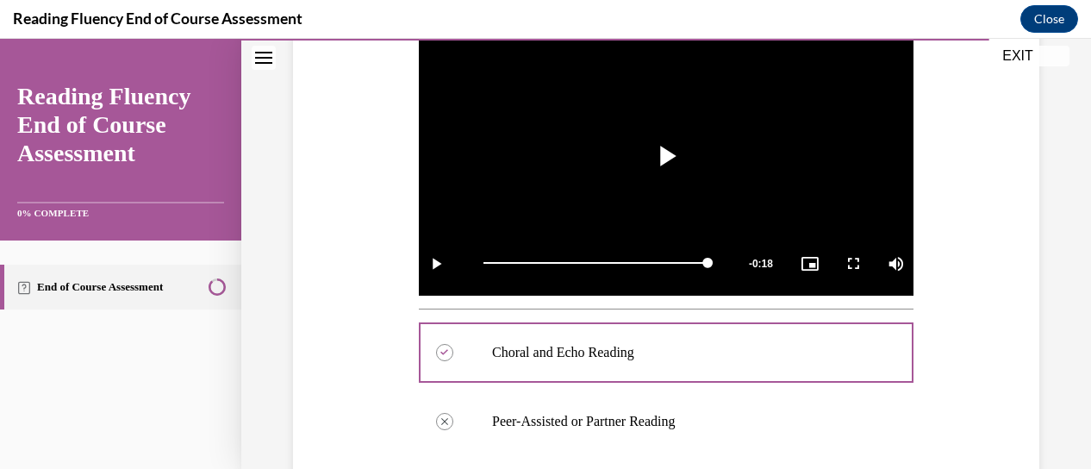
scroll to position [484, 0]
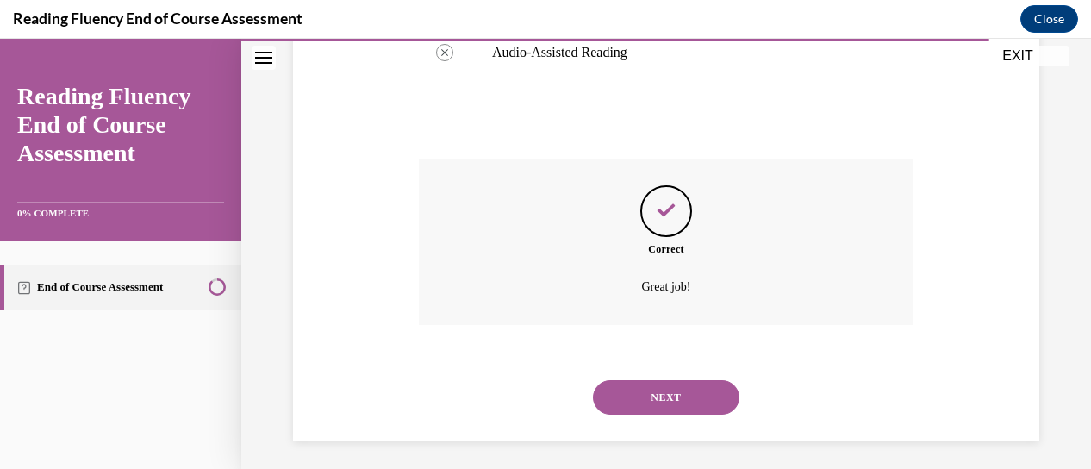
click at [697, 388] on button "NEXT" at bounding box center [666, 397] width 147 height 34
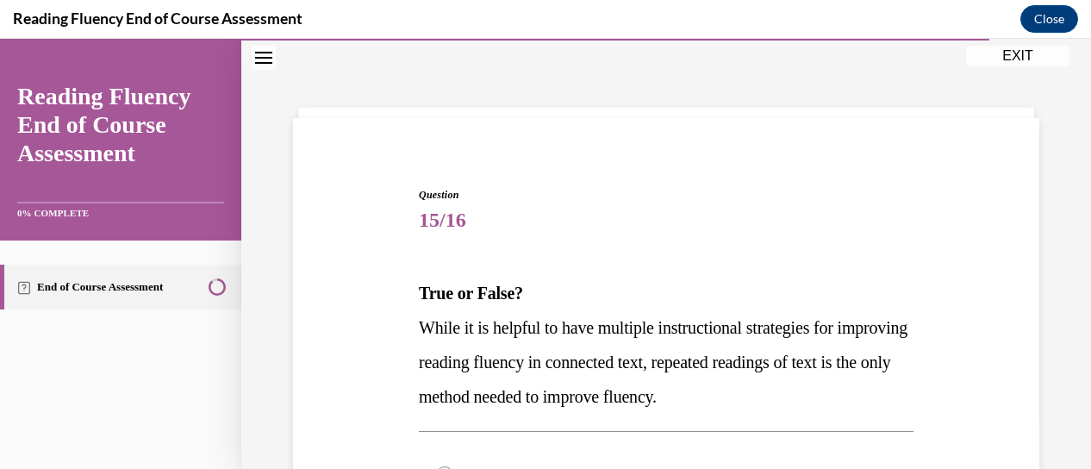
scroll to position [139, 0]
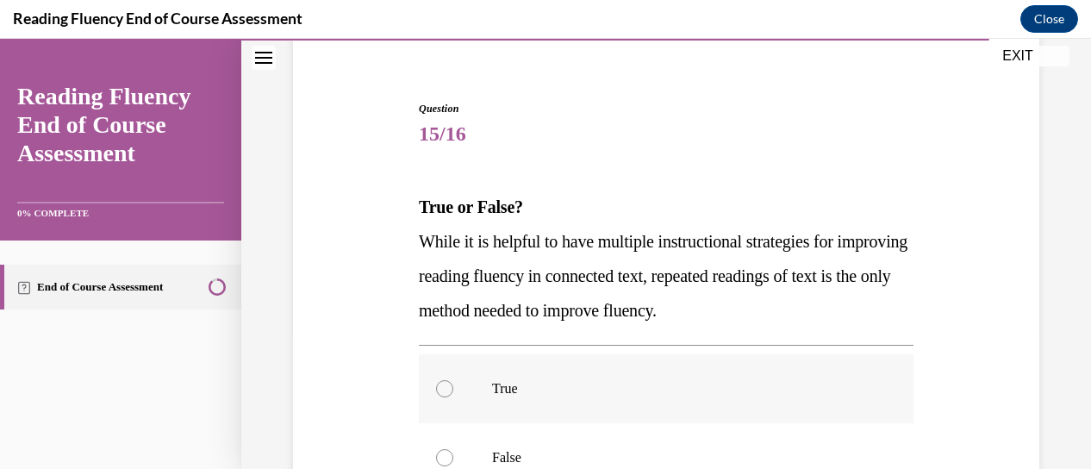
click at [484, 378] on label "True" at bounding box center [666, 388] width 495 height 69
click at [453, 380] on input "True" at bounding box center [444, 388] width 17 height 17
radio input "true"
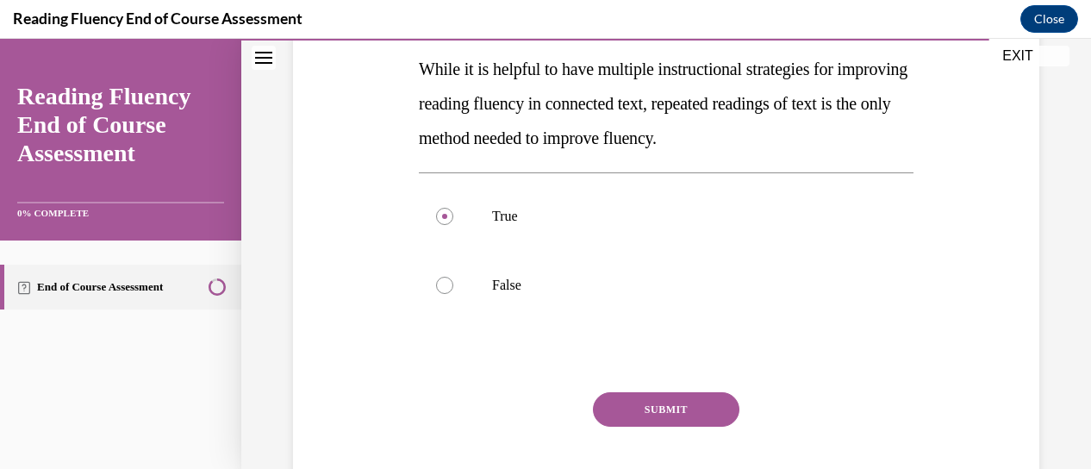
click at [628, 407] on button "SUBMIT" at bounding box center [666, 409] width 147 height 34
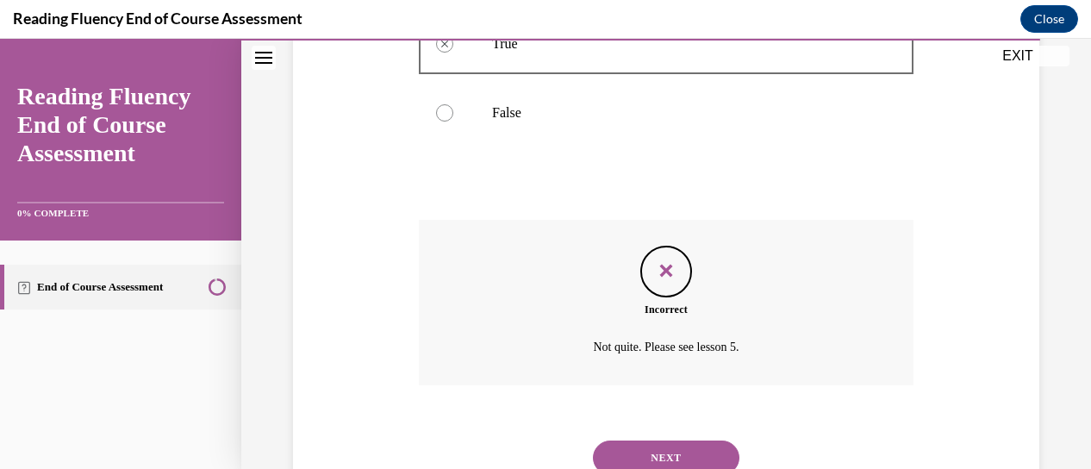
scroll to position [549, 0]
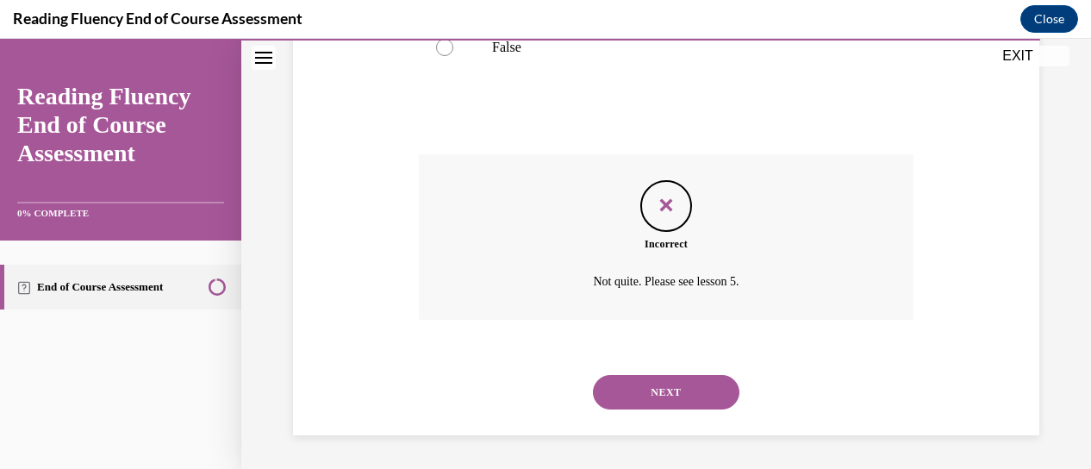
click at [659, 397] on button "NEXT" at bounding box center [666, 392] width 147 height 34
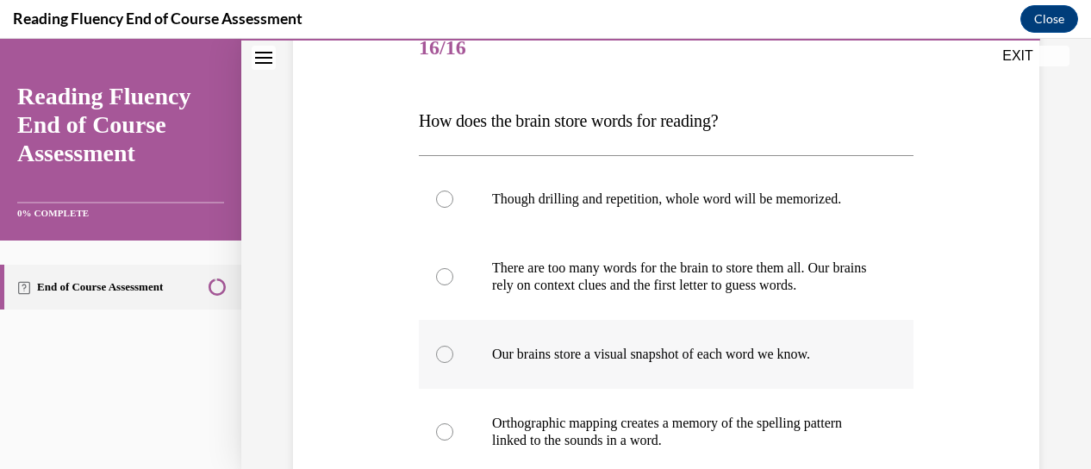
scroll to position [311, 0]
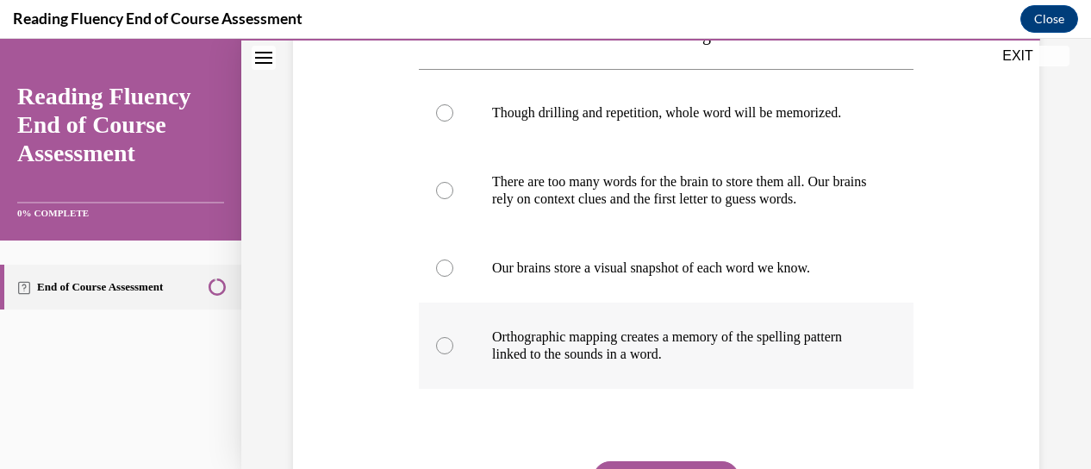
click at [628, 363] on p "Orthographic mapping creates a memory of the spelling pattern linked to the sou…" at bounding box center [681, 345] width 378 height 34
click at [453, 354] on input "Orthographic mapping creates a memory of the spelling pattern linked to the sou…" at bounding box center [444, 345] width 17 height 17
radio input "true"
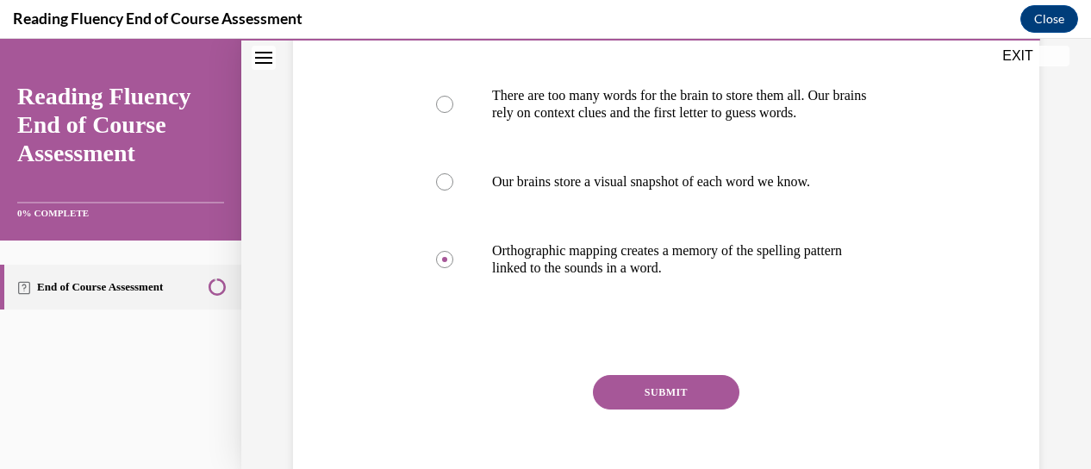
scroll to position [461, 0]
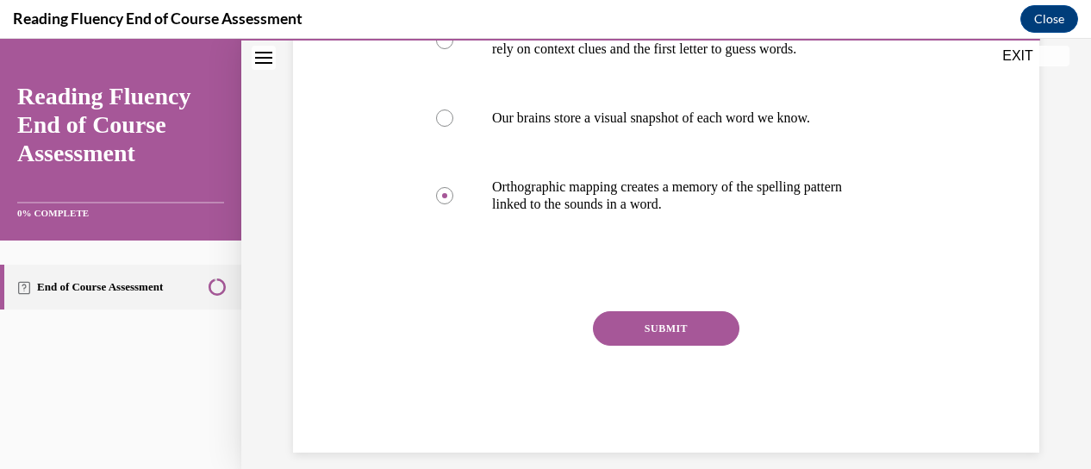
click at [669, 346] on button "SUBMIT" at bounding box center [666, 328] width 147 height 34
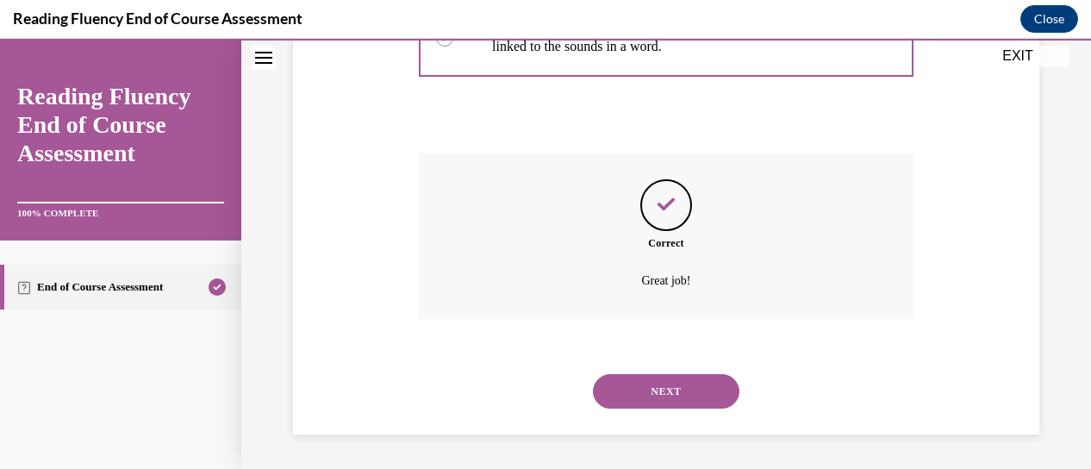
click at [614, 396] on button "NEXT" at bounding box center [666, 391] width 147 height 34
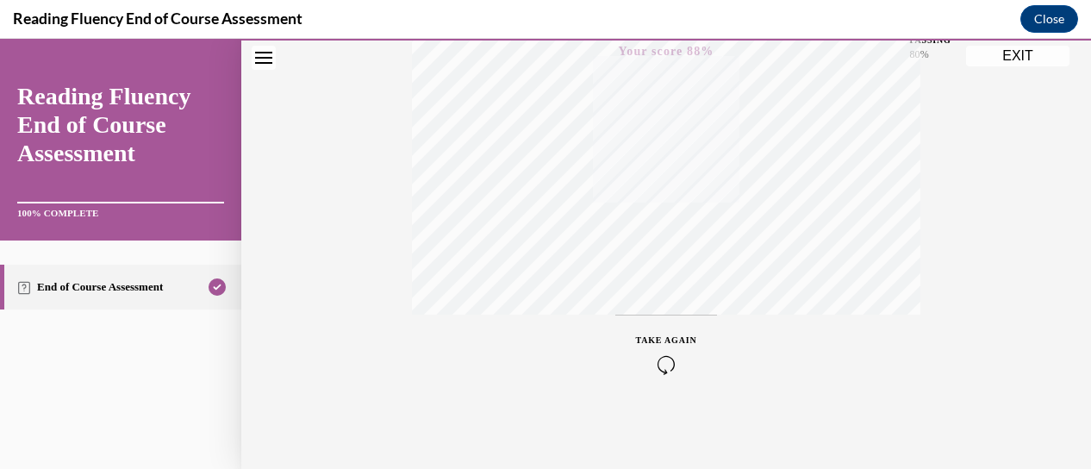
scroll to position [280, 0]
click at [1012, 55] on button "EXIT" at bounding box center [1017, 56] width 103 height 21
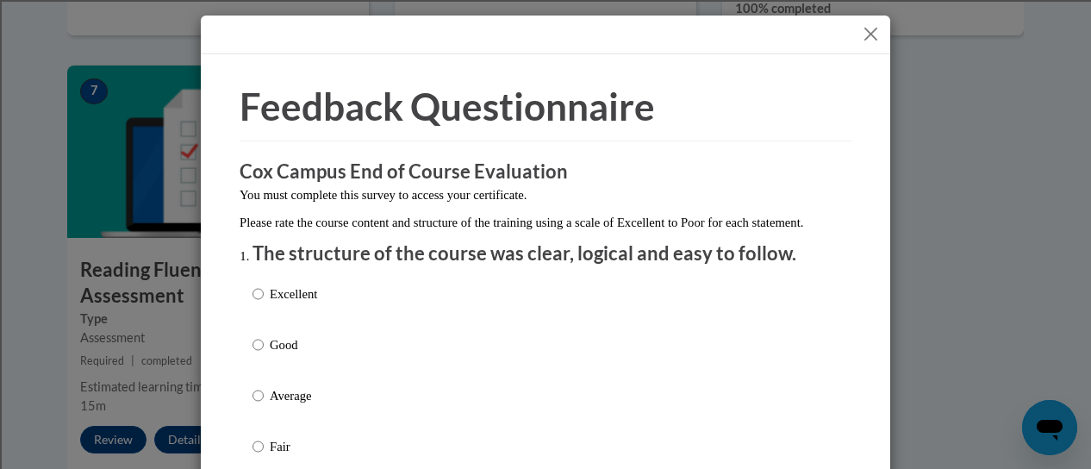
scroll to position [172, 0]
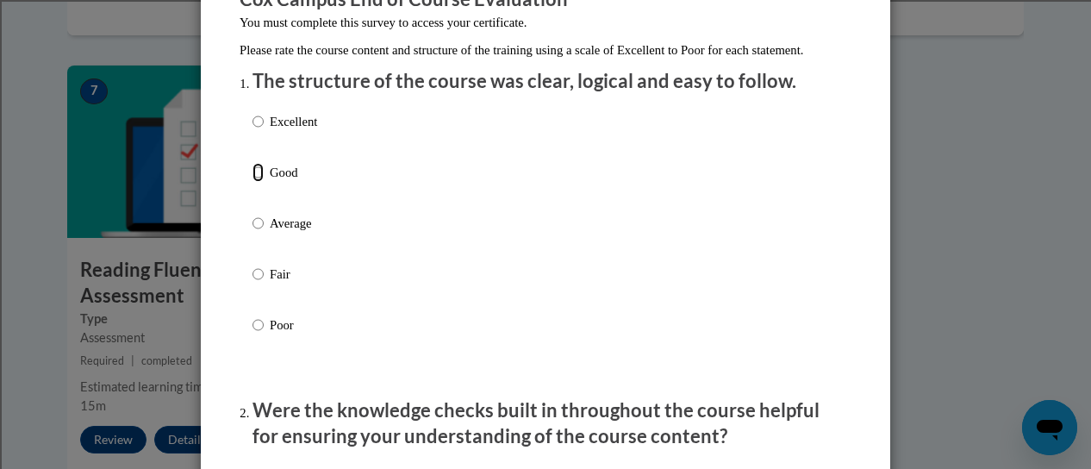
click at [255, 182] on input "Good" at bounding box center [258, 172] width 11 height 19
radio input "true"
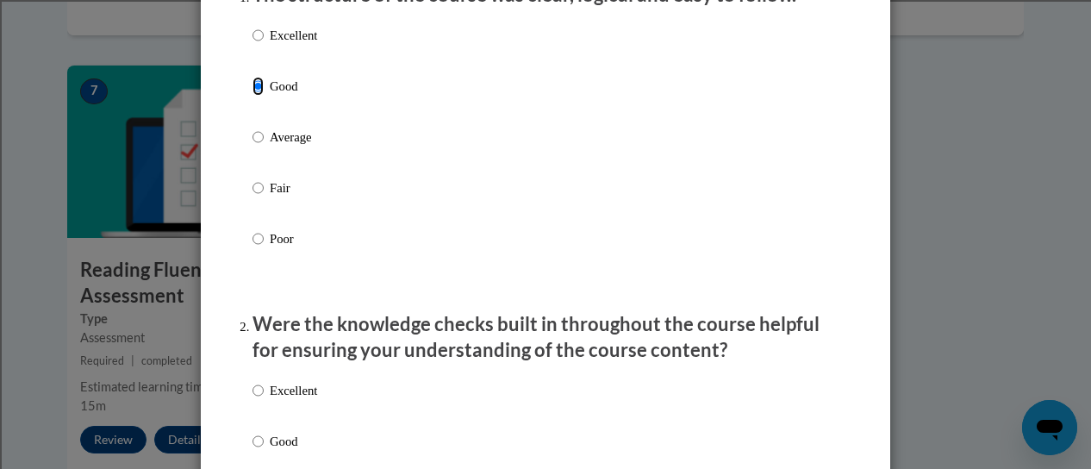
scroll to position [345, 0]
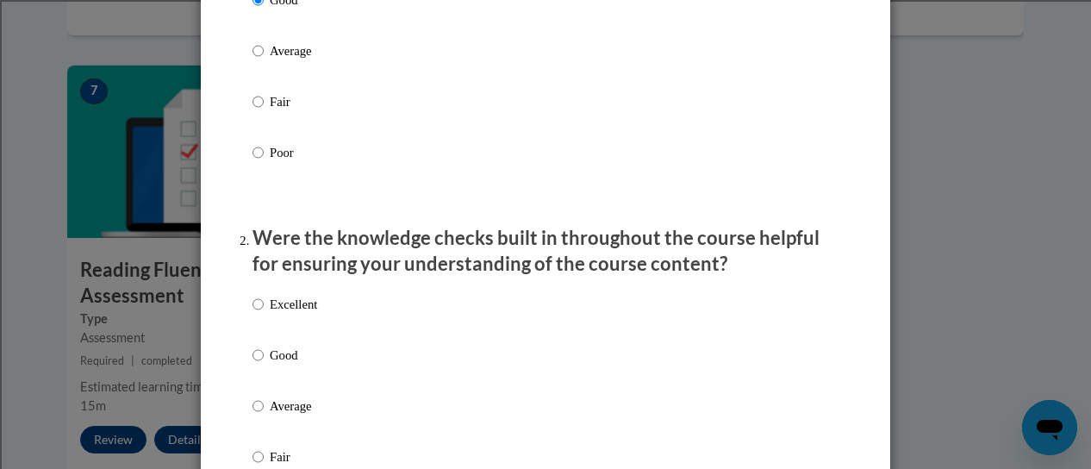
click at [270, 365] on p "Good" at bounding box center [293, 355] width 47 height 19
click at [263, 365] on input "Good" at bounding box center [258, 355] width 11 height 19
radio input "true"
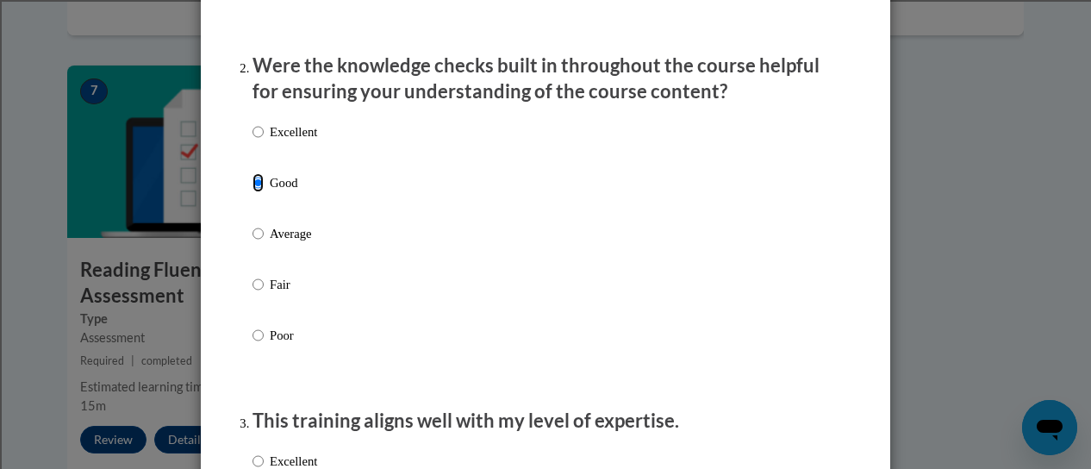
scroll to position [776, 0]
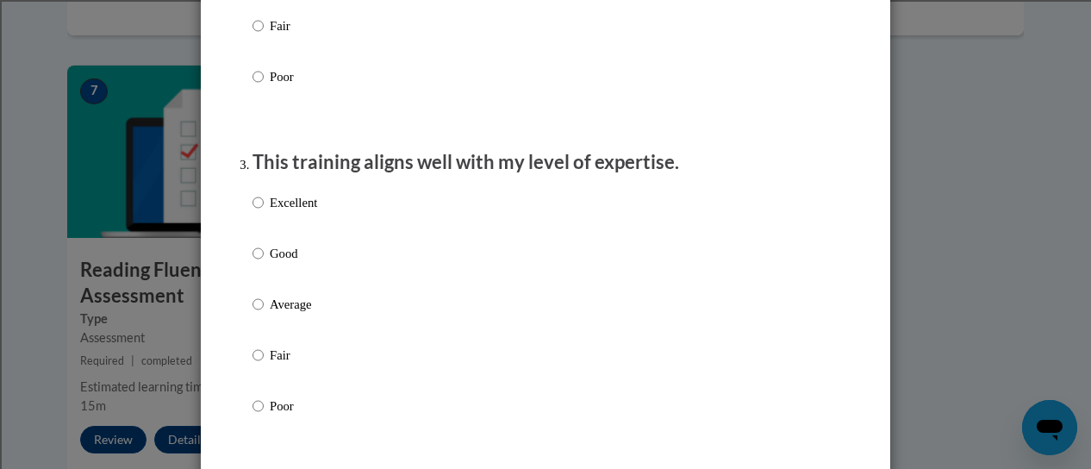
click at [272, 263] on p "Good" at bounding box center [293, 253] width 47 height 19
click at [264, 263] on input "Good" at bounding box center [258, 253] width 11 height 19
radio input "true"
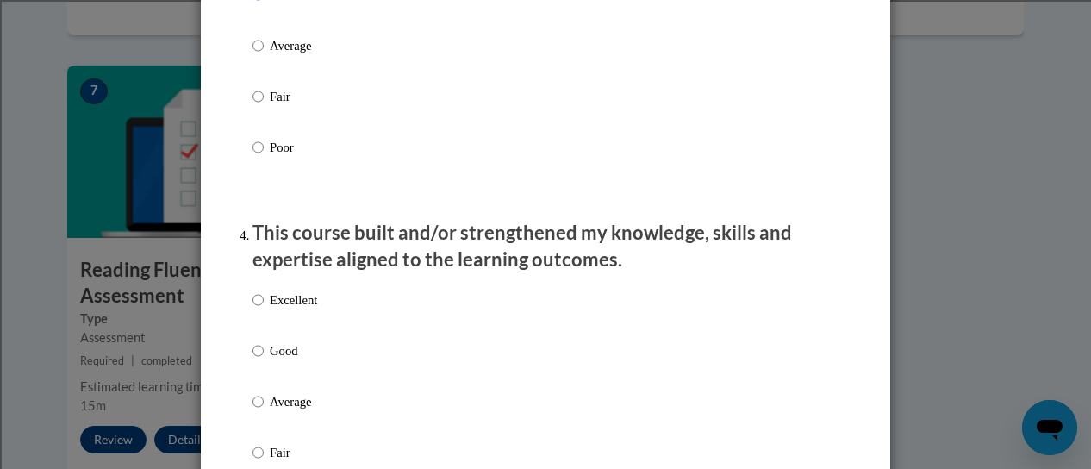
click at [270, 360] on p "Good" at bounding box center [293, 350] width 47 height 19
click at [264, 360] on input "Good" at bounding box center [258, 350] width 11 height 19
radio input "true"
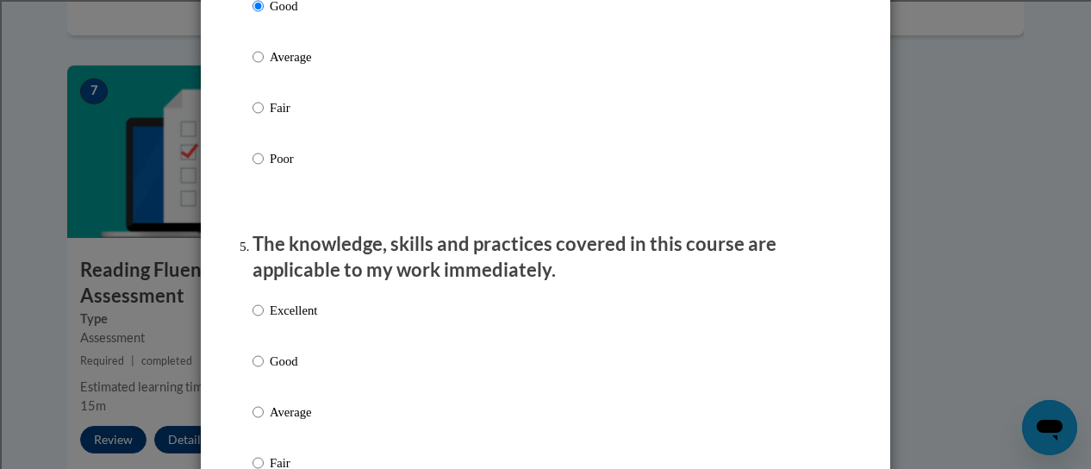
click at [260, 378] on label "Good" at bounding box center [285, 375] width 65 height 47
click at [260, 371] on input "Good" at bounding box center [258, 361] width 11 height 19
radio input "true"
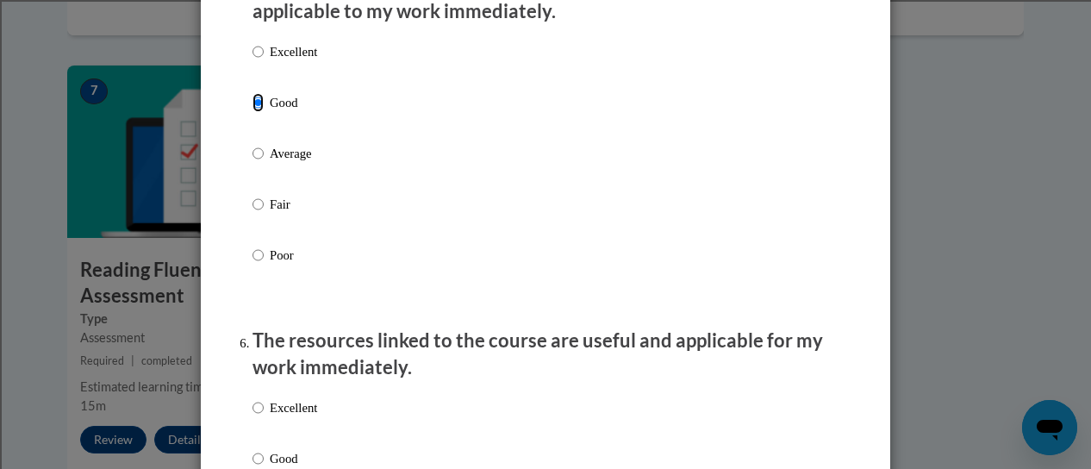
scroll to position [1724, 0]
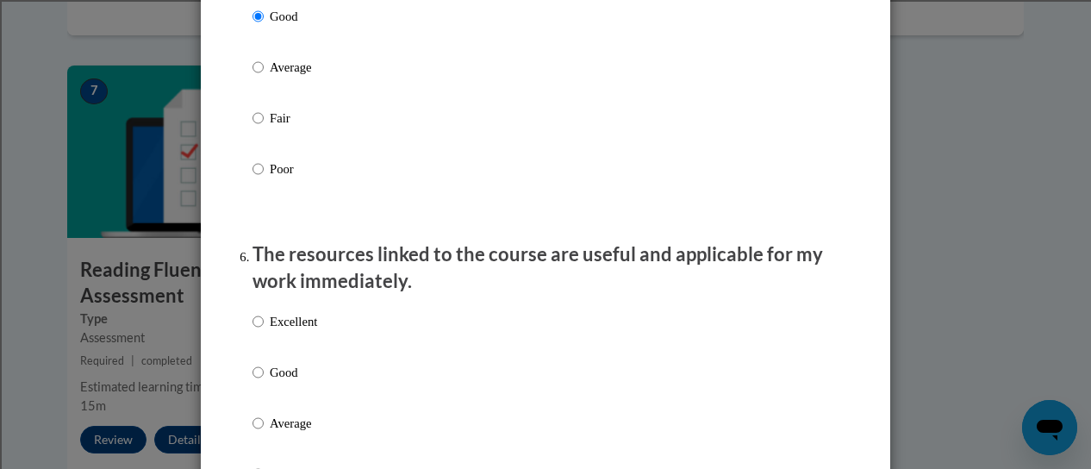
click at [270, 378] on p "Good" at bounding box center [293, 372] width 47 height 19
click at [264, 378] on input "Good" at bounding box center [258, 372] width 11 height 19
radio input "true"
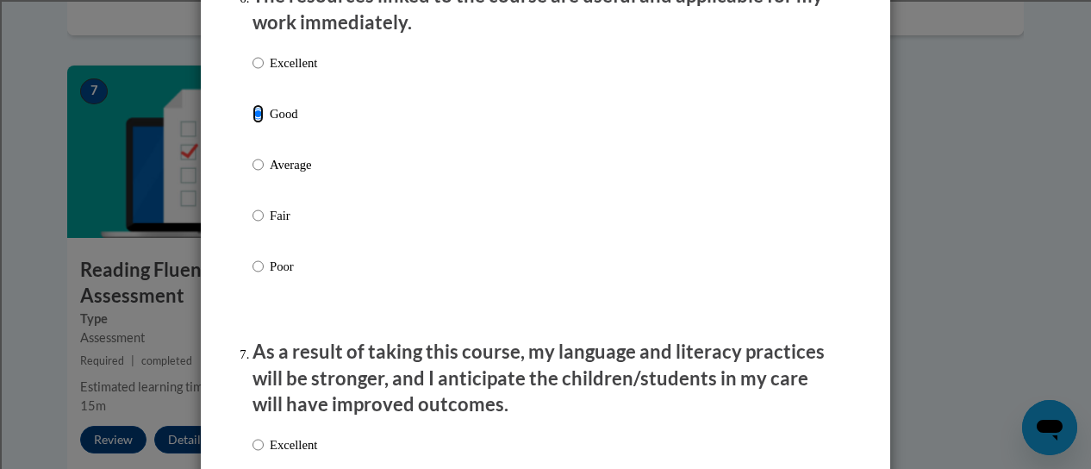
scroll to position [2069, 0]
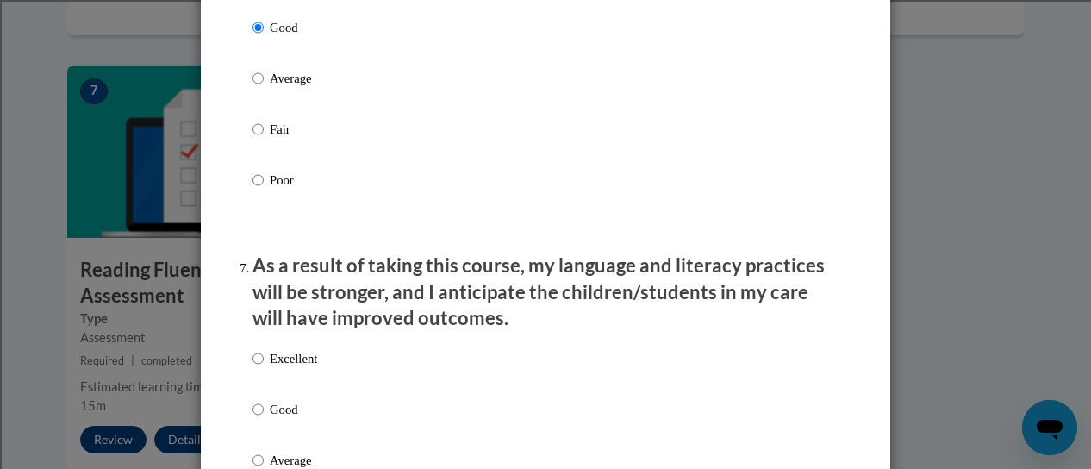
click at [271, 419] on p "Good" at bounding box center [293, 409] width 47 height 19
click at [264, 419] on input "Good" at bounding box center [258, 409] width 11 height 19
radio input "true"
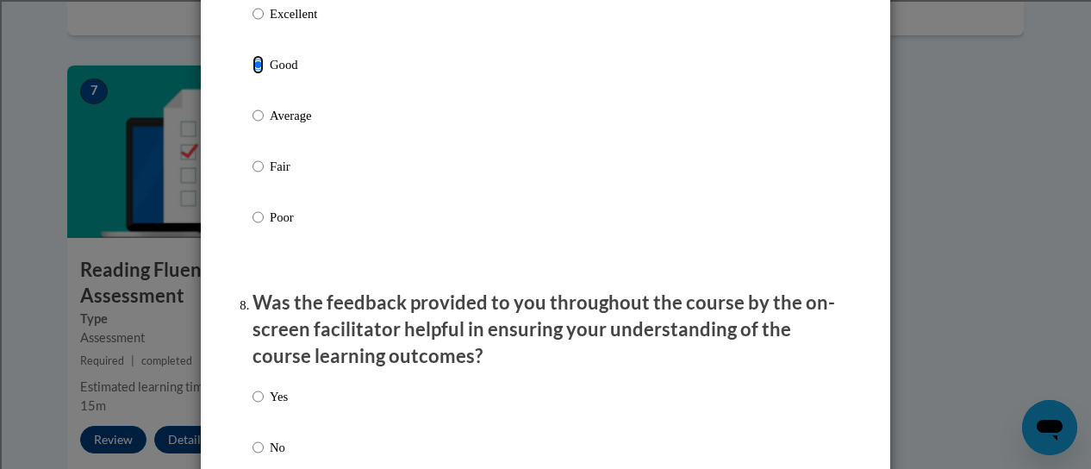
scroll to position [2500, 0]
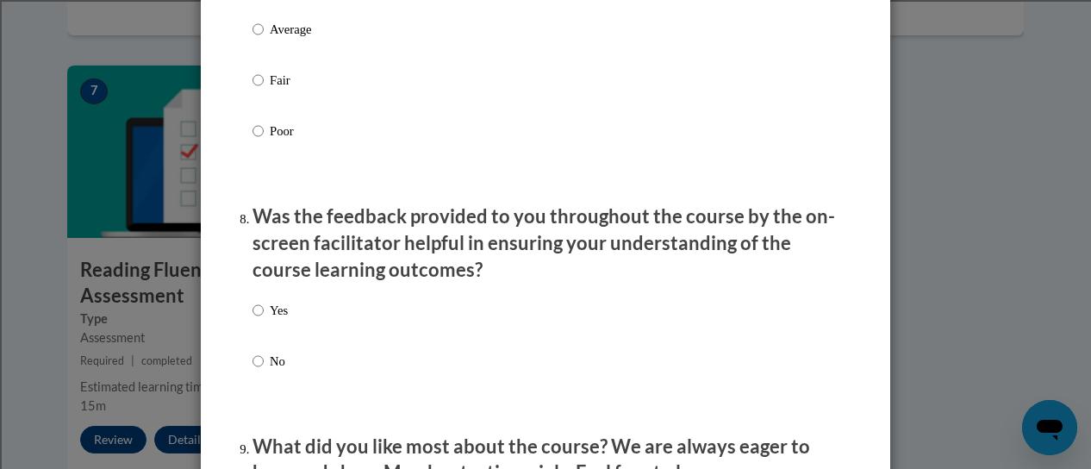
click at [290, 325] on div "Yes No" at bounding box center [546, 356] width 586 height 128
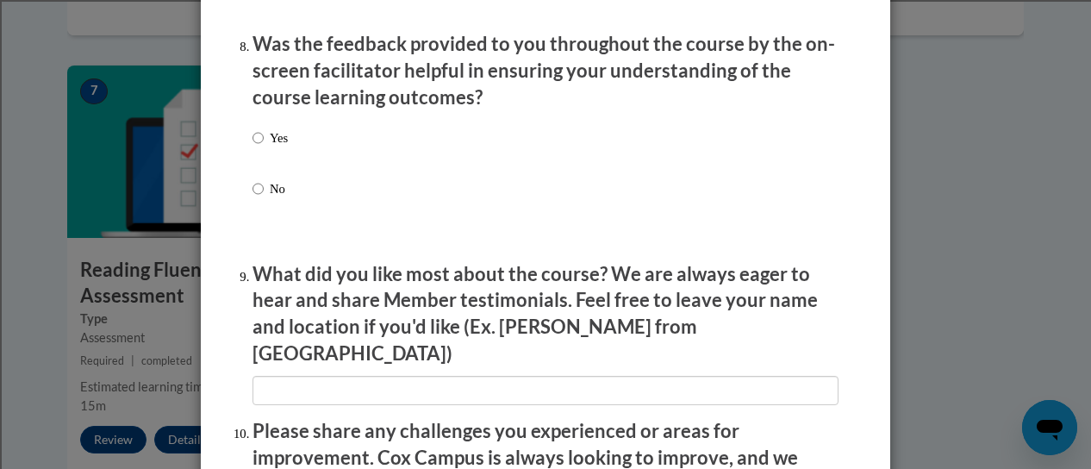
click at [265, 141] on div "Yes No" at bounding box center [270, 177] width 35 height 115
click at [270, 147] on p "Yes" at bounding box center [279, 137] width 18 height 19
click at [264, 147] on input "Yes" at bounding box center [258, 137] width 11 height 19
radio input "true"
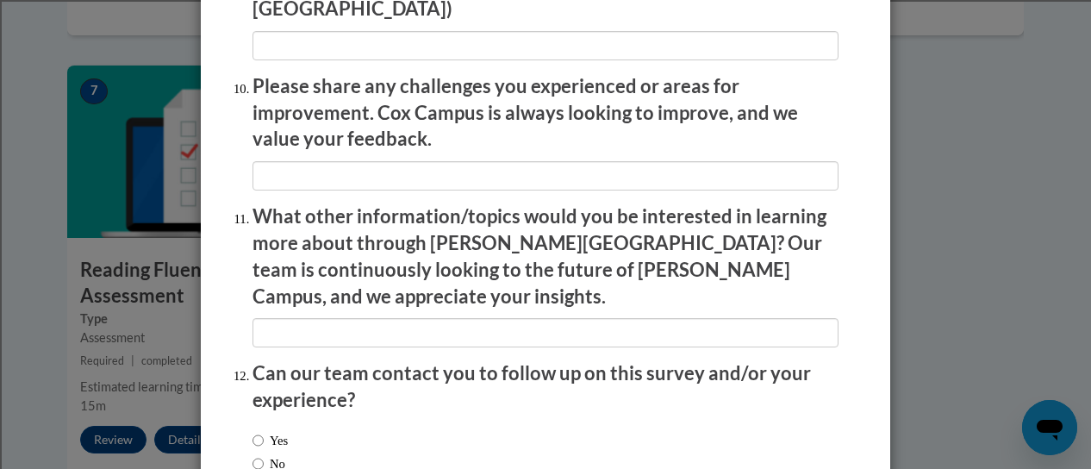
scroll to position [3115, 0]
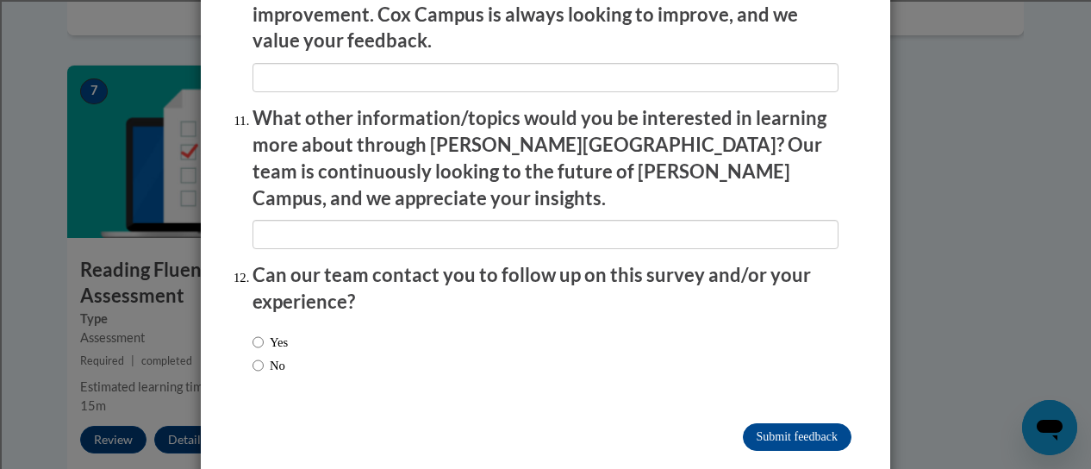
click at [277, 356] on label "No" at bounding box center [269, 365] width 33 height 19
click at [264, 356] on input "No" at bounding box center [258, 365] width 11 height 19
radio input "true"
click at [817, 423] on input "Submit feedback" at bounding box center [797, 437] width 109 height 28
